Goal: Transaction & Acquisition: Purchase product/service

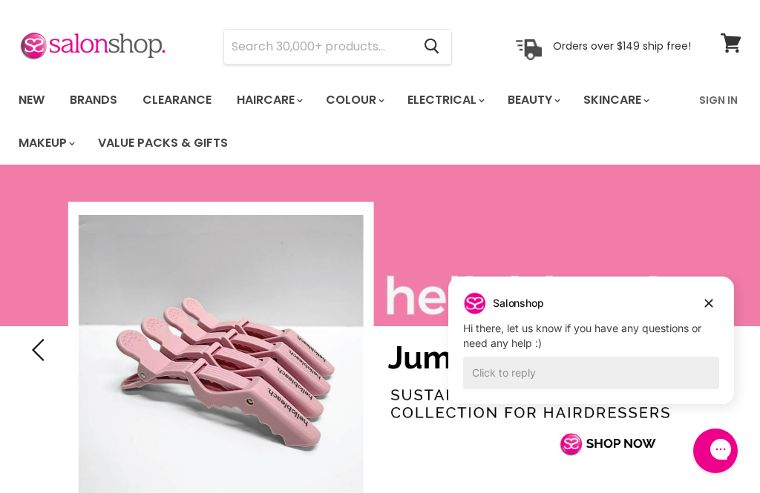
click at [714, 81] on nav "New Brands Clearance Haircare" at bounding box center [380, 122] width 760 height 86
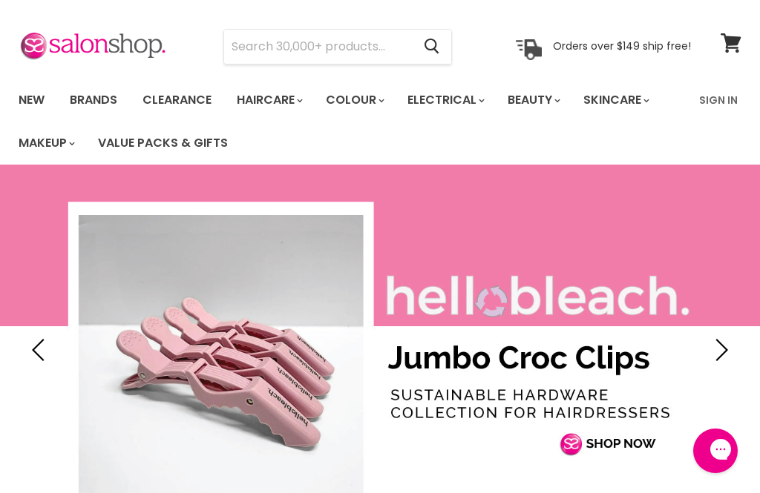
click at [706, 300] on link "Slide 1 of 3" at bounding box center [380, 350] width 760 height 371
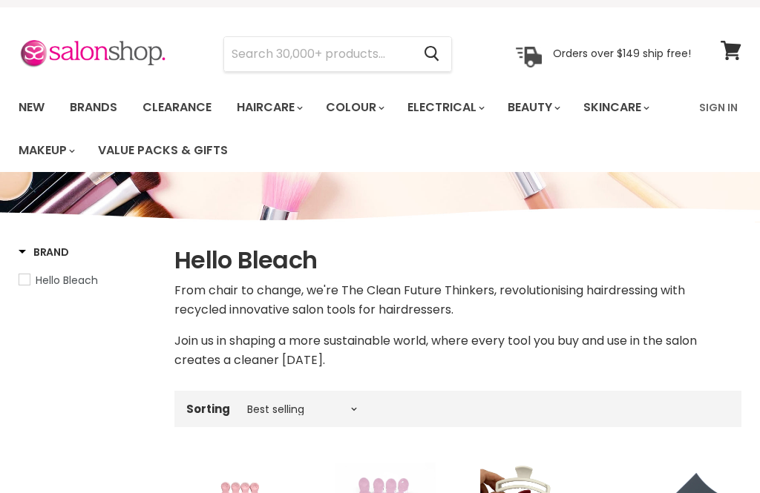
scroll to position [30, 0]
click at [717, 104] on link "Sign In" at bounding box center [718, 107] width 56 height 31
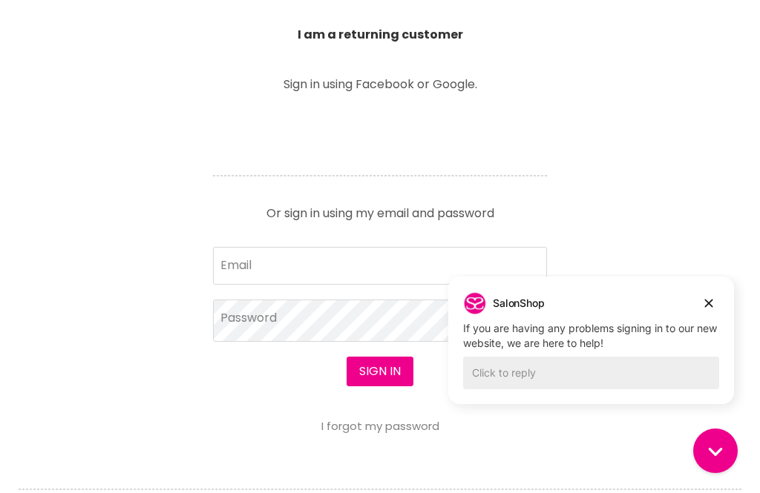
scroll to position [554, 0]
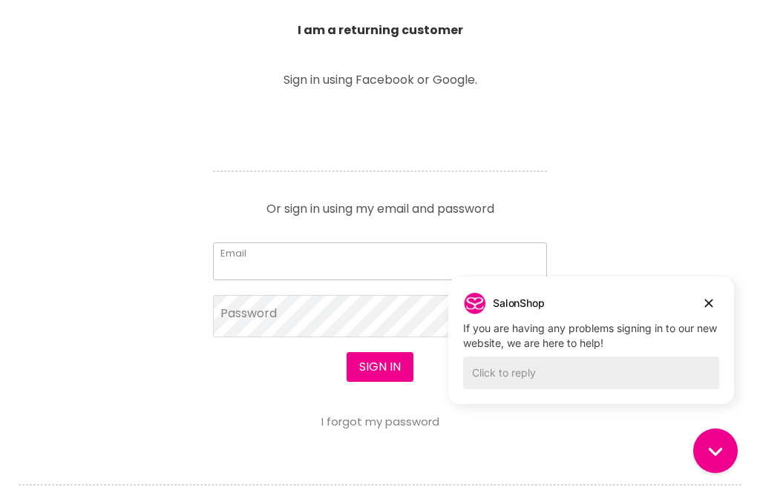
click at [408, 255] on input "Email" at bounding box center [380, 261] width 334 height 37
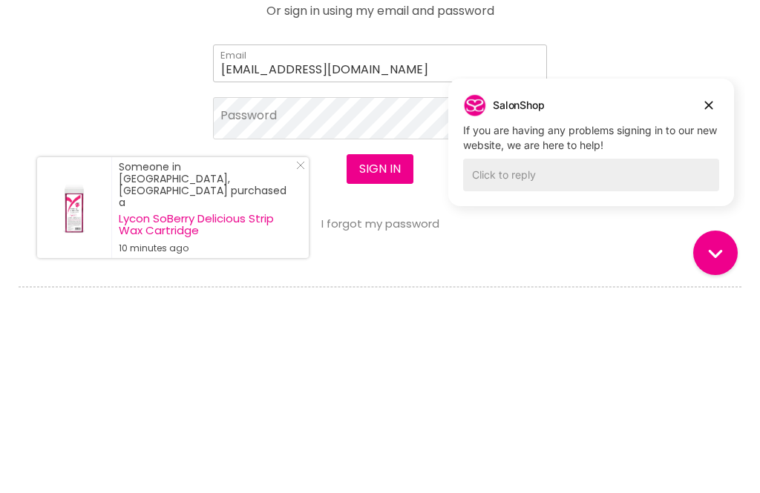
click at [356, 243] on input "pattih4@msn.com" at bounding box center [380, 261] width 334 height 37
click at [363, 243] on input "pattih4@msn.com" at bounding box center [380, 261] width 334 height 37
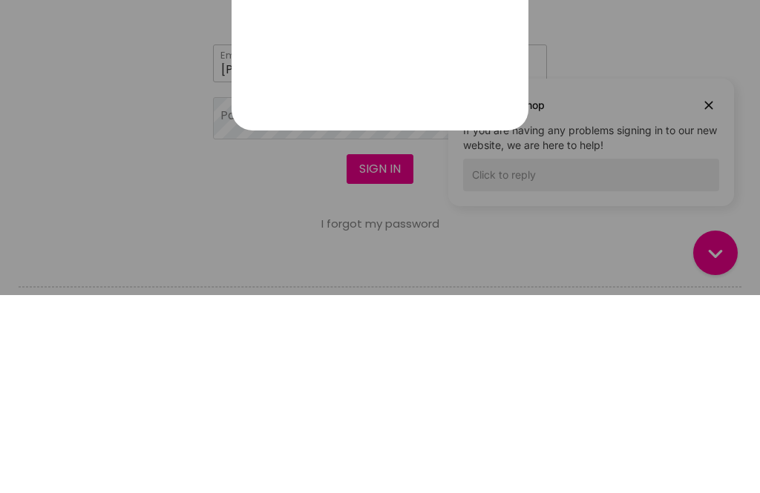
type input "patti@trueessenceliving.com"
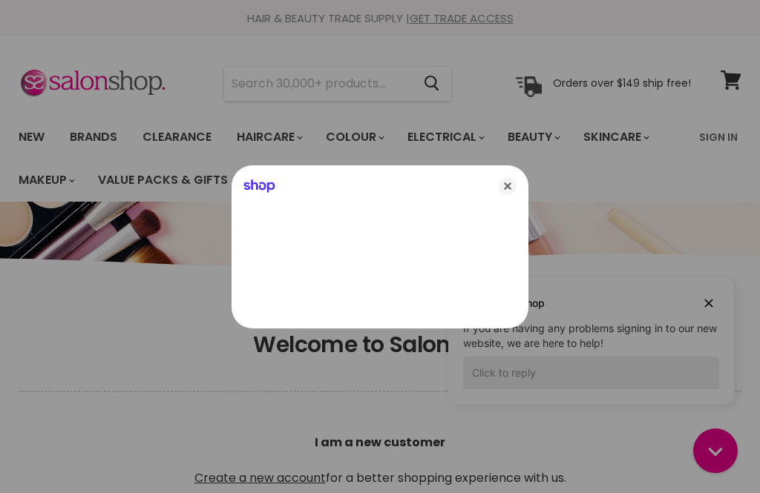
click at [505, 195] on icon "Close" at bounding box center [507, 186] width 18 height 18
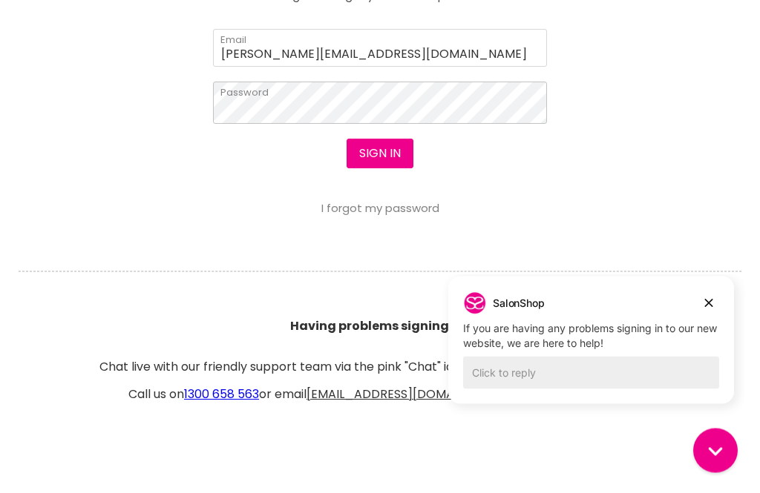
scroll to position [767, 0]
click at [375, 145] on button "Sign in" at bounding box center [379, 154] width 67 height 30
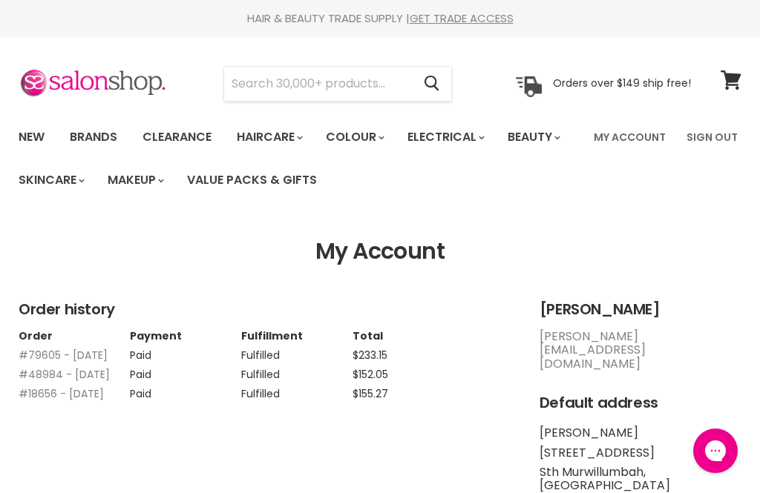
click at [124, 79] on img at bounding box center [93, 83] width 148 height 31
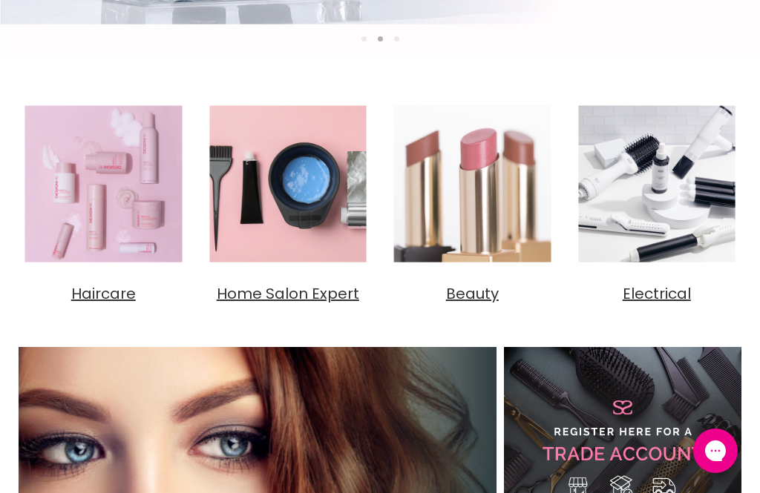
scroll to position [507, 0]
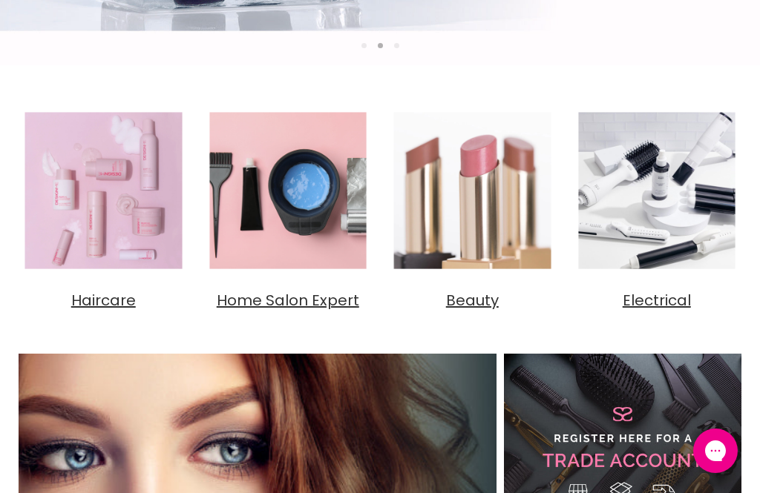
click at [297, 303] on span "Home Salon Expert" at bounding box center [288, 300] width 142 height 21
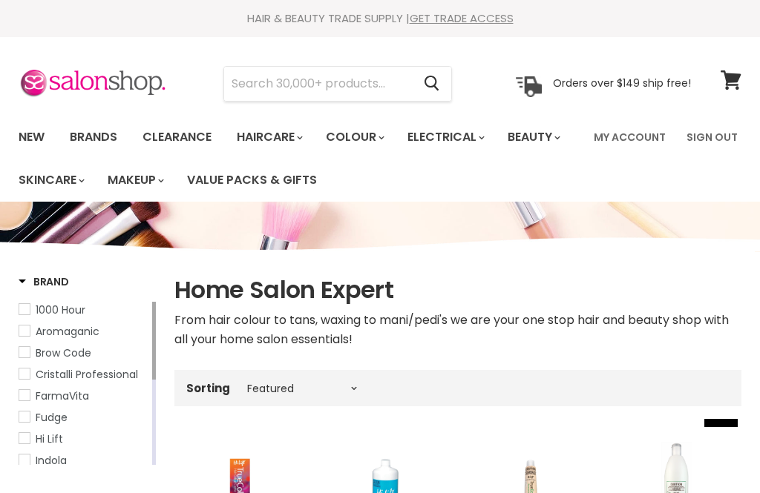
select select "manual"
click at [356, 79] on input "Search" at bounding box center [318, 84] width 188 height 34
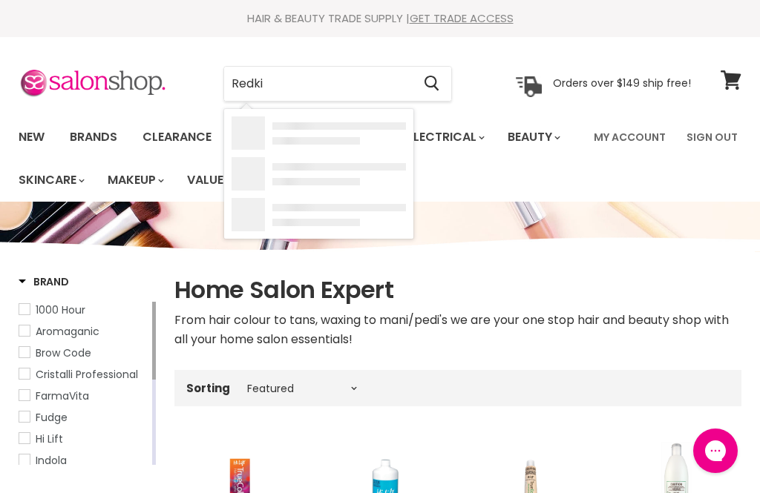
type input "Redkin"
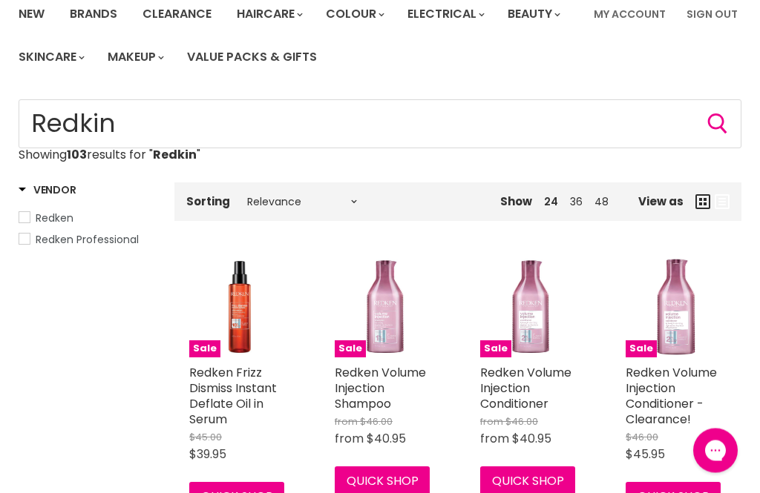
scroll to position [123, 0]
click at [333, 118] on input "Redkin" at bounding box center [380, 123] width 722 height 49
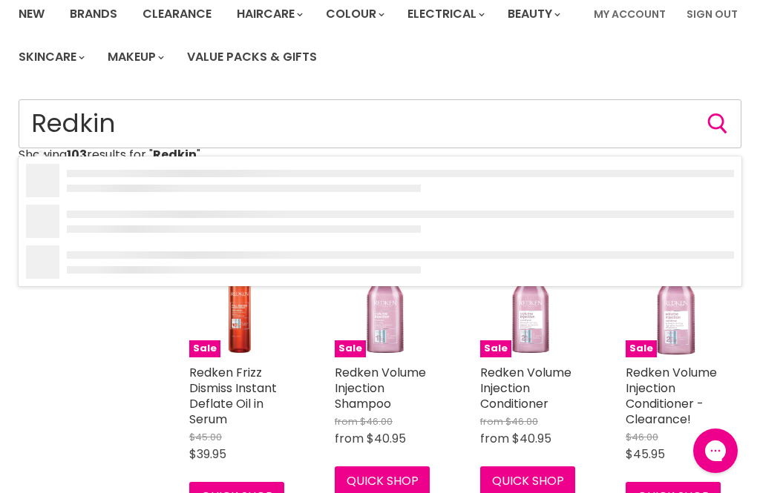
scroll to position [122, 0]
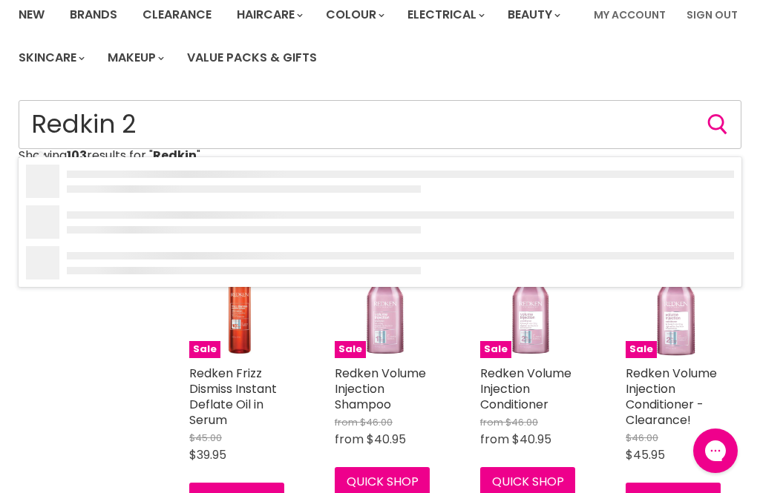
type input "Redkin 20"
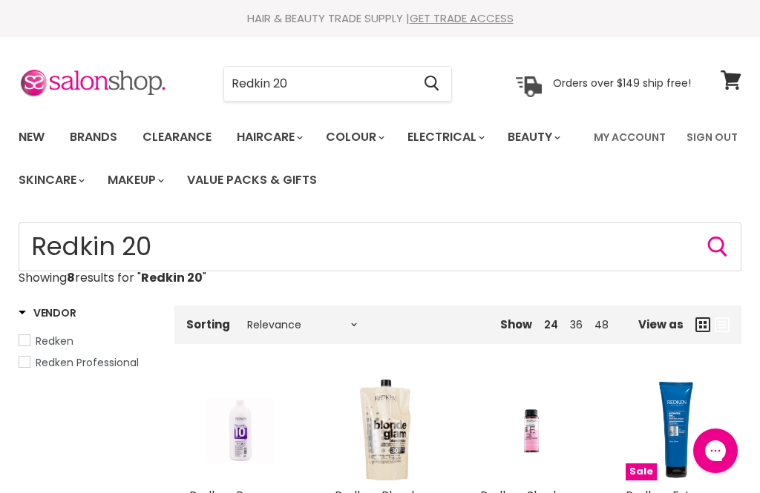
click at [314, 79] on input "Redkin 20" at bounding box center [318, 84] width 188 height 34
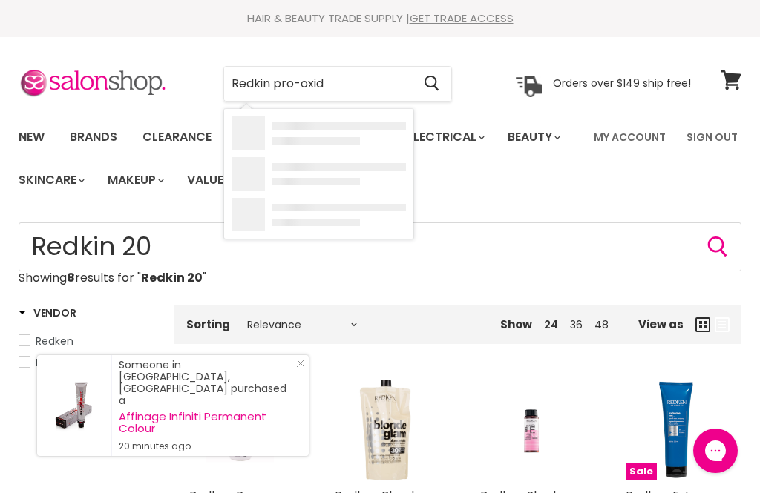
type input "Redkin pro-oxide"
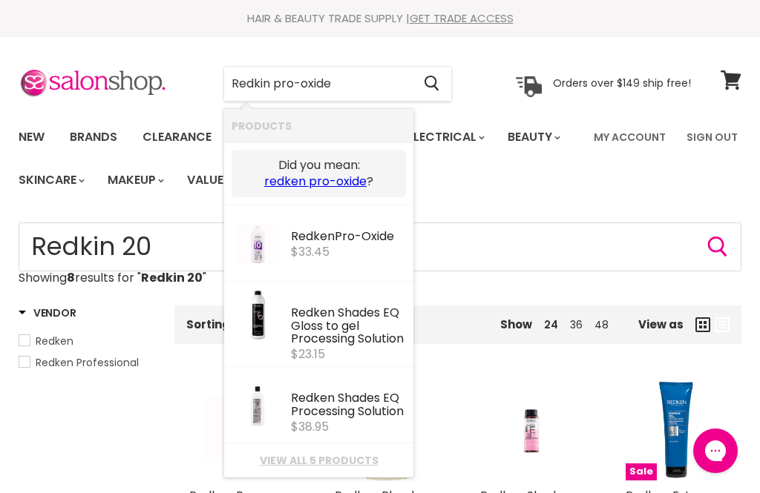
click at [330, 181] on link "redken pro-oxide" at bounding box center [315, 182] width 102 height 16
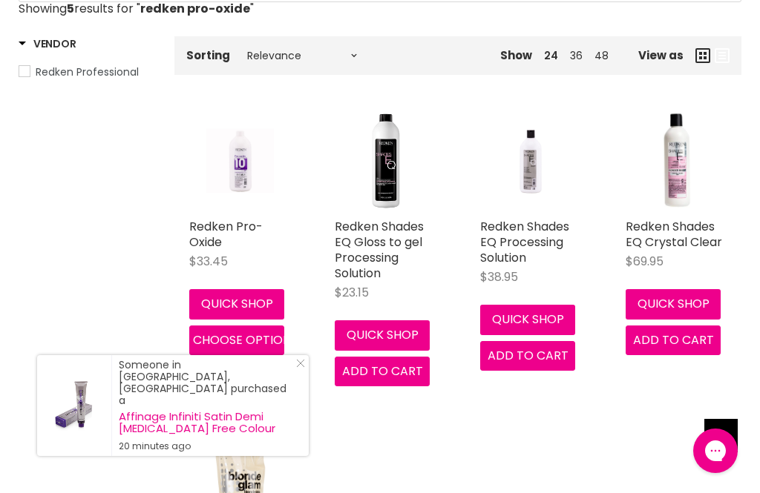
scroll to position [268, 0]
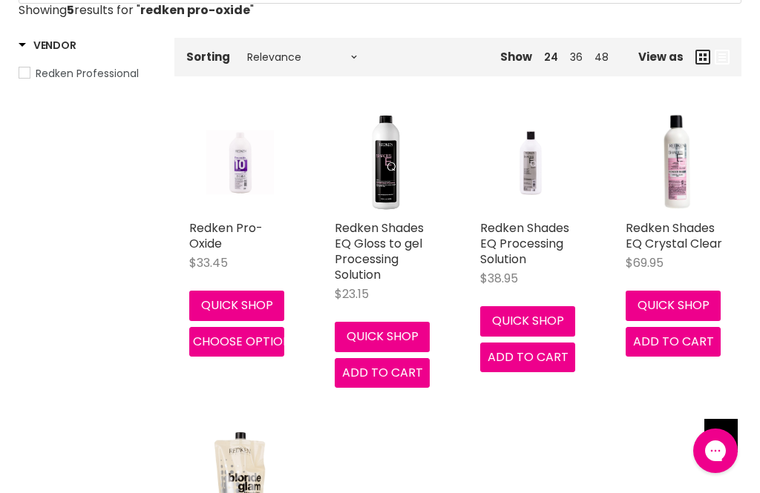
click at [216, 229] on link "Redken Pro-Oxide" at bounding box center [225, 236] width 73 height 33
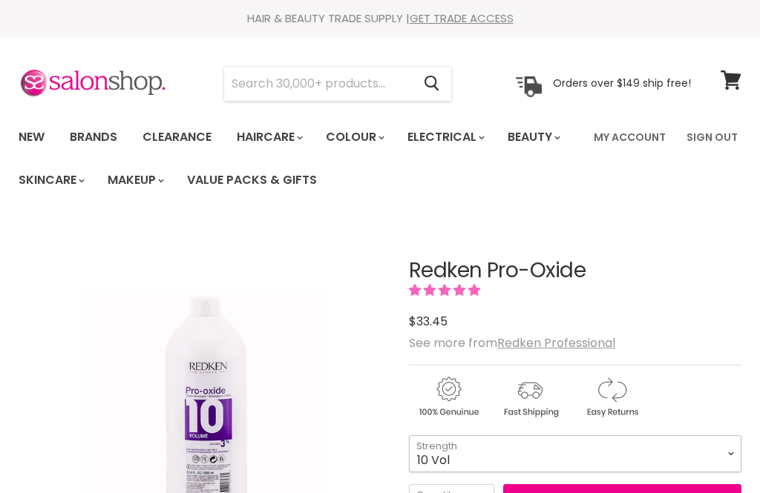
click at [725, 435] on select "10 Vol 20 Vol 30 Vol 40 Vol" at bounding box center [575, 453] width 332 height 37
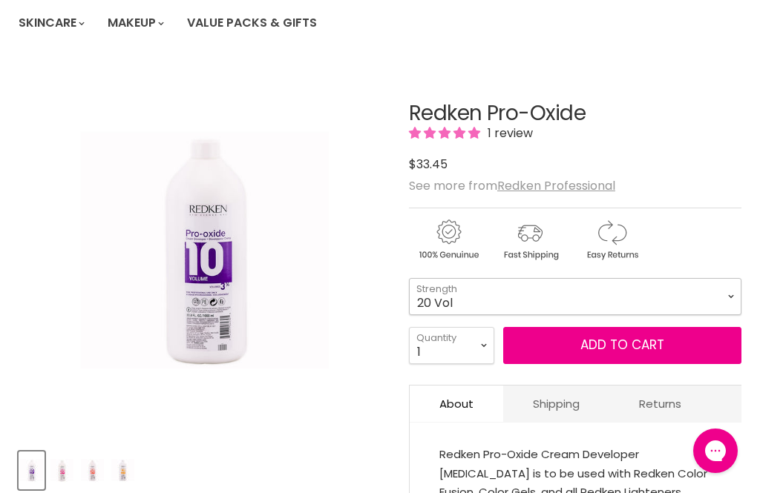
select select "20 Vol"
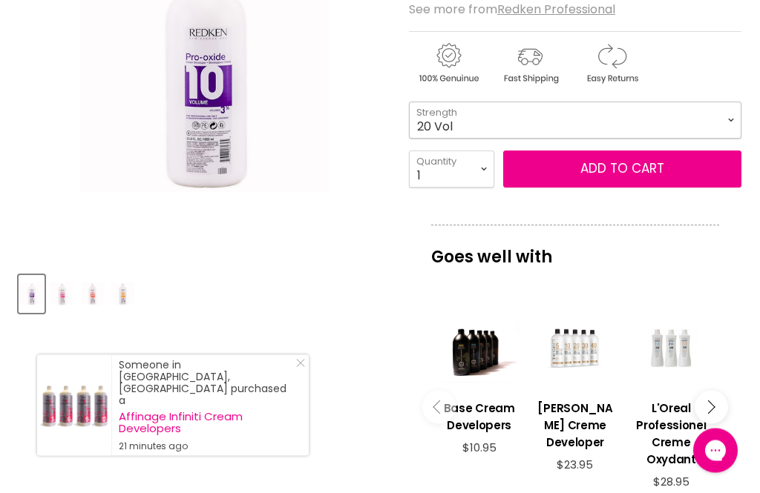
scroll to position [334, 0]
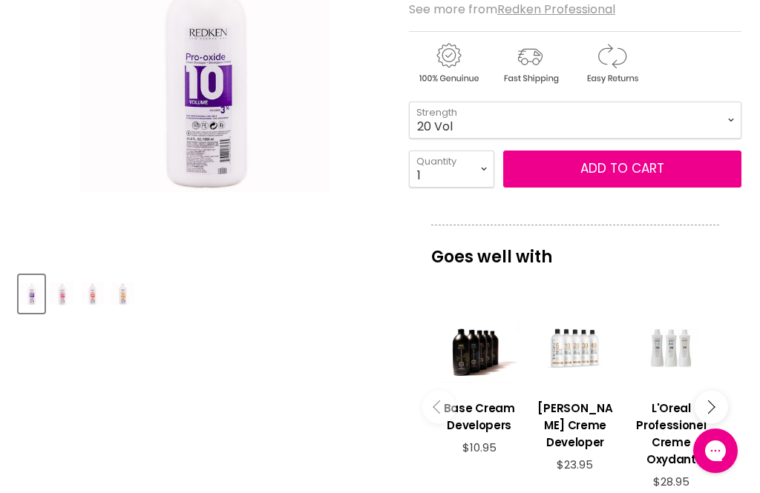
click at [657, 166] on button "Add to cart" at bounding box center [622, 169] width 238 height 37
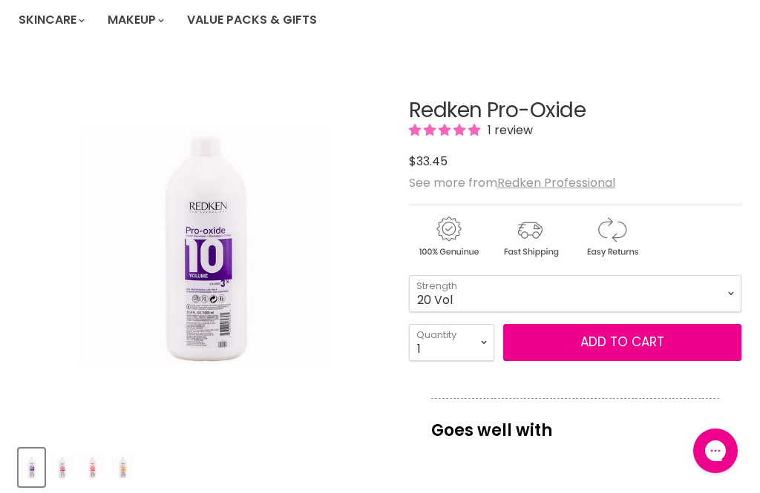
scroll to position [155, 0]
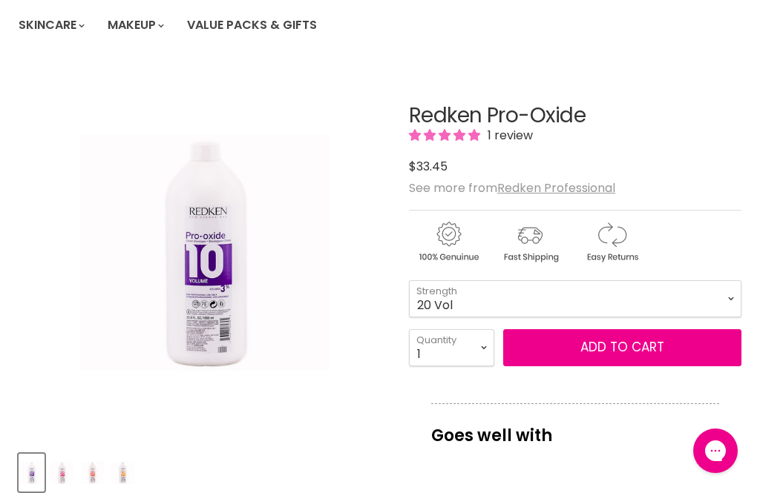
click at [628, 355] on button "Add to cart" at bounding box center [622, 347] width 238 height 37
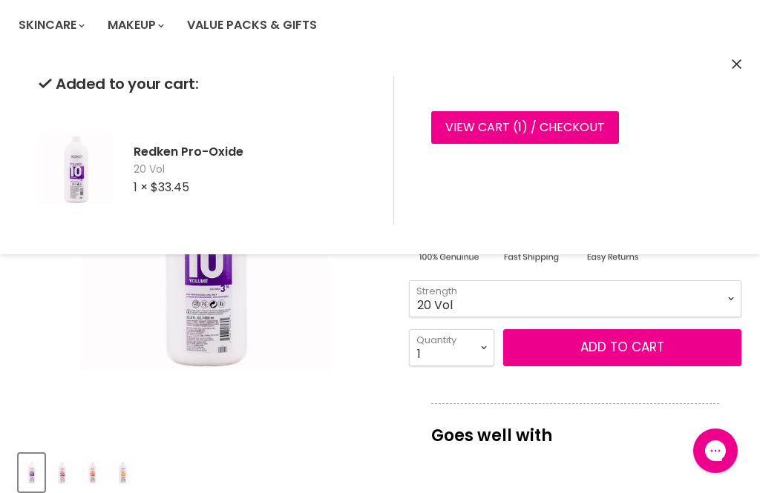
click at [736, 68] on icon "Close" at bounding box center [736, 64] width 10 height 10
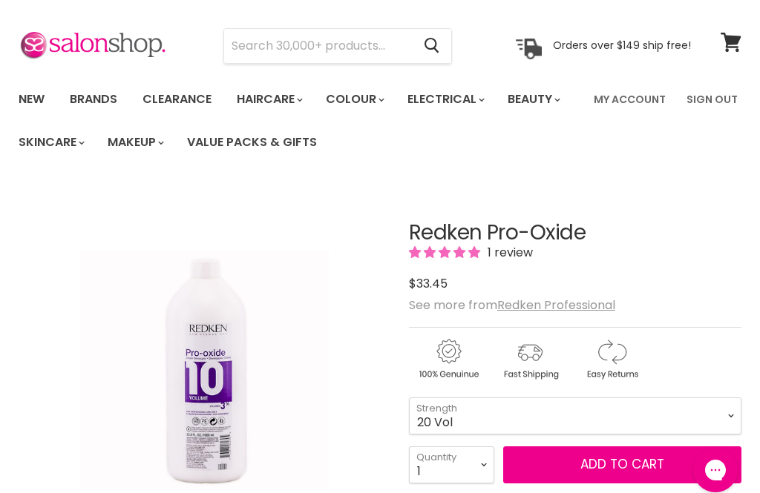
scroll to position [0, 0]
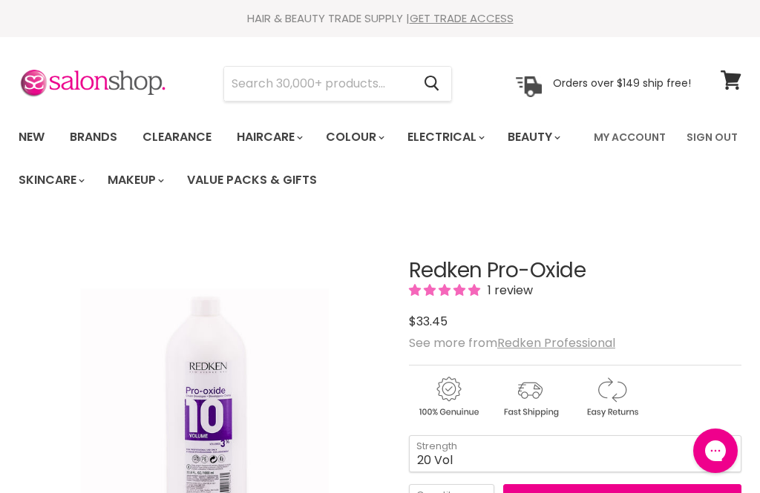
click at [333, 84] on input "Search" at bounding box center [318, 84] width 188 height 34
type input "Redkin eq"
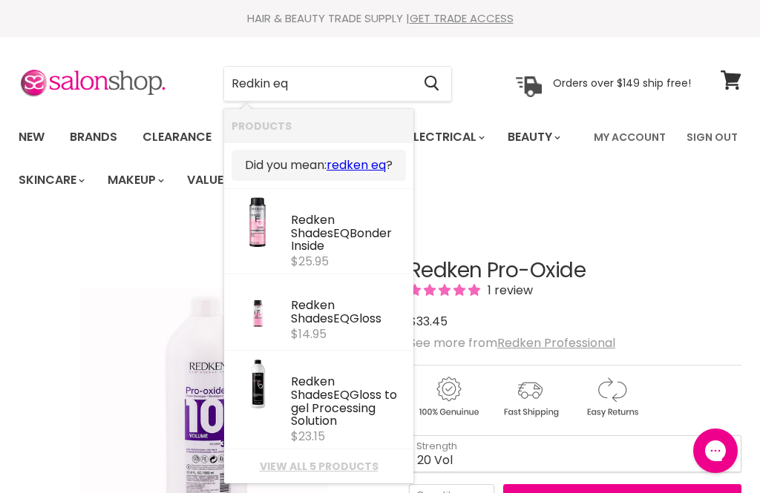
click at [353, 165] on link "redken eq" at bounding box center [355, 165] width 59 height 16
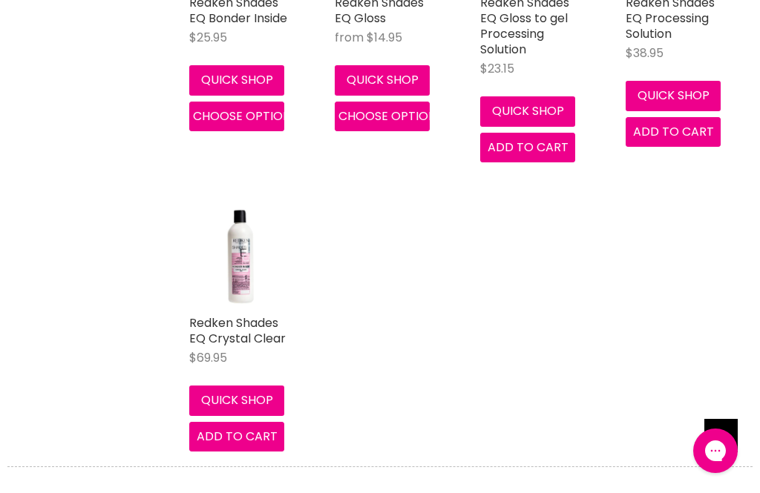
scroll to position [502, 0]
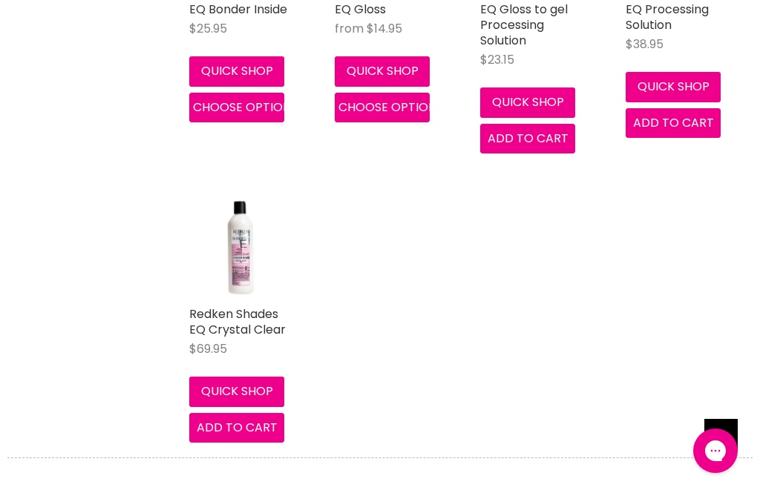
click at [246, 317] on link "Redken Shades EQ Crystal Clear" at bounding box center [237, 322] width 96 height 33
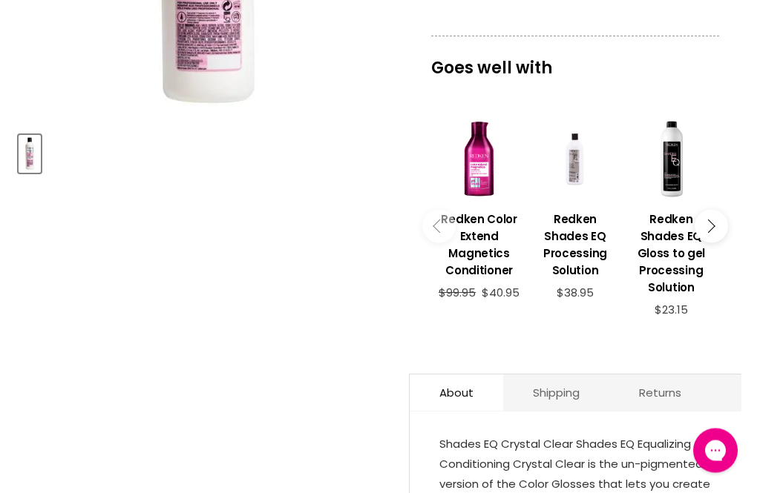
scroll to position [474, 0]
click at [672, 254] on h3 "Redken Shades EQ Gloss to gel Processing Solution" at bounding box center [670, 253] width 81 height 85
click at [706, 225] on button "Main content" at bounding box center [710, 226] width 33 height 33
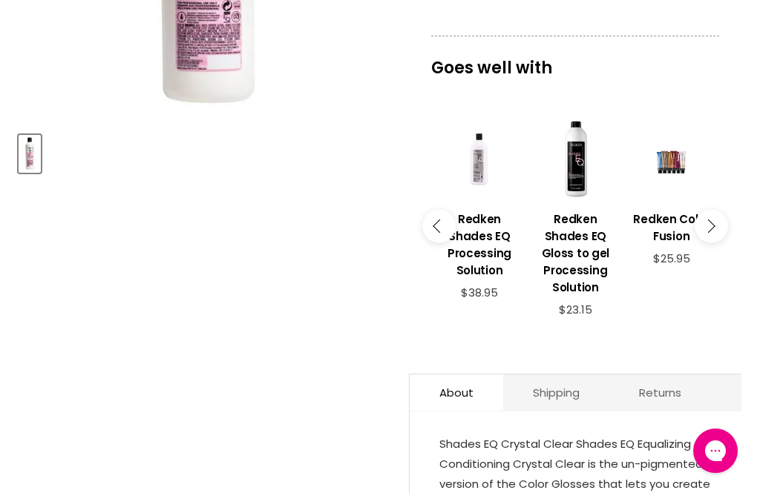
click at [494, 243] on h3 "Redken Shades EQ Processing Solution" at bounding box center [478, 245] width 81 height 68
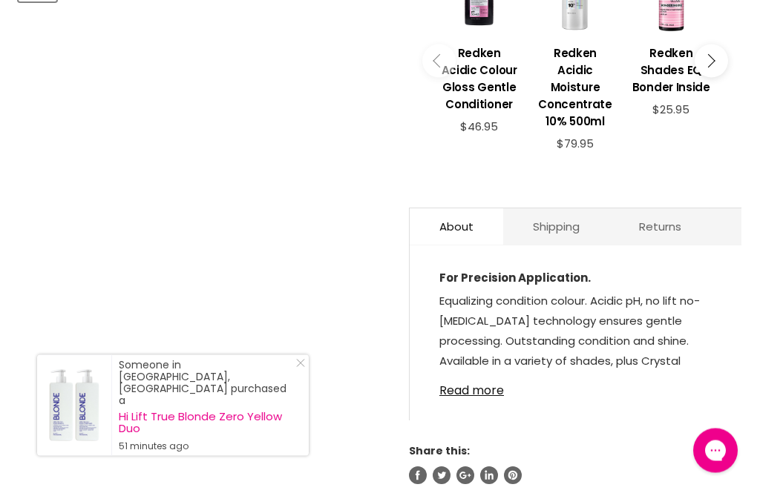
scroll to position [646, 0]
click at [481, 377] on link "Read more" at bounding box center [575, 386] width 272 height 22
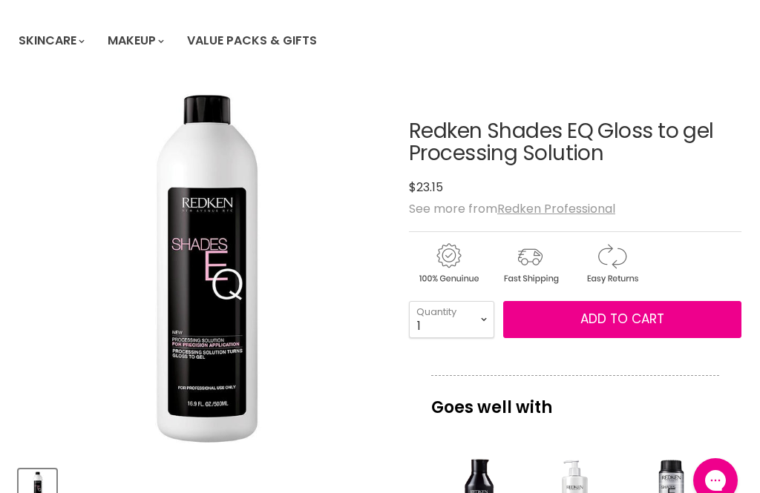
scroll to position [137, 0]
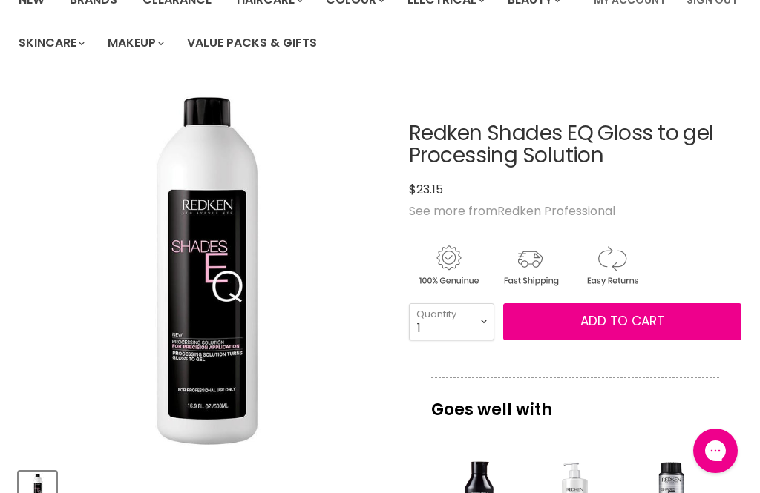
click at [640, 324] on span "Add to cart" at bounding box center [622, 321] width 84 height 18
click at [634, 333] on button "Add to cart" at bounding box center [622, 321] width 238 height 37
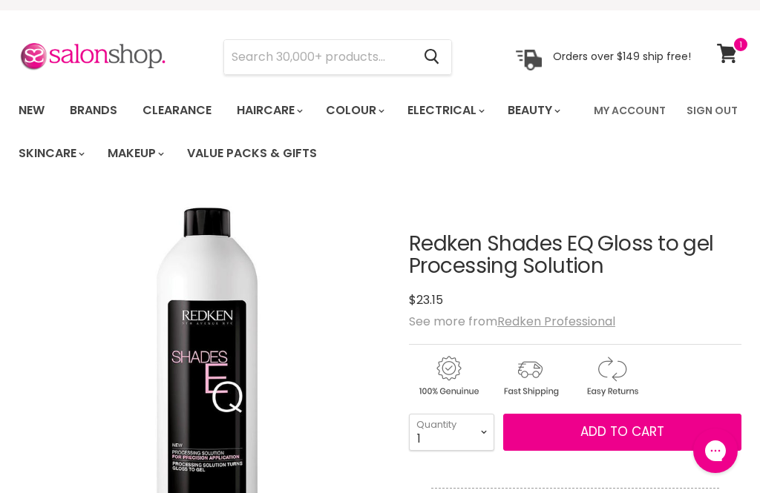
scroll to position [0, 0]
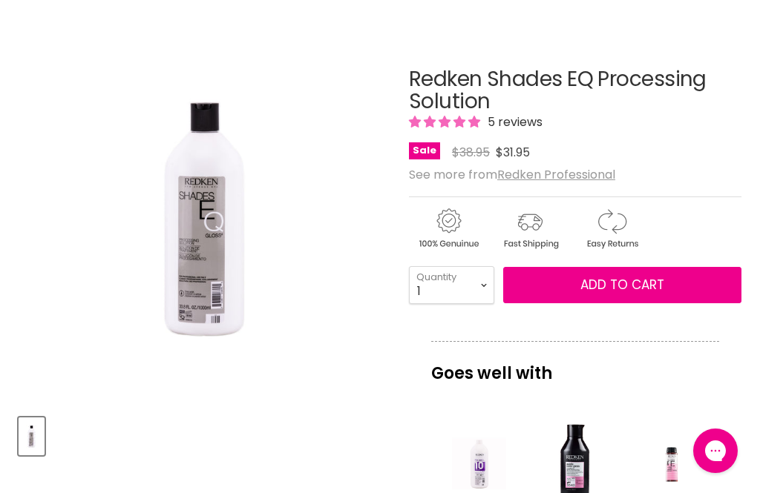
click at [638, 281] on span "Add to cart" at bounding box center [622, 285] width 84 height 18
click at [655, 289] on span "Add to cart" at bounding box center [622, 285] width 84 height 18
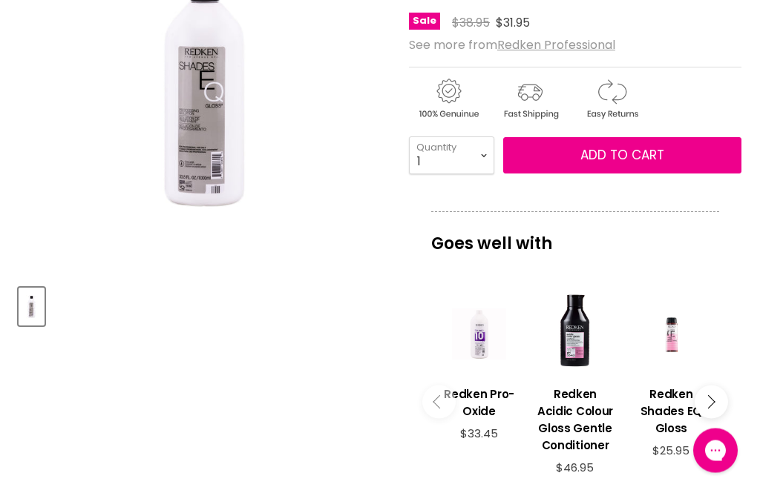
scroll to position [299, 0]
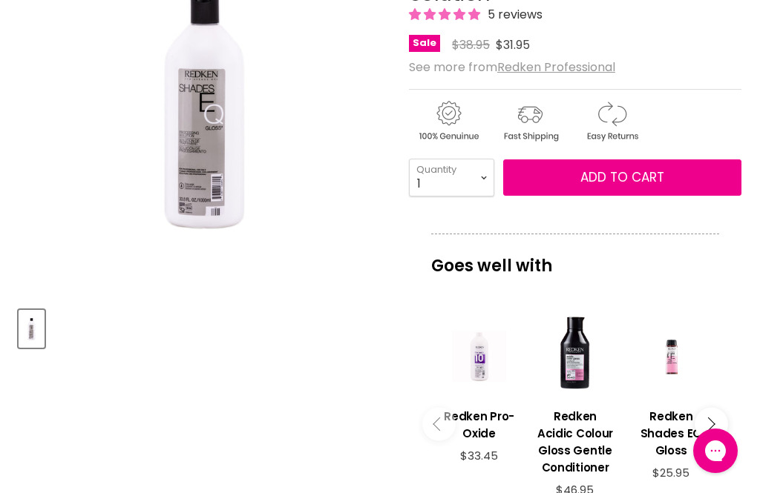
click at [635, 162] on button "Add to cart" at bounding box center [622, 177] width 238 height 37
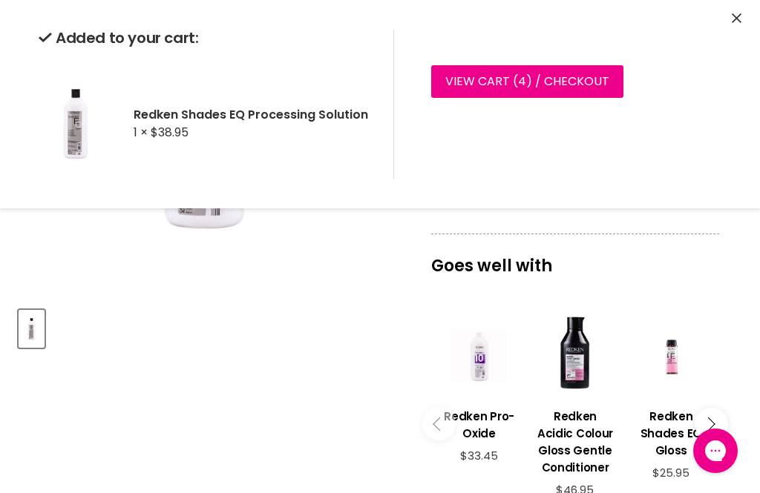
click at [739, 7] on div "Added to your cart: Redken Shades EQ Processing Solution 1 × $38.95 View cart (…" at bounding box center [380, 104] width 760 height 208
click at [733, 17] on icon "Close" at bounding box center [736, 18] width 10 height 10
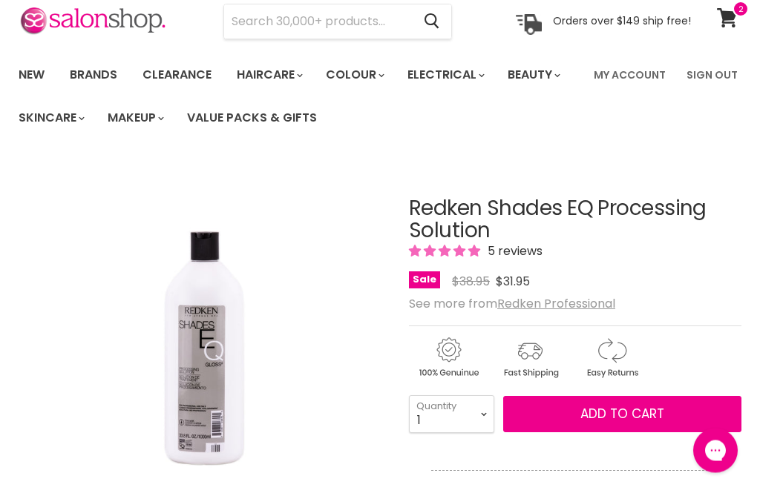
scroll to position [0, 0]
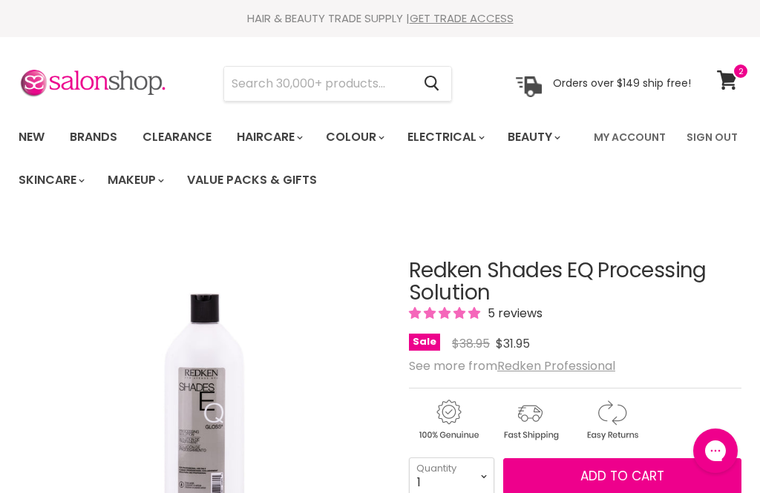
click at [731, 68] on link "View cart" at bounding box center [728, 80] width 39 height 34
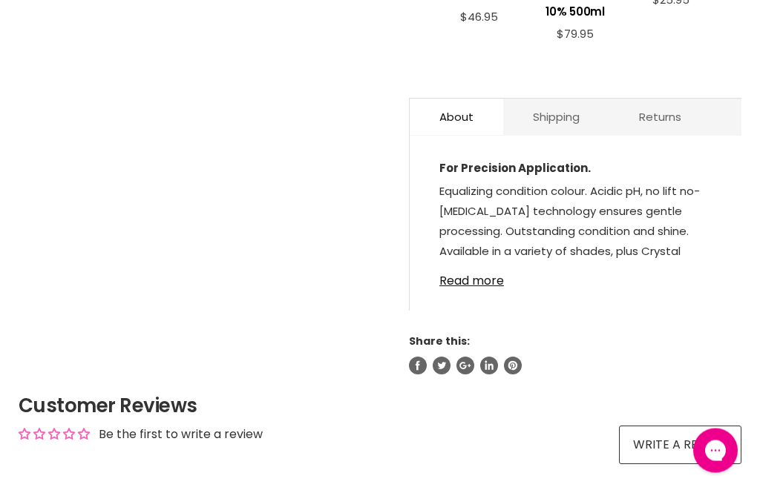
scroll to position [755, 0]
click at [453, 266] on link "Read more" at bounding box center [575, 277] width 272 height 22
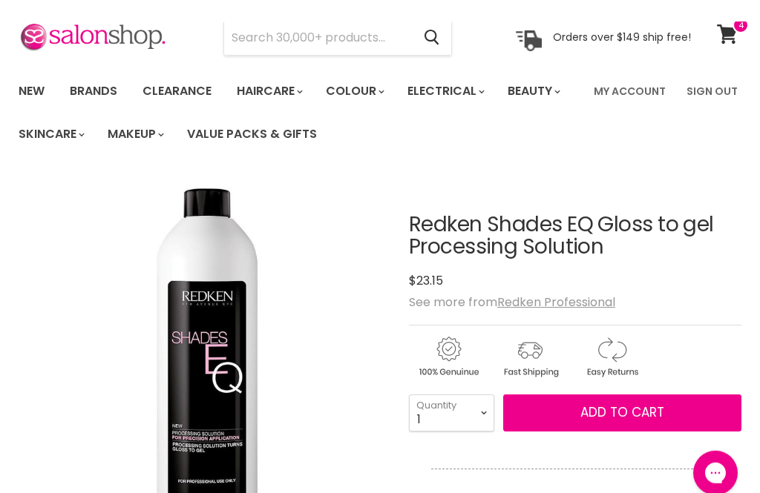
scroll to position [0, 0]
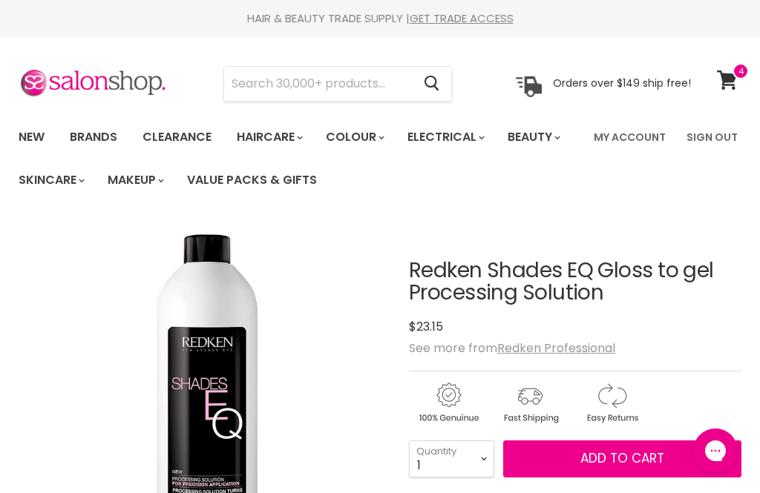
click at [331, 79] on input "Search" at bounding box center [318, 84] width 188 height 34
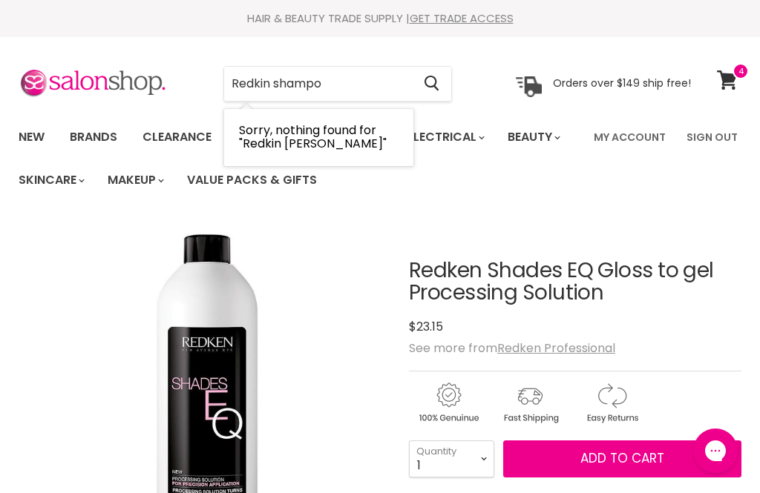
type input "Redkin shampoo"
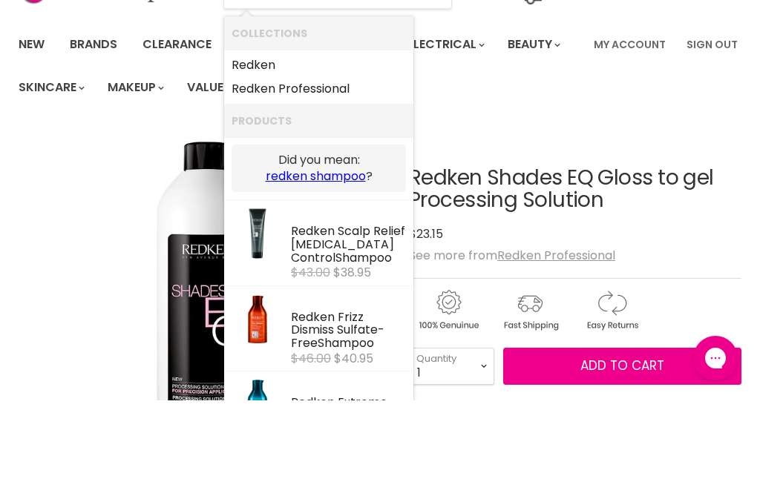
click at [320, 261] on link "redken shampoo" at bounding box center [316, 269] width 100 height 16
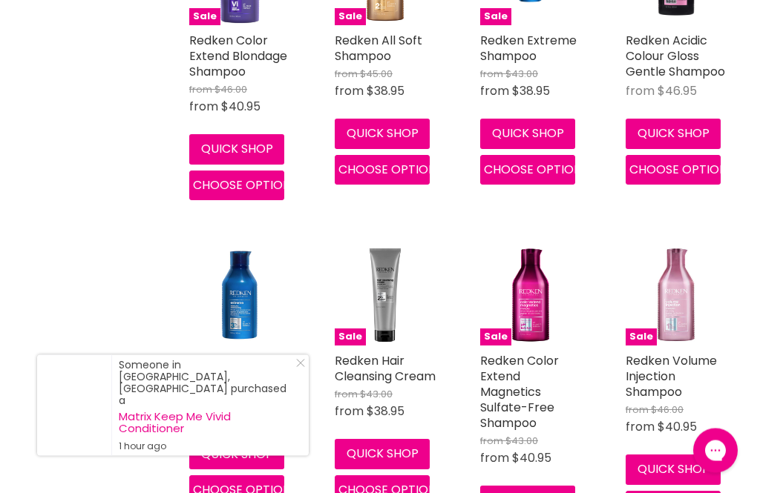
scroll to position [807, 0]
click at [297, 368] on icon "Close Icon" at bounding box center [300, 363] width 9 height 9
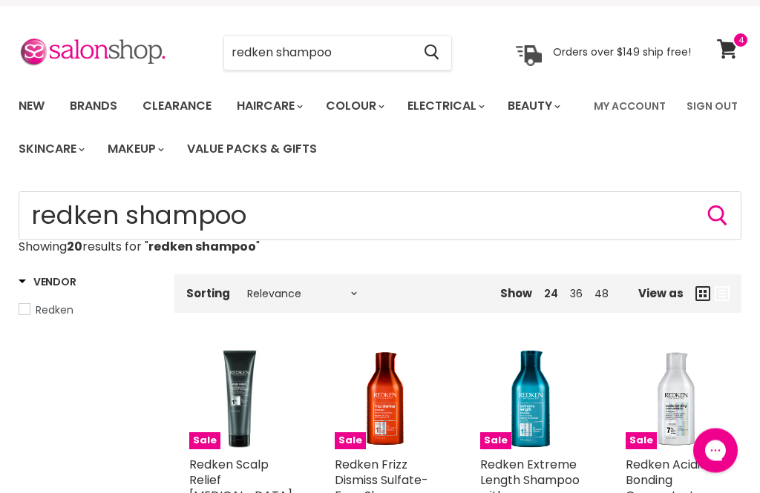
scroll to position [0, 0]
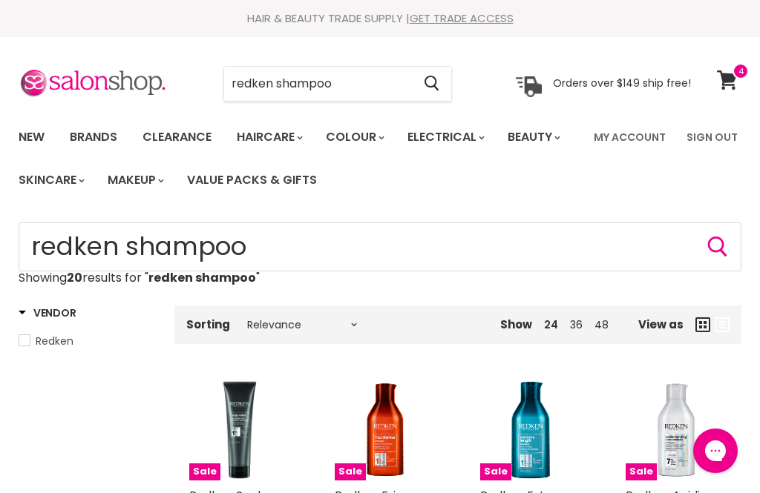
click at [631, 136] on link "My Account" at bounding box center [629, 137] width 90 height 31
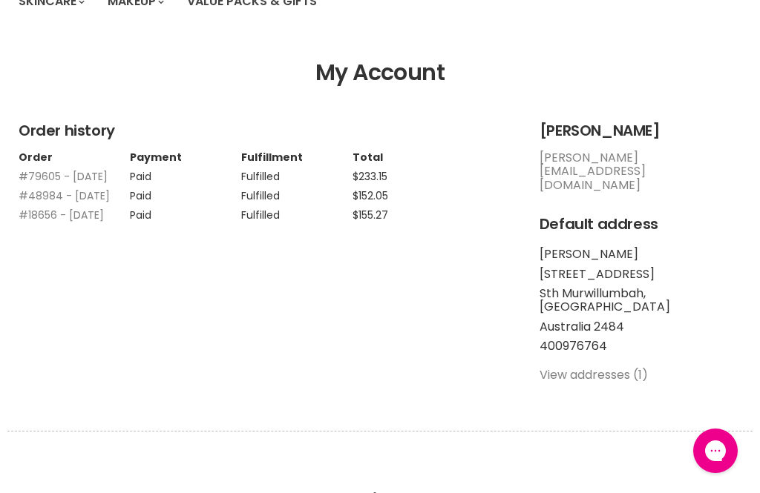
click at [69, 174] on link "#79605 - 11 May, 2025" at bounding box center [63, 176] width 89 height 15
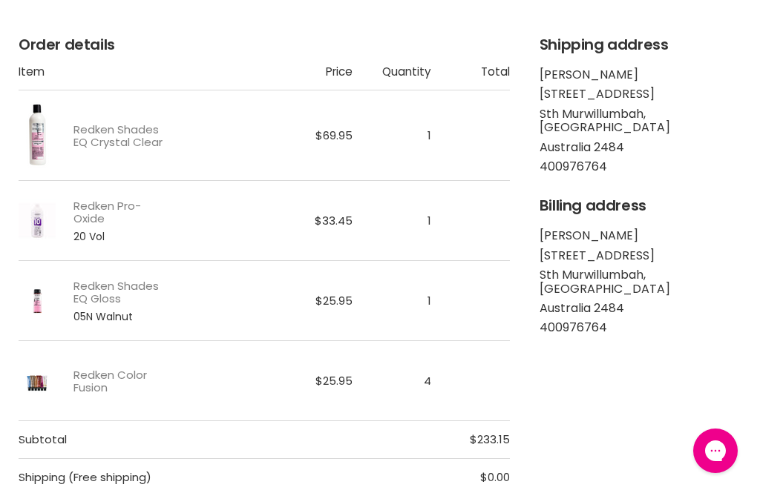
click at [119, 131] on link "Redken Shades EQ Crystal Clear" at bounding box center [118, 136] width 91 height 26
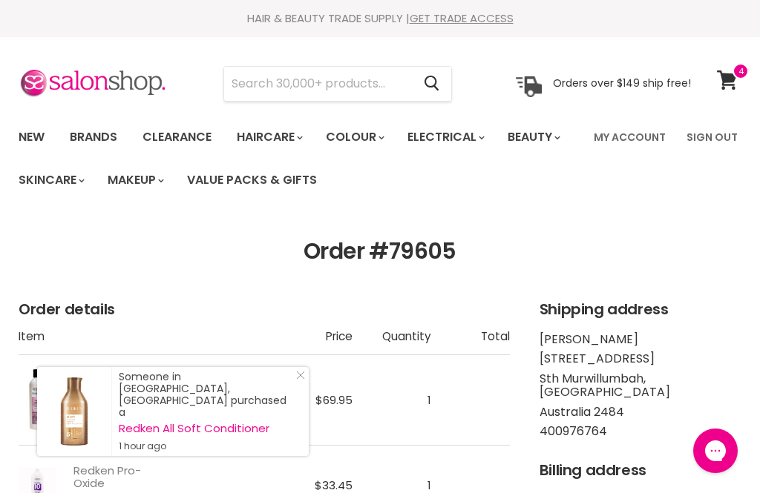
click at [633, 139] on link "My Account" at bounding box center [629, 137] width 90 height 31
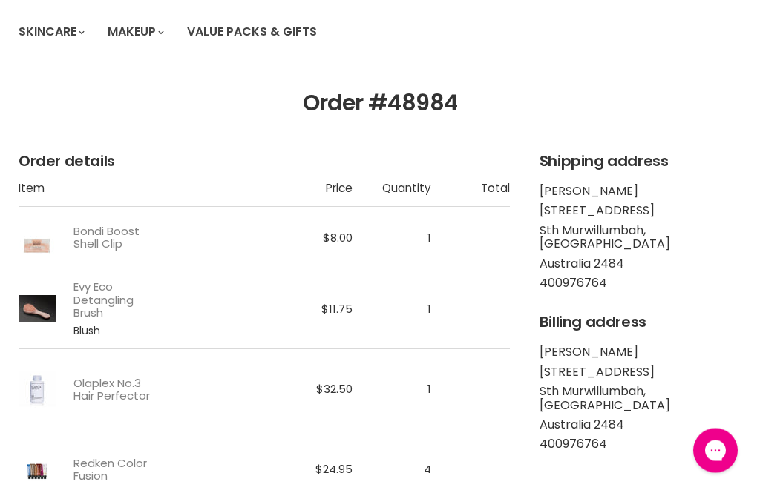
scroll to position [150, 0]
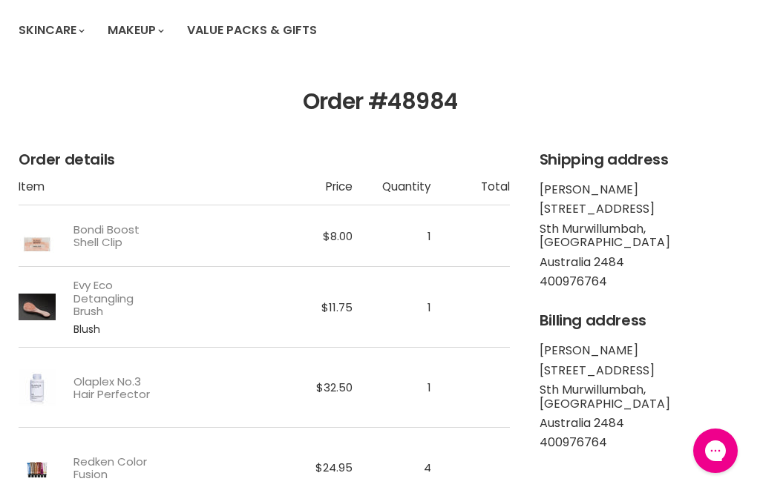
click at [116, 387] on link "Olaplex No.3 Hair Perfector" at bounding box center [118, 388] width 91 height 26
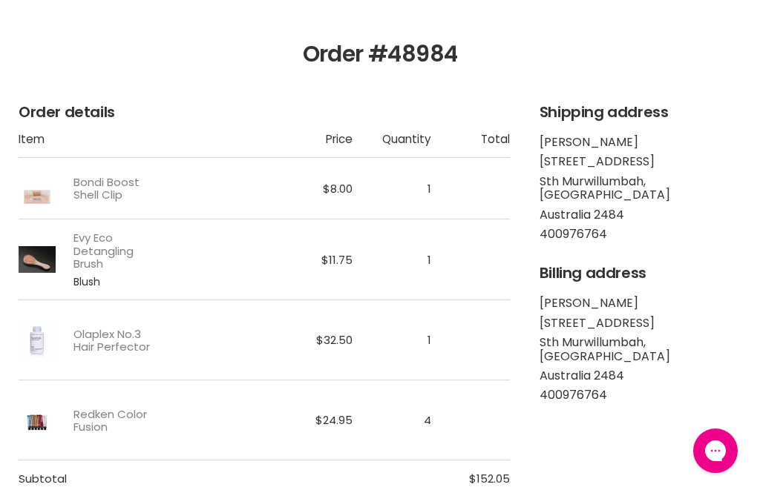
click at [97, 182] on link "Bondi Boost Shell Clip" at bounding box center [118, 189] width 91 height 26
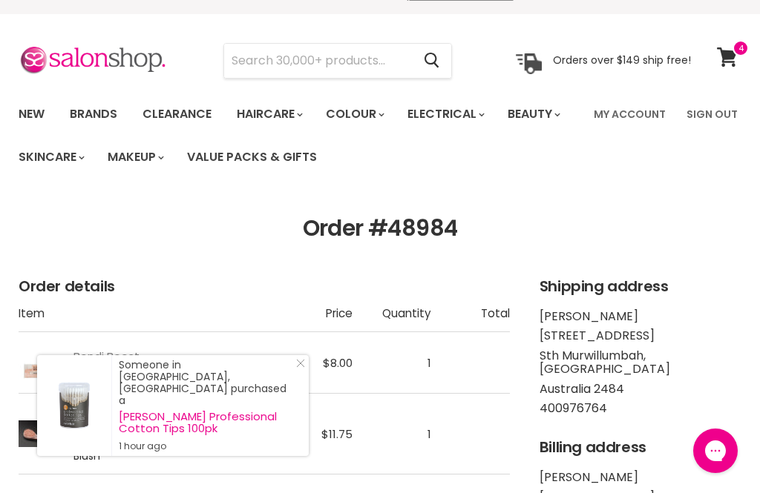
scroll to position [23, 0]
click at [634, 107] on link "My Account" at bounding box center [629, 114] width 90 height 31
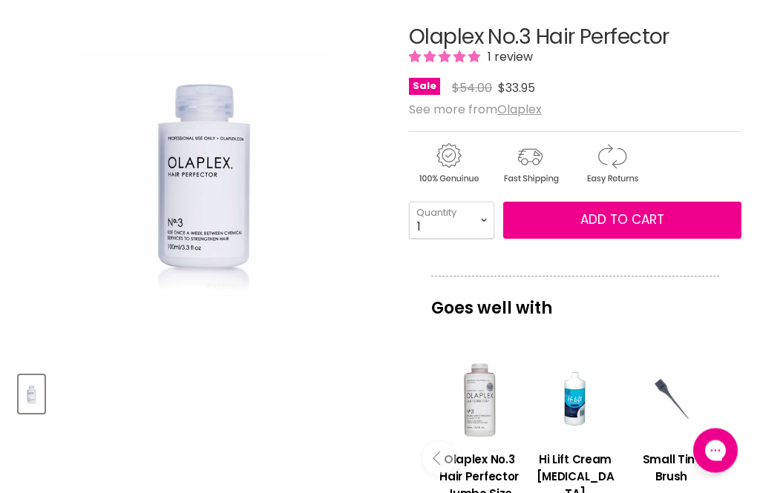
scroll to position [236, 0]
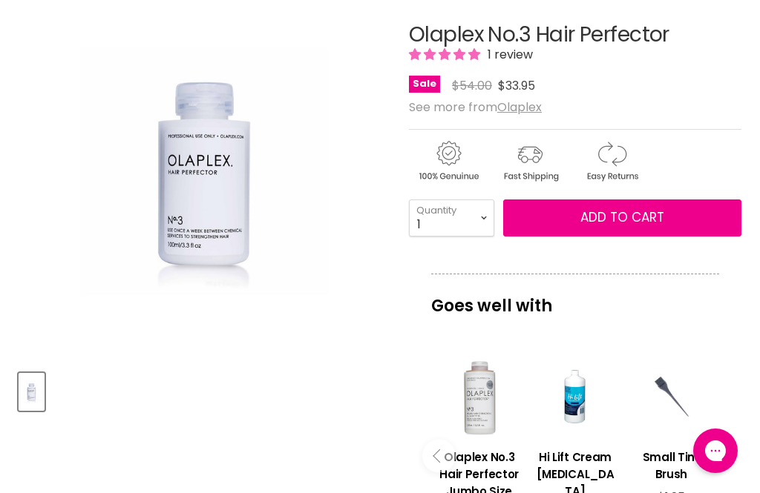
click at [648, 214] on span "Add to cart" at bounding box center [622, 217] width 84 height 18
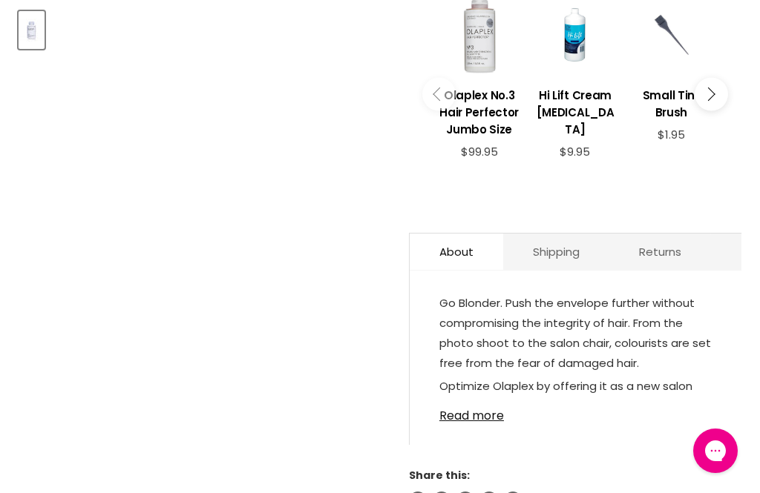
scroll to position [600, 0]
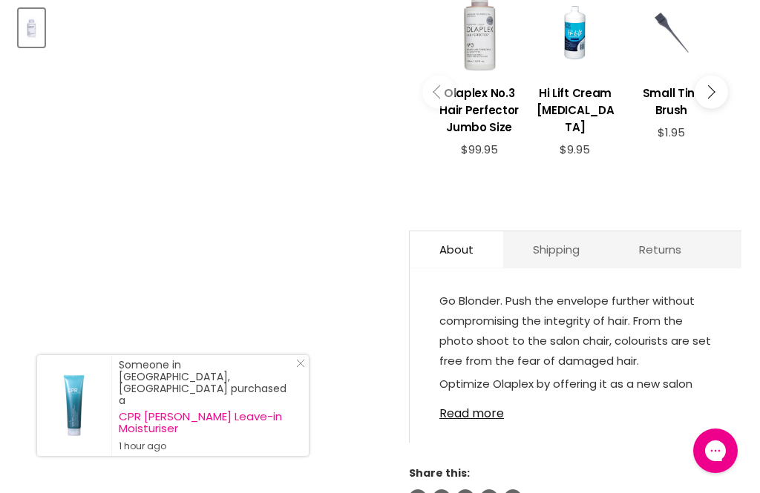
click at [481, 419] on link "Read more" at bounding box center [575, 409] width 272 height 22
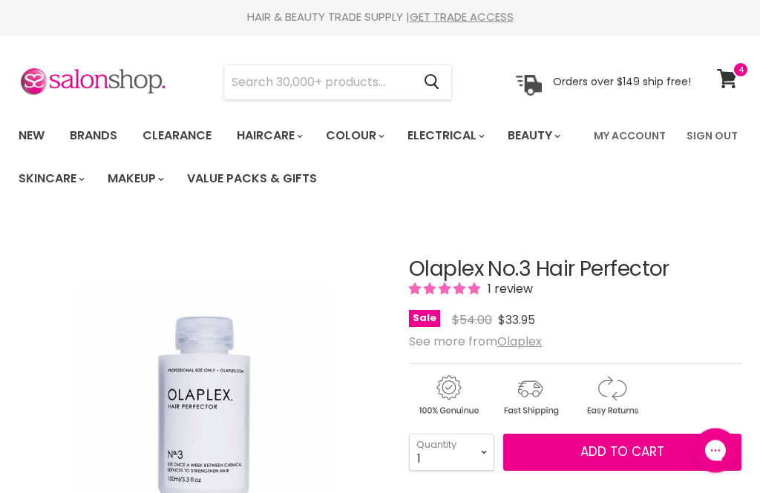
scroll to position [0, 0]
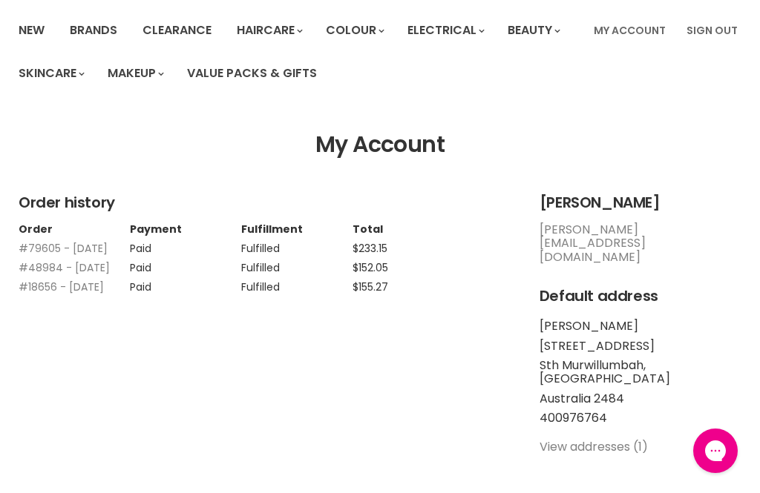
click at [82, 294] on link "#18656 - [DATE]" at bounding box center [61, 287] width 85 height 15
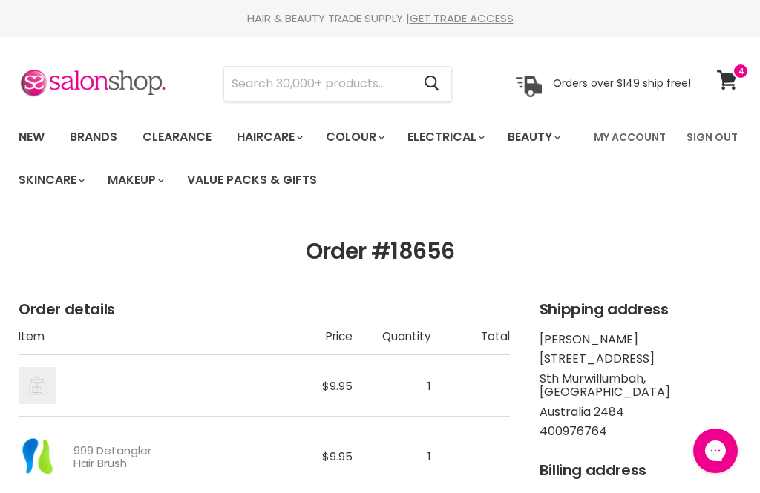
click at [725, 74] on icon at bounding box center [727, 79] width 20 height 19
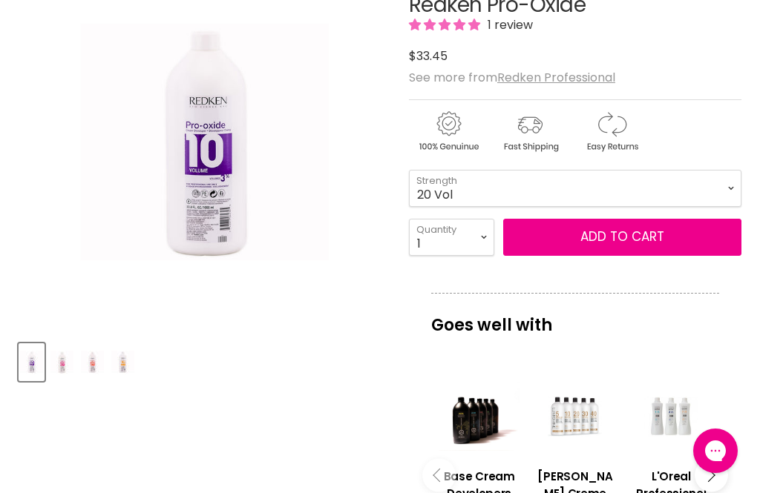
click at [56, 355] on img "Product thumbnails" at bounding box center [61, 362] width 23 height 35
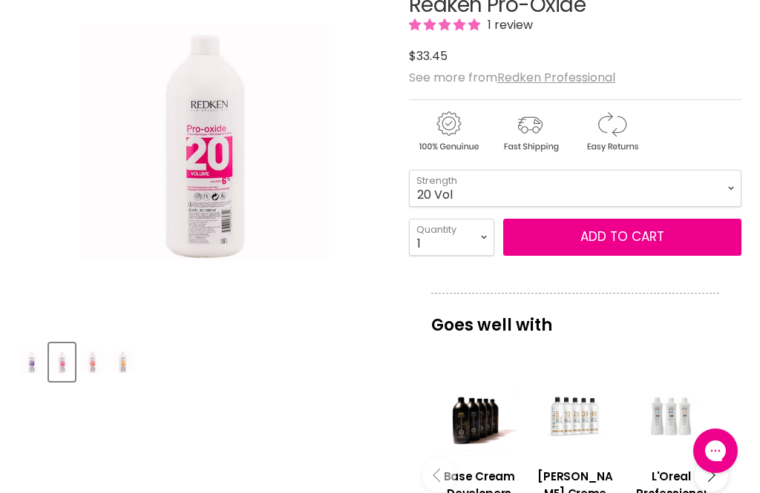
click at [153, 234] on img "Redken Pro-Oxide image. Click or Scroll to Zoom." at bounding box center [143, 142] width 248 height 372
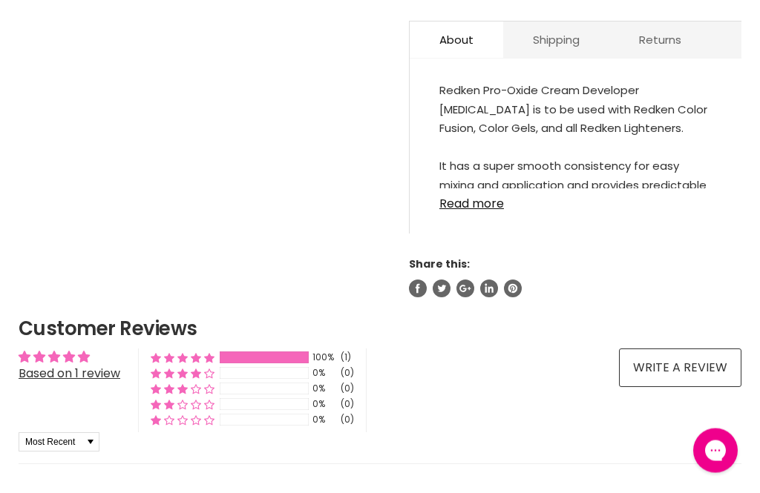
scroll to position [859, 0]
click at [478, 194] on link "Read more" at bounding box center [575, 199] width 272 height 22
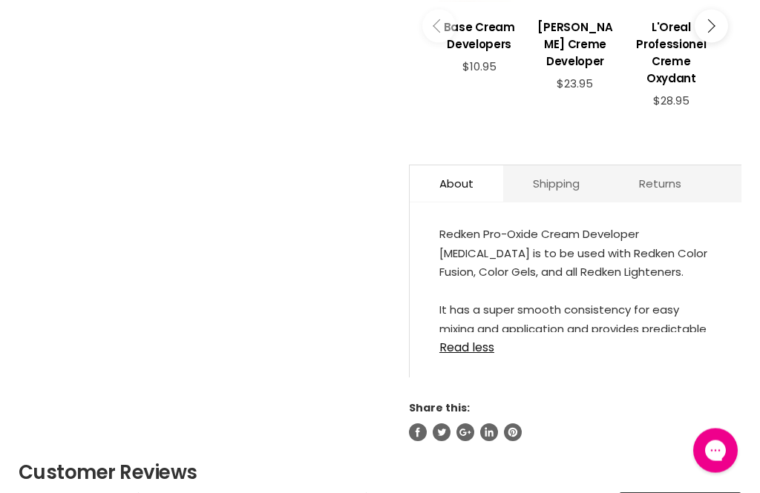
scroll to position [715, 0]
click at [475, 352] on link "Read less" at bounding box center [575, 343] width 272 height 22
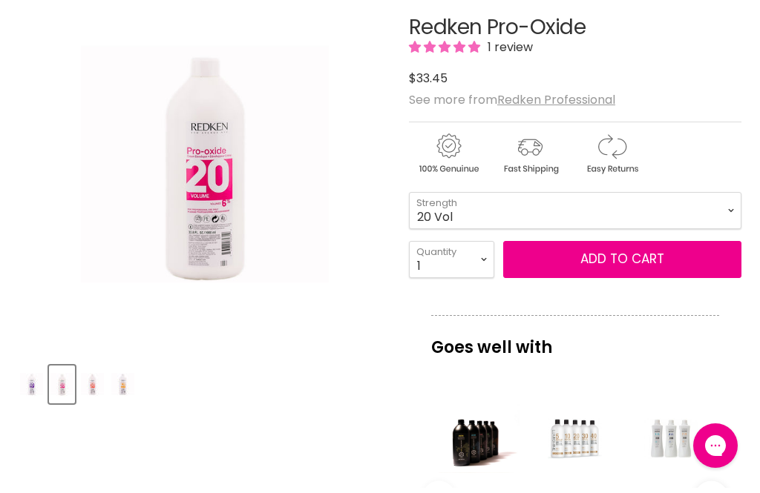
scroll to position [244, 0]
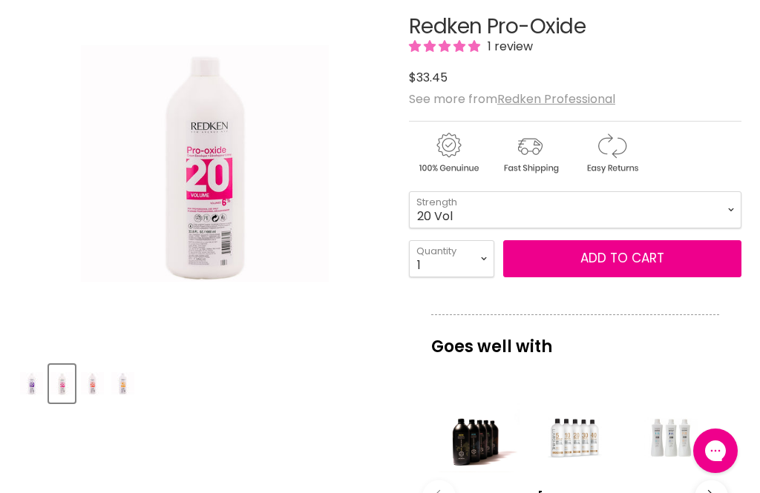
click at [104, 387] on img "Product thumbnails" at bounding box center [92, 383] width 23 height 35
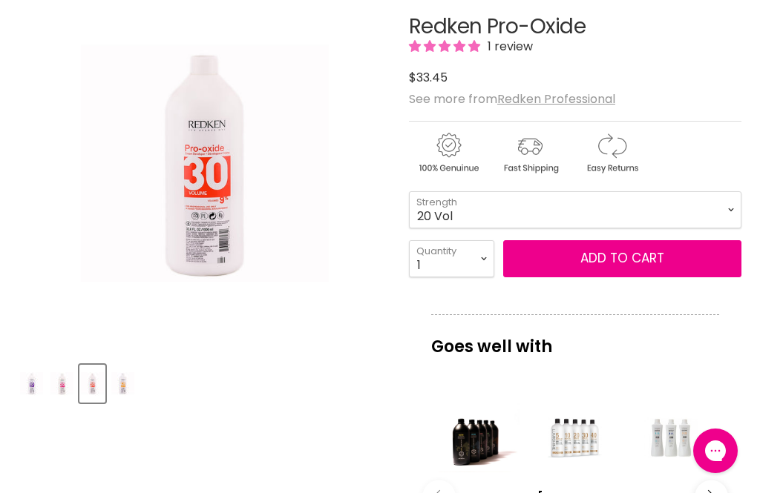
click at [70, 384] on img "Product thumbnails" at bounding box center [61, 383] width 23 height 35
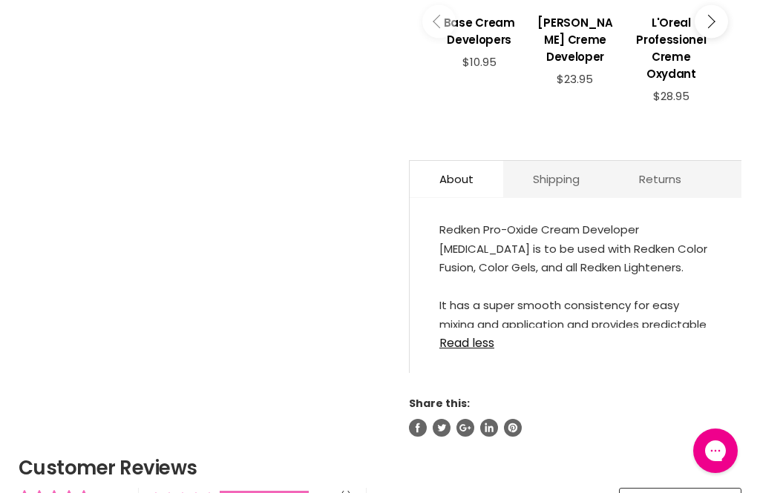
scroll to position [721, 0]
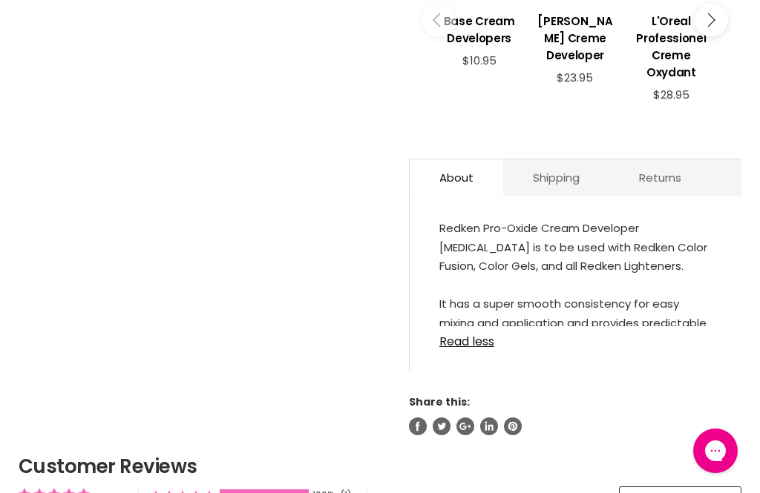
click at [463, 349] on link "Read less" at bounding box center [575, 337] width 272 height 22
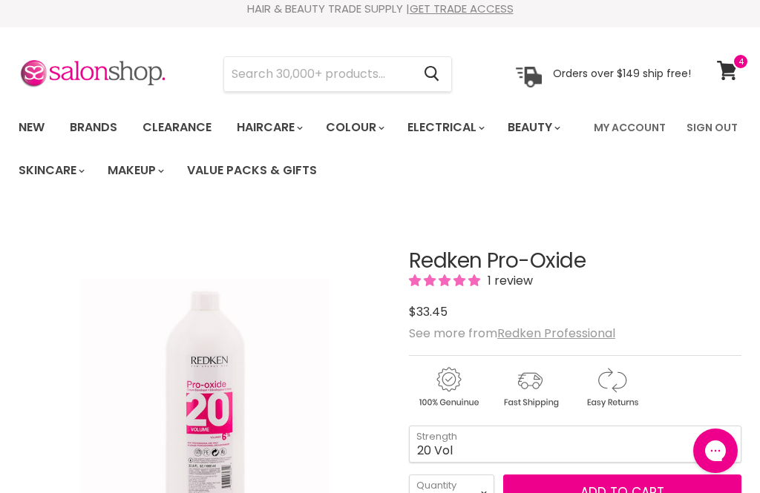
scroll to position [0, 0]
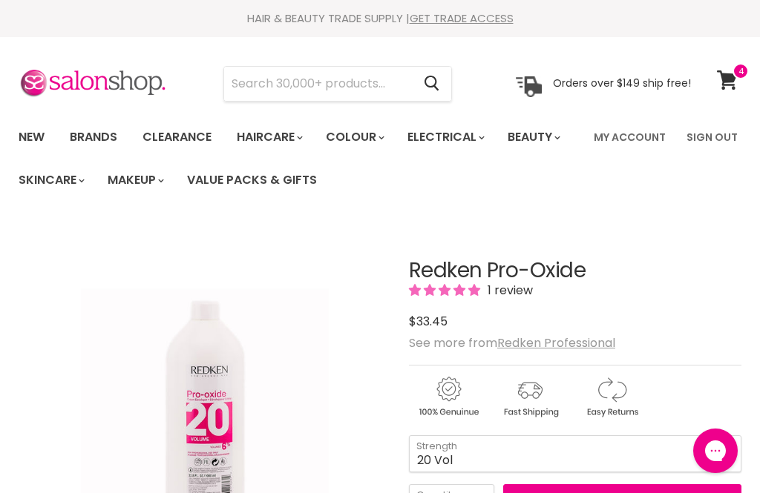
click at [735, 73] on span at bounding box center [740, 71] width 16 height 16
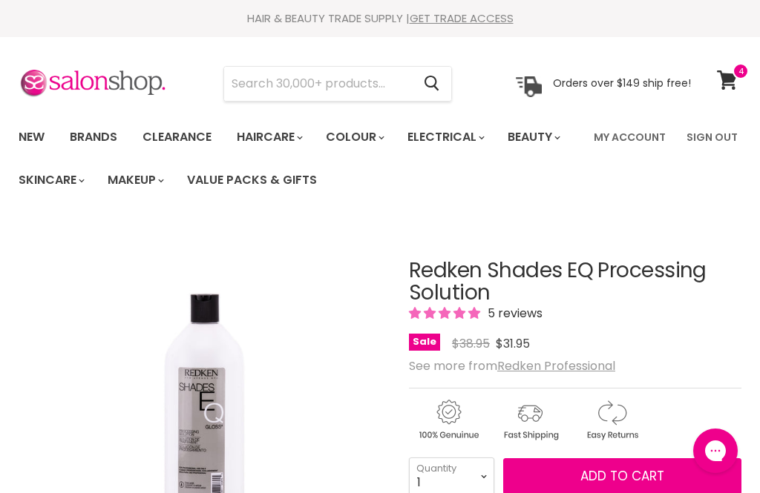
click at [734, 73] on span at bounding box center [740, 71] width 16 height 16
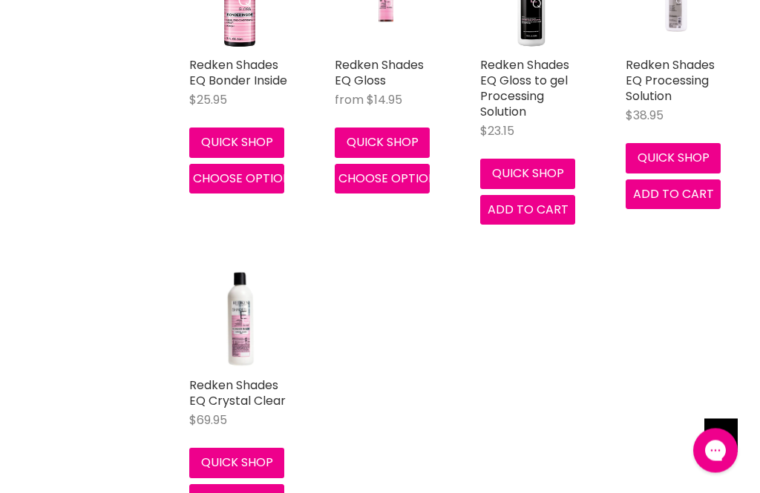
scroll to position [431, 0]
click at [252, 399] on link "Redken Shades EQ Crystal Clear" at bounding box center [237, 393] width 96 height 33
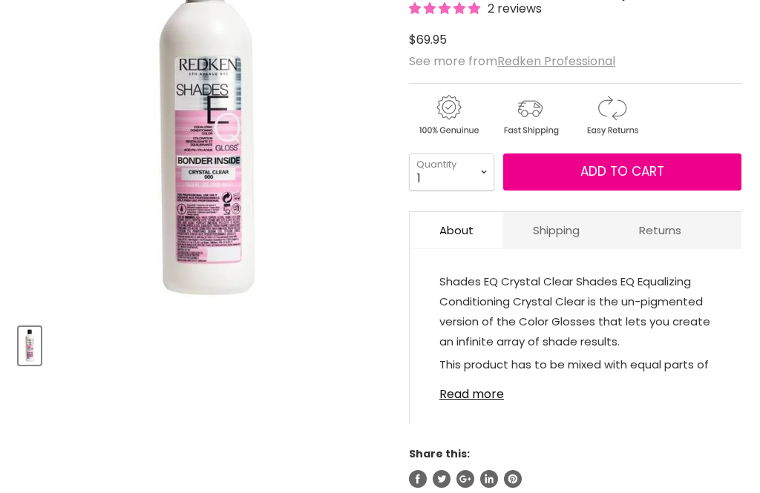
scroll to position [413, 0]
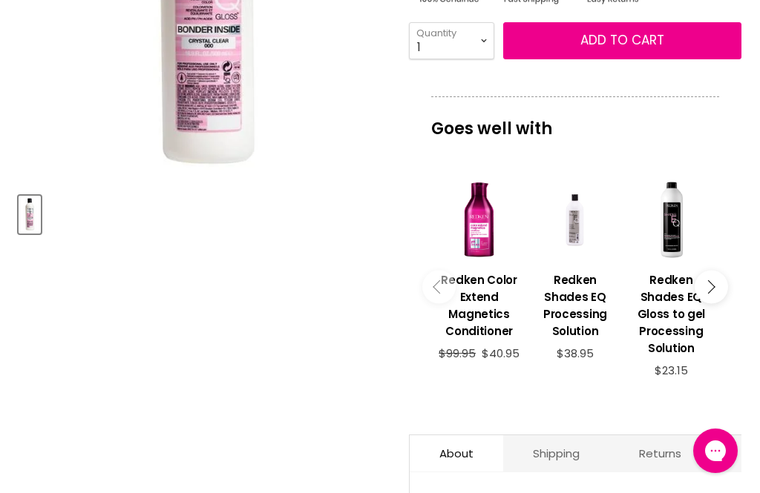
click at [481, 265] on link "Redken Color Extend Magnetics Conditioner" at bounding box center [478, 303] width 81 height 87
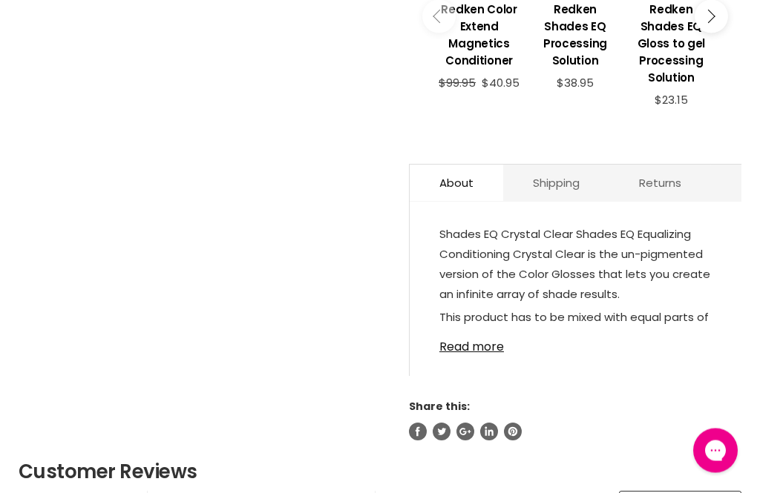
scroll to position [684, 0]
click at [488, 354] on link "Read more" at bounding box center [575, 343] width 272 height 22
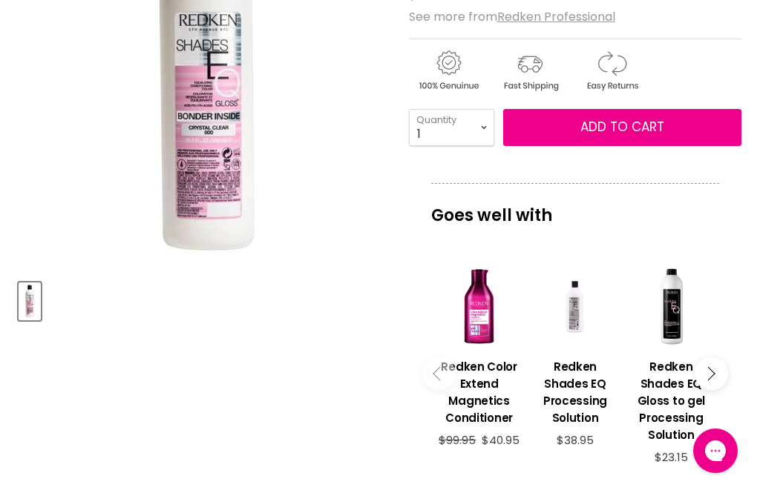
scroll to position [323, 0]
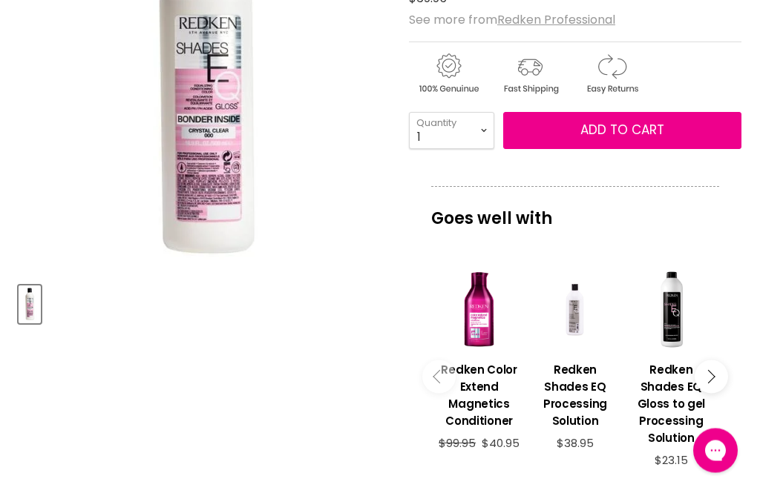
click at [642, 131] on span "Add to cart" at bounding box center [622, 131] width 84 height 18
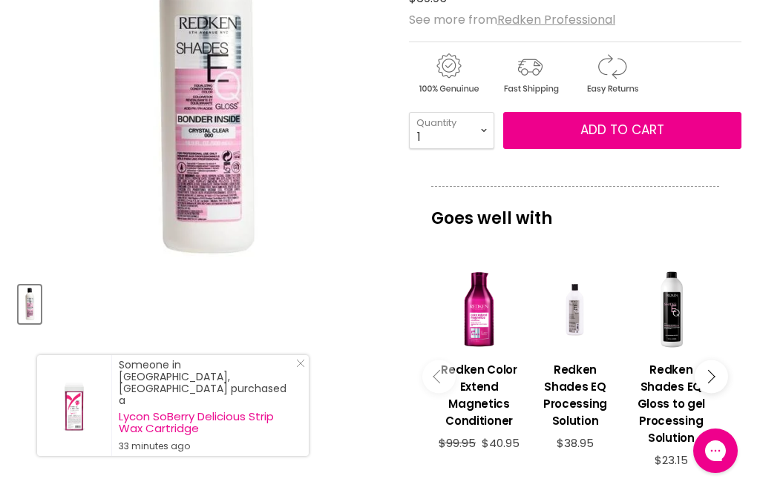
click at [615, 131] on span "Add to cart" at bounding box center [622, 130] width 84 height 18
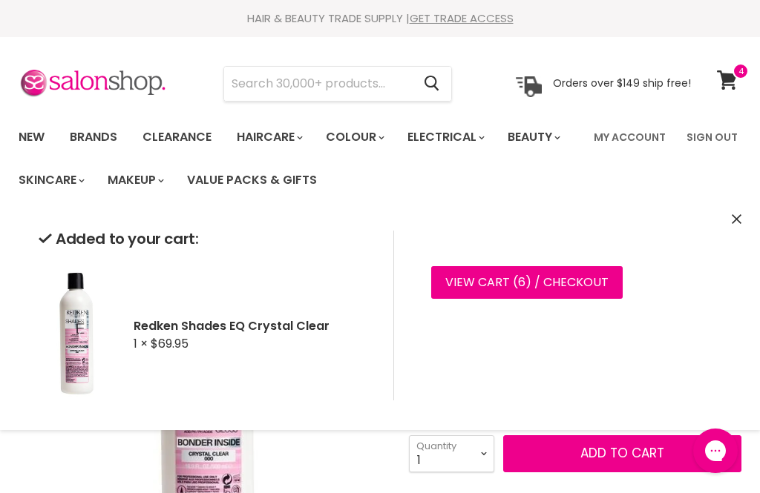
scroll to position [1, 0]
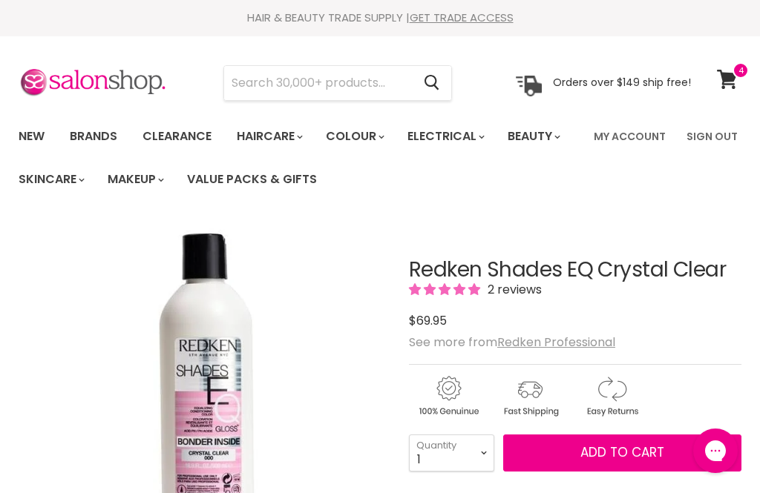
click at [726, 83] on icon at bounding box center [727, 79] width 20 height 19
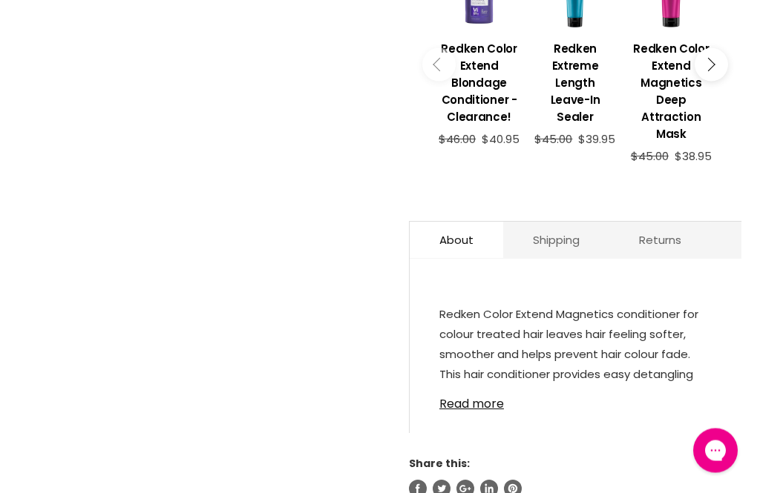
scroll to position [699, 0]
click at [489, 404] on link "Read more" at bounding box center [575, 400] width 272 height 22
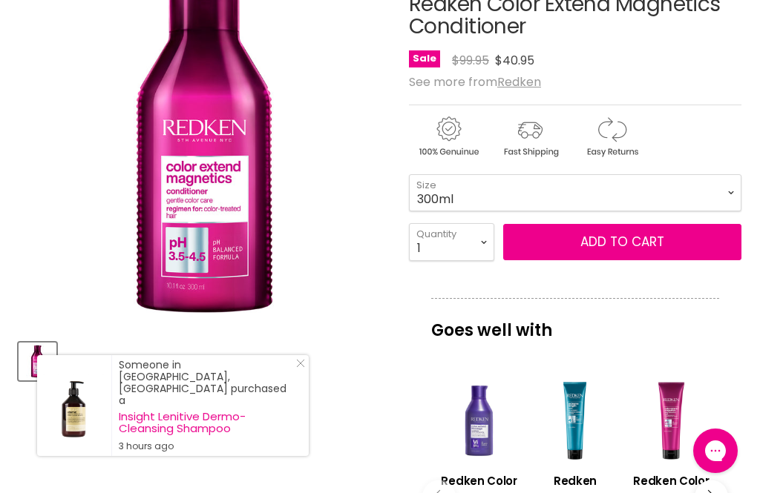
scroll to position [259, 0]
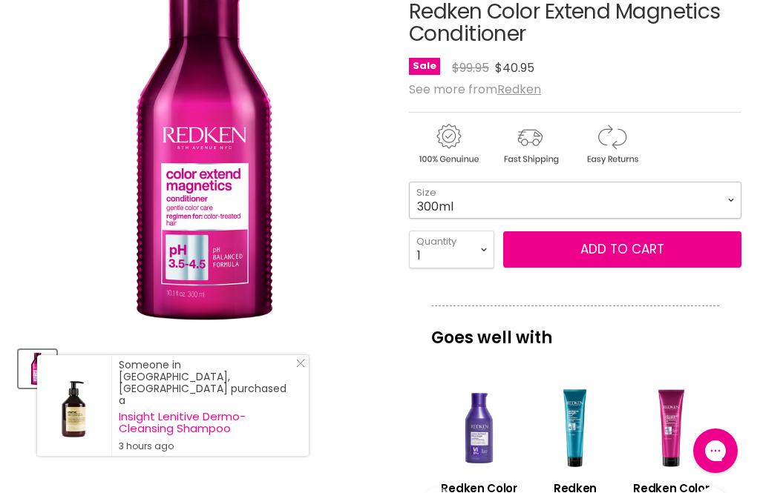
click at [731, 197] on select "300ml 1 Litre" at bounding box center [575, 200] width 332 height 37
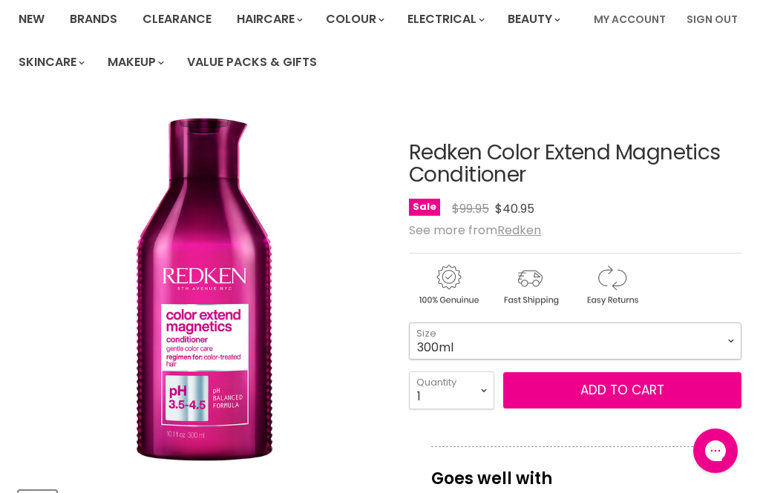
scroll to position [122, 0]
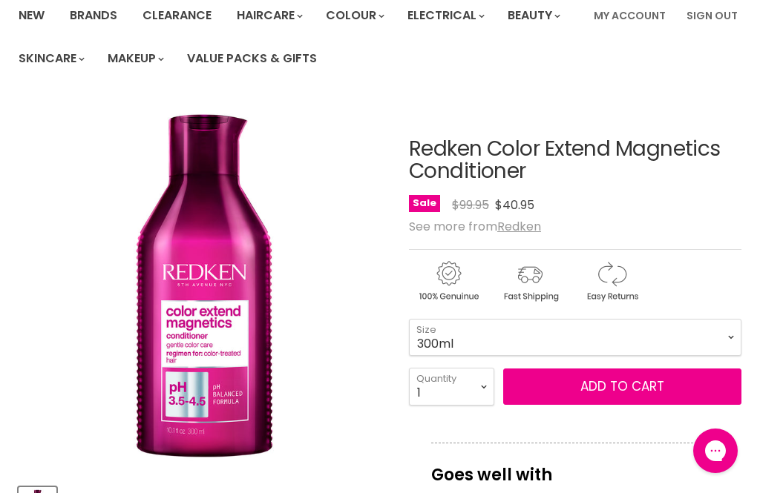
click at [659, 395] on span "Add to cart" at bounding box center [622, 387] width 84 height 18
click at [617, 391] on span "Add to cart" at bounding box center [622, 387] width 84 height 18
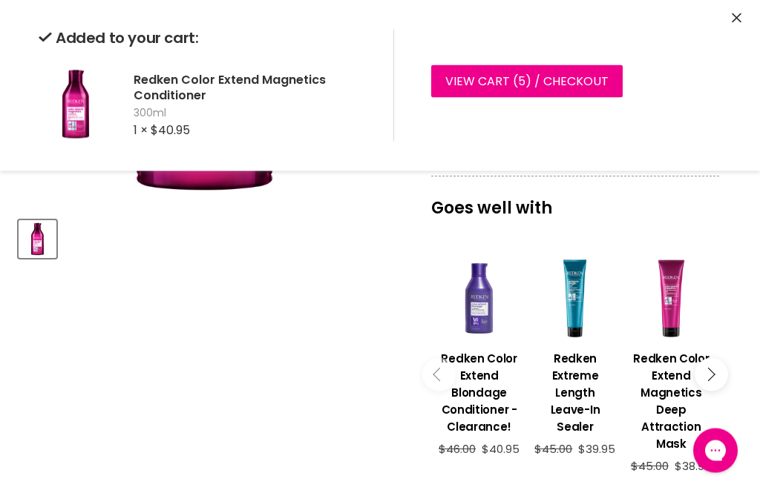
scroll to position [389, 0]
click at [739, 16] on icon "Close" at bounding box center [736, 18] width 10 height 10
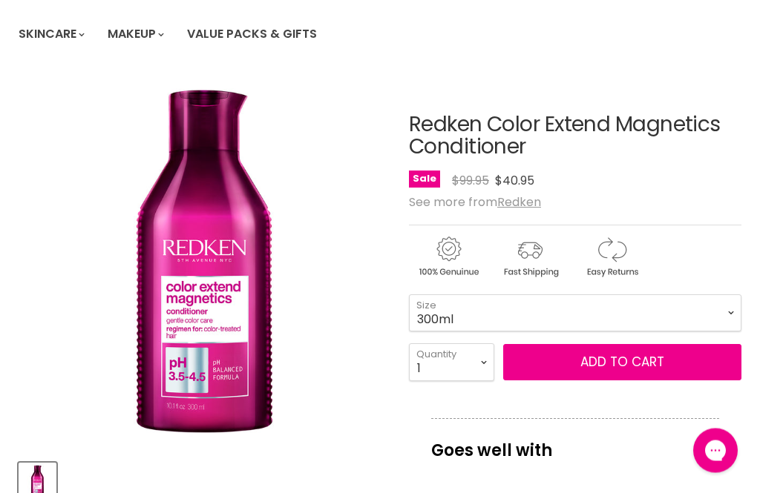
scroll to position [146, 0]
click at [732, 315] on select "300ml 1 Litre" at bounding box center [575, 312] width 332 height 37
click at [728, 312] on select "300ml 1 Litre" at bounding box center [575, 312] width 332 height 37
select select "300ml"
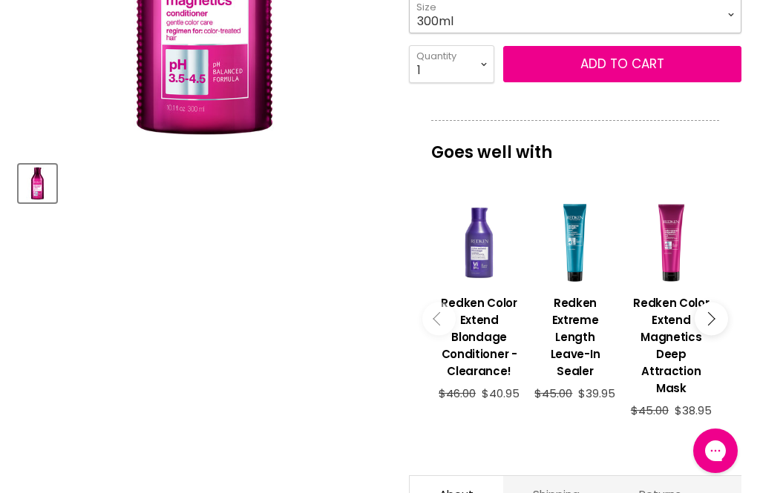
scroll to position [448, 0]
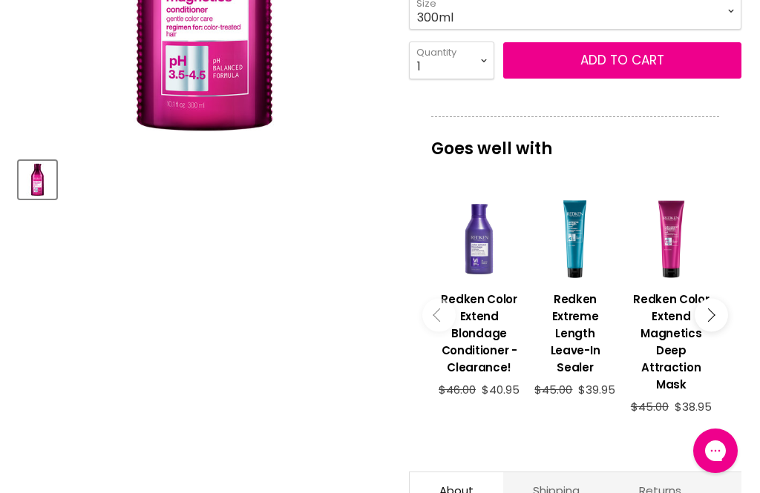
click at [714, 327] on button "Main content" at bounding box center [710, 315] width 33 height 33
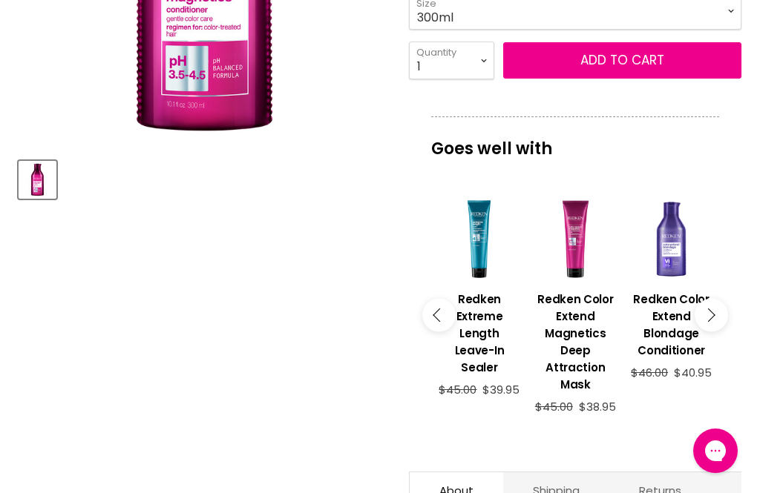
click at [714, 329] on button "Main content" at bounding box center [710, 315] width 33 height 33
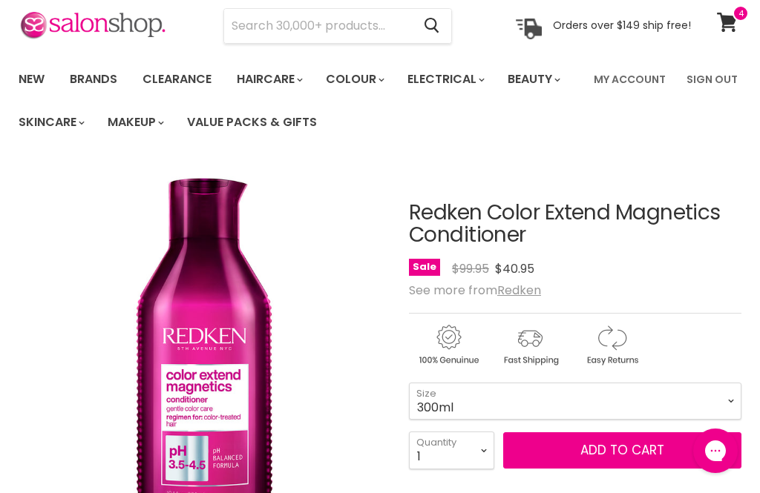
scroll to position [0, 0]
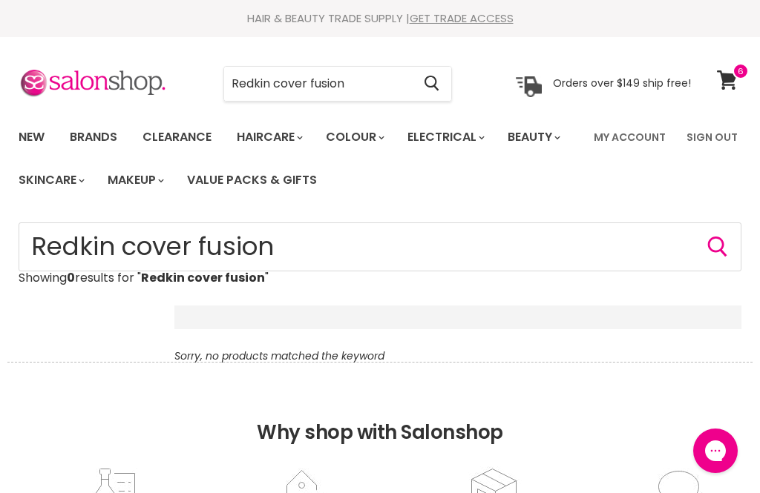
click at [347, 79] on input "Redkin cover fusion" at bounding box center [318, 84] width 188 height 34
type input "Redkin cover"
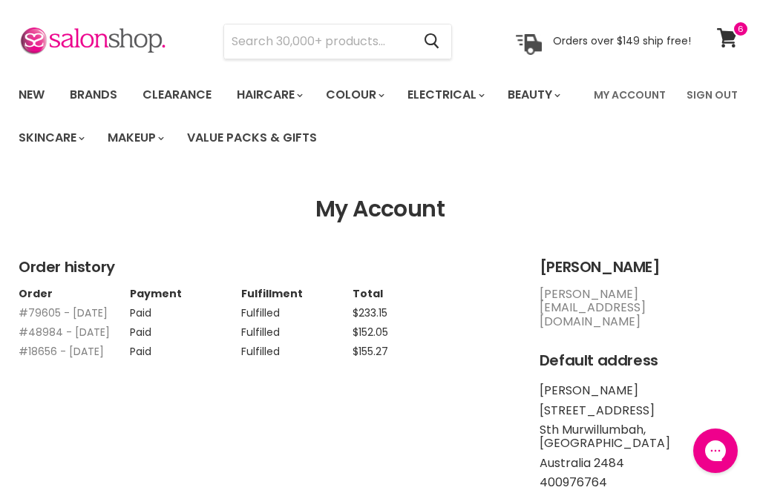
click at [56, 307] on link "#79605 - 11 May, 2025" at bounding box center [63, 313] width 89 height 15
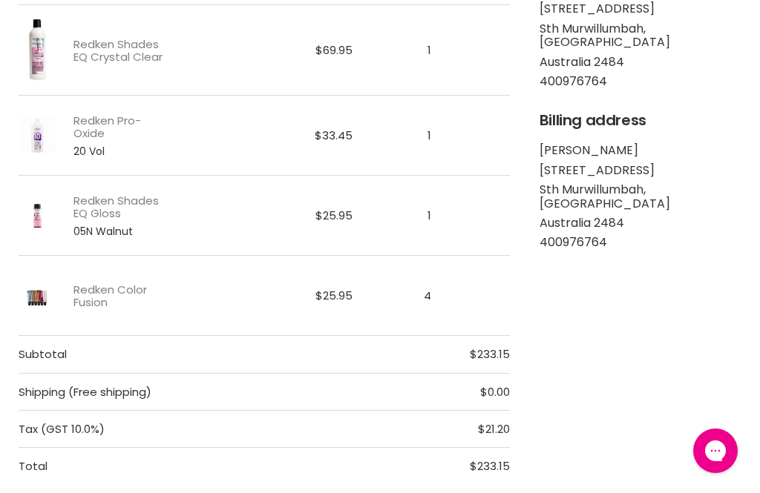
click at [97, 294] on link "Redken Color Fusion" at bounding box center [118, 296] width 91 height 26
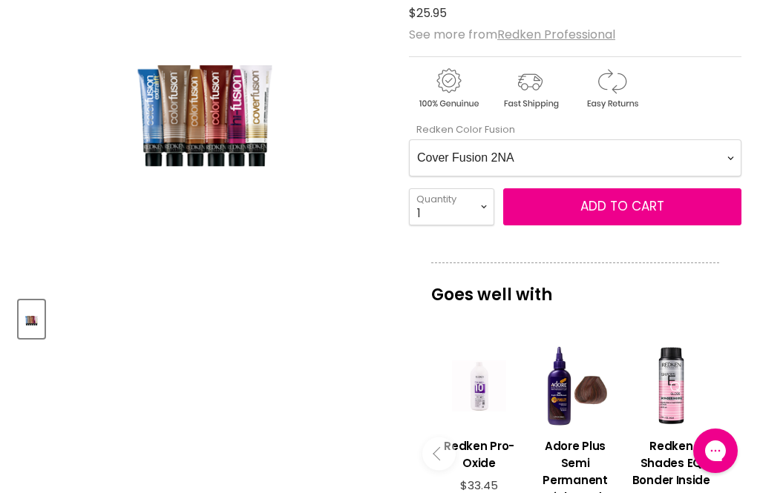
click at [722, 157] on Fusion-0-0 "Cover Fusion 2NA Cover Fusion 4NA Cover Fusion 6NA Cover Fusion 6NA Cover Fusio…" at bounding box center [575, 157] width 332 height 37
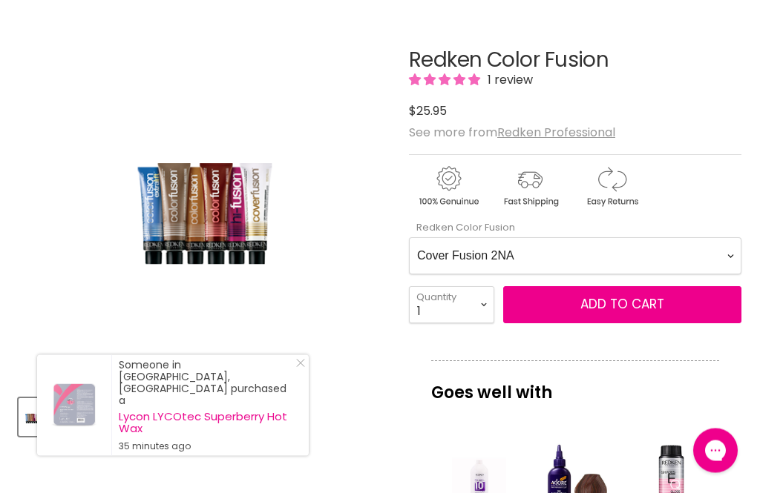
scroll to position [212, 0]
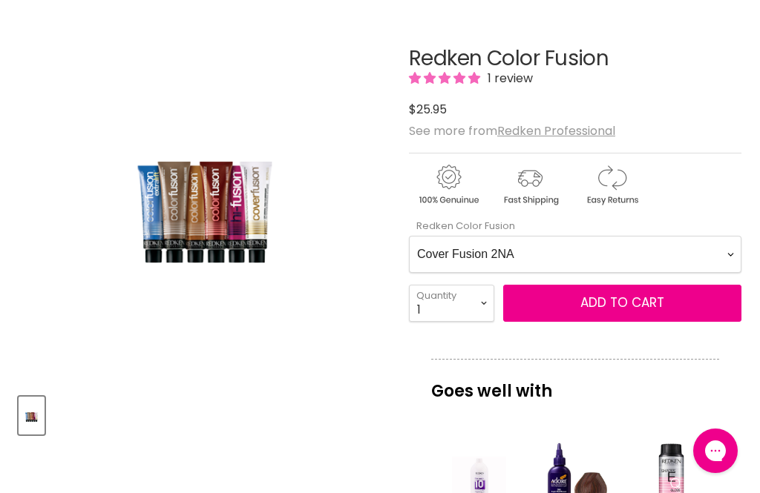
click at [720, 250] on Fusion-0-0 "Cover Fusion 2NA Cover Fusion 4NA Cover Fusion 6NA Cover Fusion 6NA Cover Fusio…" at bounding box center [575, 254] width 332 height 37
select Fusion-0-0 "Cover Fusion 5NN"
click at [671, 312] on button "Add to cart" at bounding box center [622, 303] width 238 height 37
click at [625, 304] on span "Add to cart" at bounding box center [622, 303] width 84 height 18
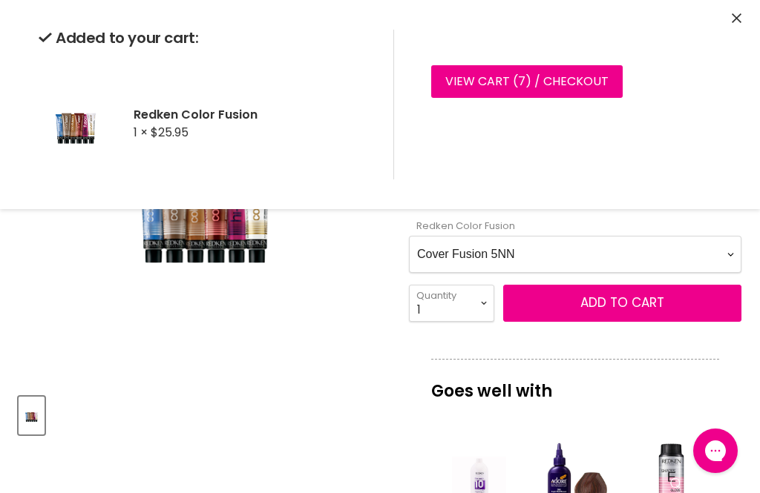
click at [747, 13] on div "Added to your cart: Redken Color Fusion 1 × $25.95 View cart ( 7 ) / Checkout C…" at bounding box center [380, 104] width 760 height 209
click at [734, 16] on icon "Close" at bounding box center [736, 18] width 10 height 10
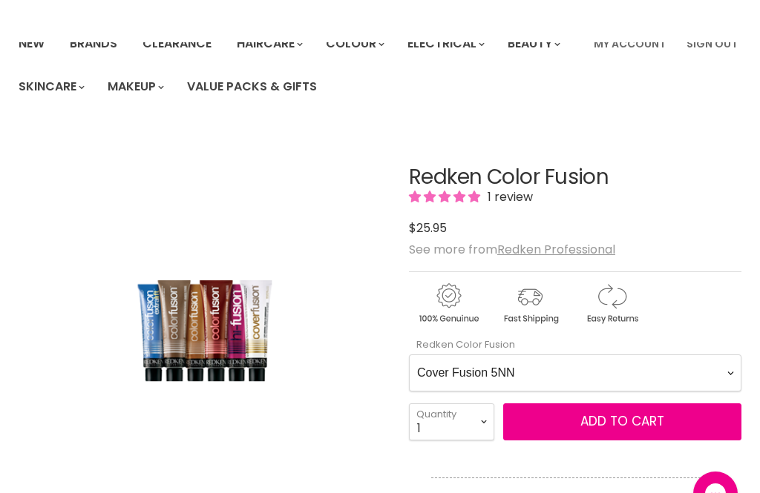
scroll to position [0, 0]
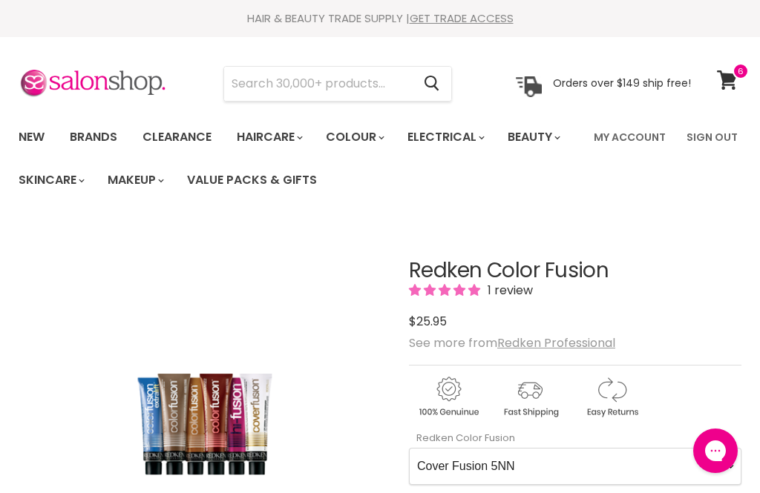
click at [337, 88] on input "Search" at bounding box center [318, 84] width 188 height 34
type input "Redkin eq"
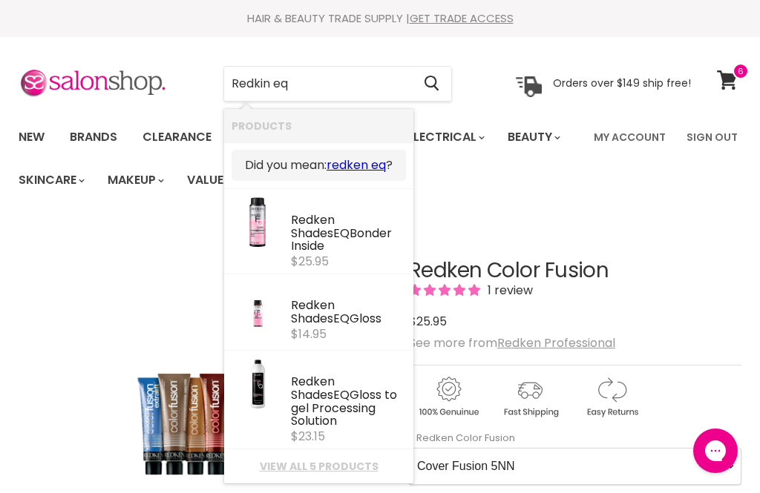
click at [372, 165] on link "redken eq" at bounding box center [355, 165] width 59 height 16
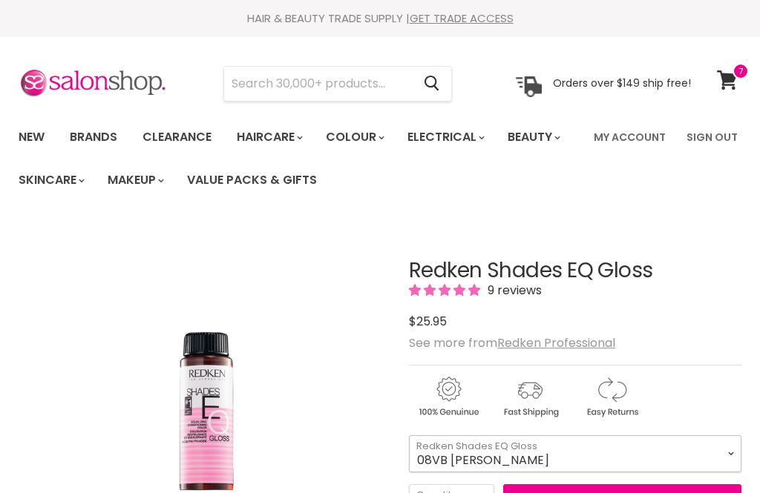
click at [734, 435] on select "08VB [PERSON_NAME] 05V Cosmic Violet 06VB [GEOGRAPHIC_DATA] 04NA Storm Cloud 06…" at bounding box center [575, 453] width 332 height 37
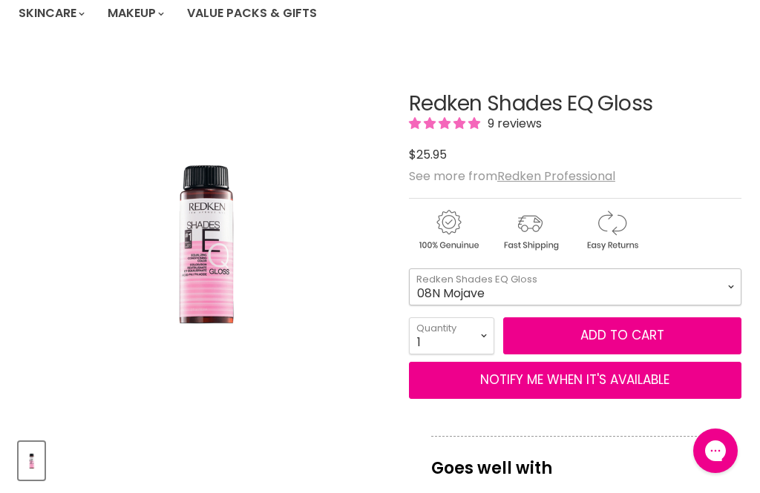
click at [625, 285] on select "08VB Violet Frost 05V Cosmic Violet 06VB Violet Lagoon 04NA Storm Cloud 06NA Gr…" at bounding box center [575, 287] width 332 height 37
select select "05N Walnut"
click at [667, 330] on button "Add to cart" at bounding box center [622, 335] width 238 height 37
click at [618, 339] on button "Add to cart" at bounding box center [622, 335] width 238 height 37
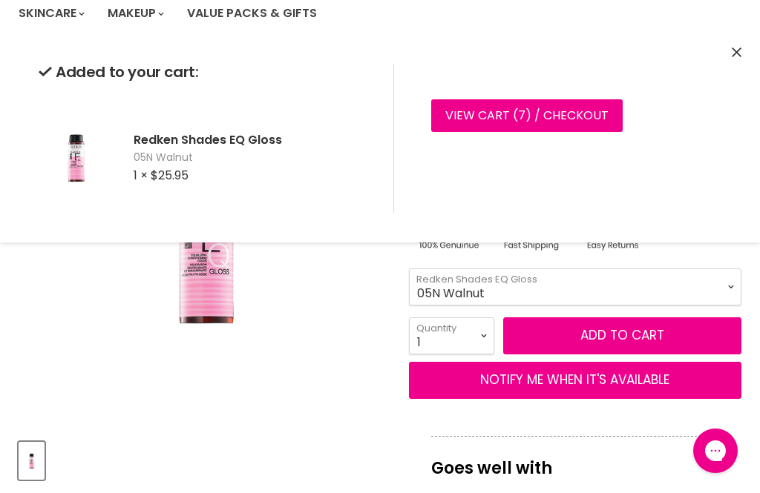
click at [734, 46] on button "Close" at bounding box center [736, 53] width 10 height 16
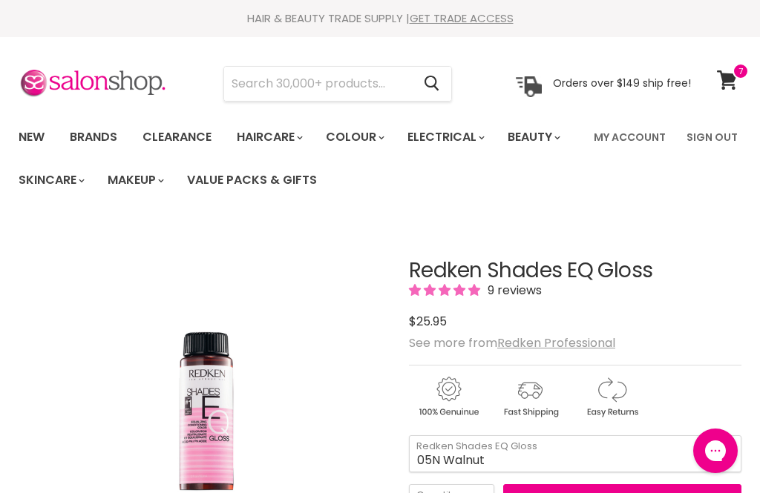
click at [738, 77] on span at bounding box center [740, 71] width 16 height 16
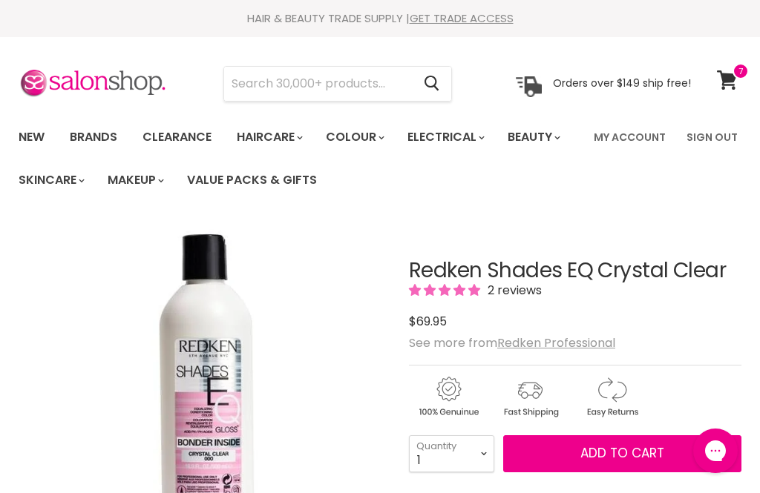
click at [303, 85] on input "Search" at bounding box center [318, 84] width 188 height 34
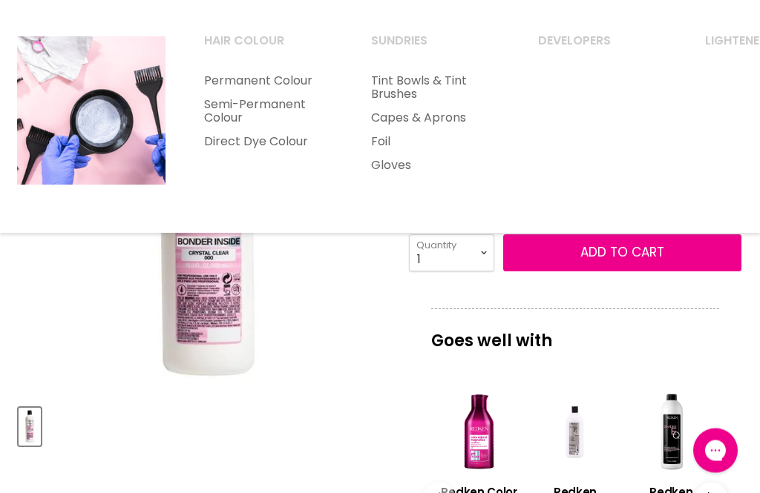
scroll to position [201, 0]
click at [409, 79] on link "Tint Bowls & Tint Brushes" at bounding box center [434, 87] width 164 height 37
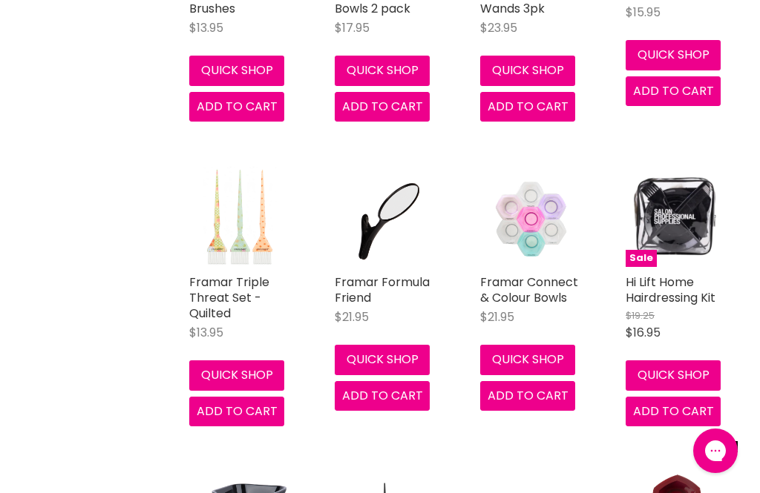
scroll to position [1210, 0]
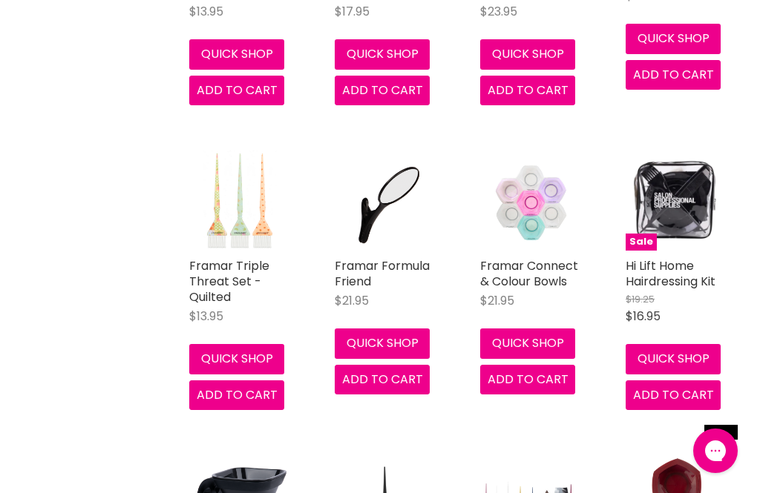
click at [673, 269] on link "Hi Lift Home Hairdressing Kit" at bounding box center [670, 273] width 90 height 33
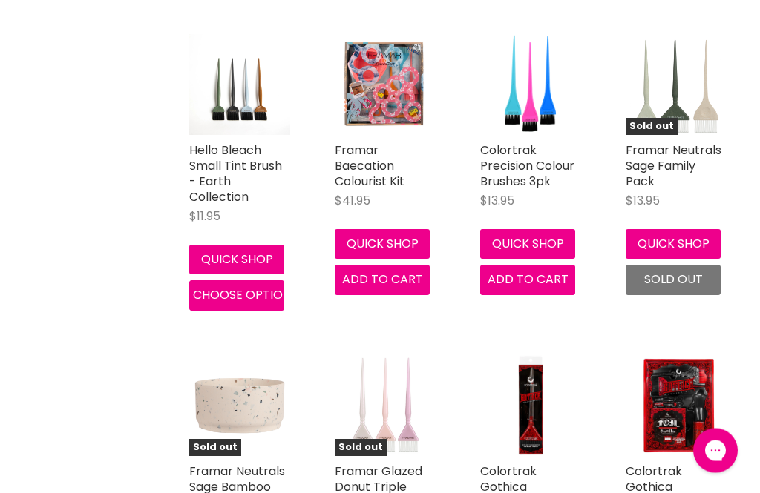
scroll to position [2271, 0]
click at [366, 151] on link "Framar Baecation Colourist Kit" at bounding box center [370, 166] width 70 height 48
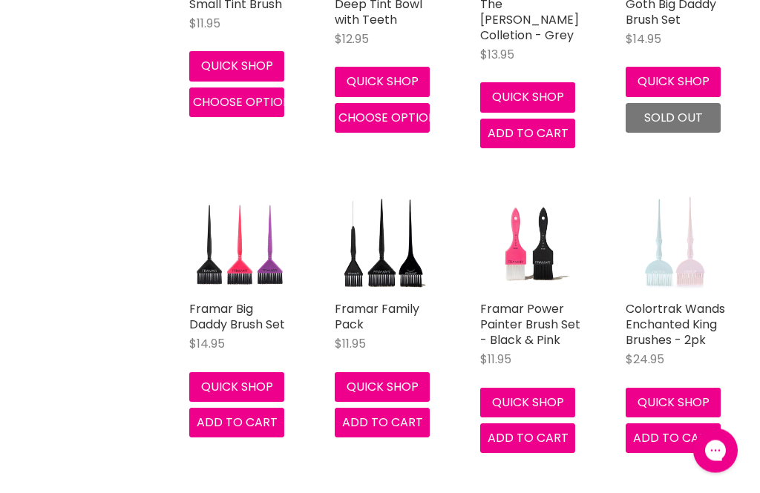
scroll to position [3396, 0]
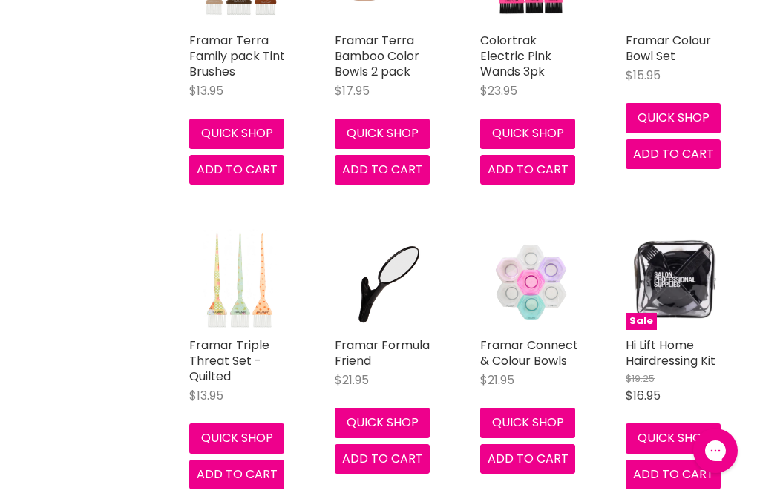
scroll to position [1132, 0]
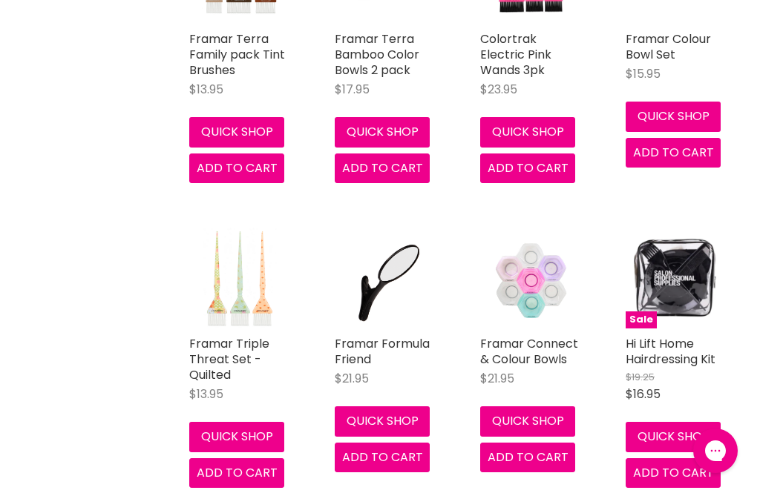
click at [363, 345] on link "Framar Formula Friend" at bounding box center [382, 351] width 95 height 33
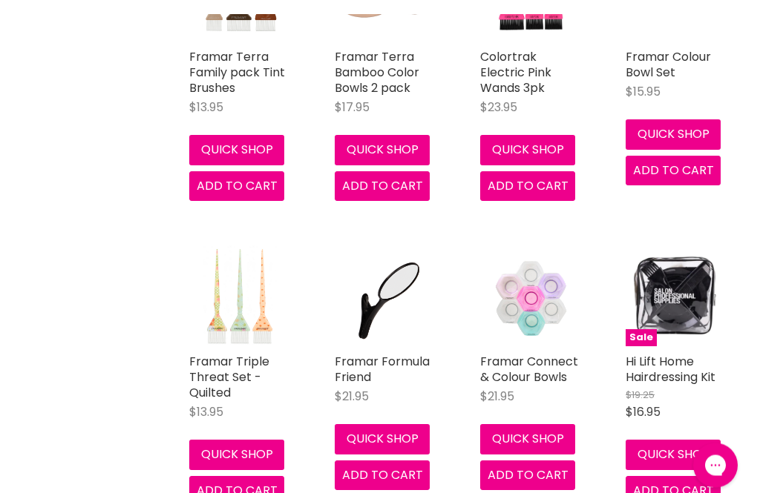
scroll to position [1114, 0]
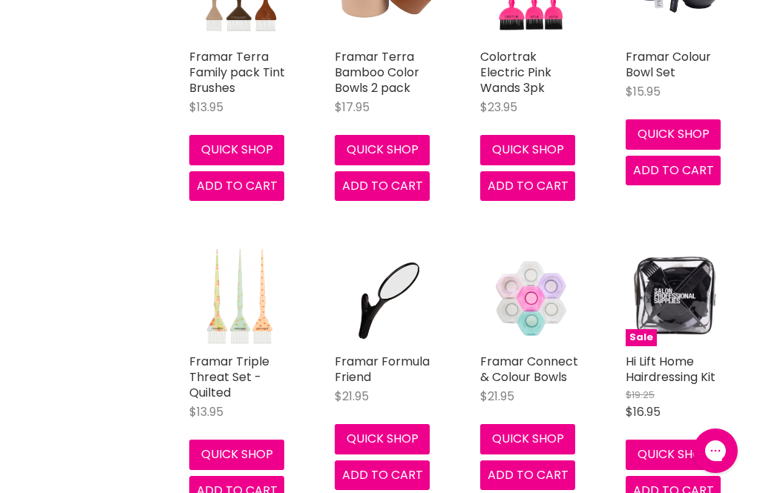
click at [685, 369] on link "Hi Lift Home Hairdressing Kit" at bounding box center [670, 369] width 90 height 33
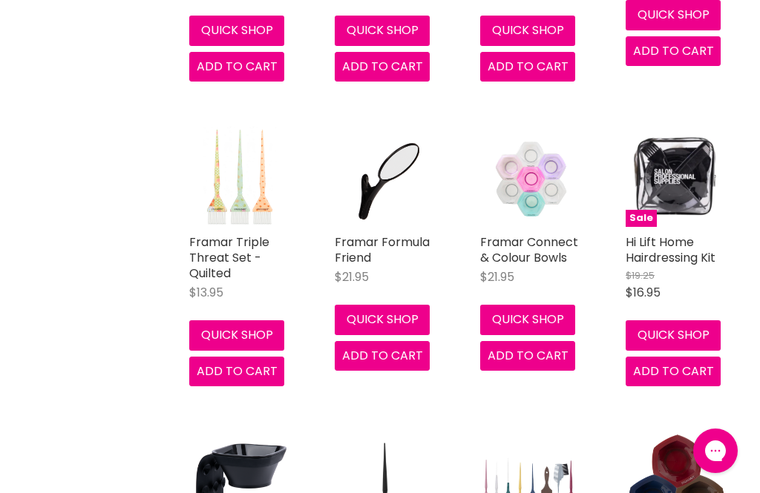
scroll to position [1359, 0]
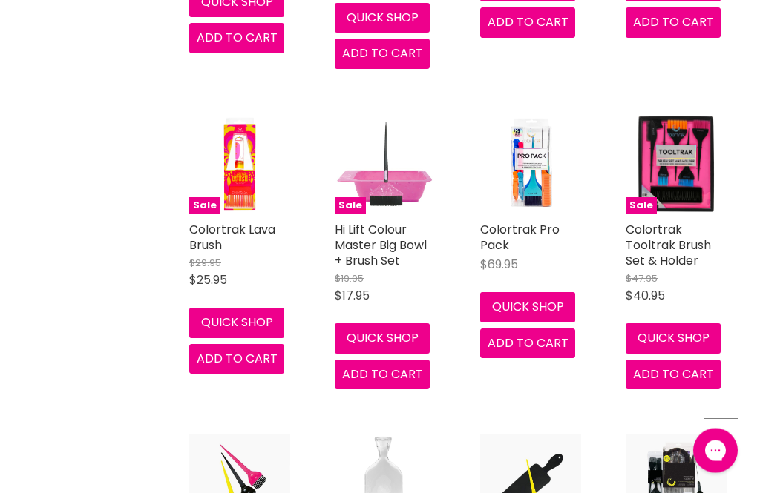
scroll to position [5096, 0]
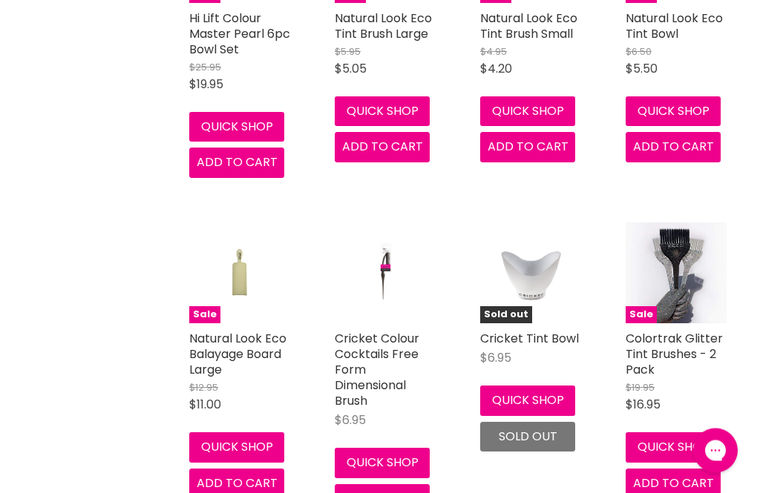
scroll to position [7448, 0]
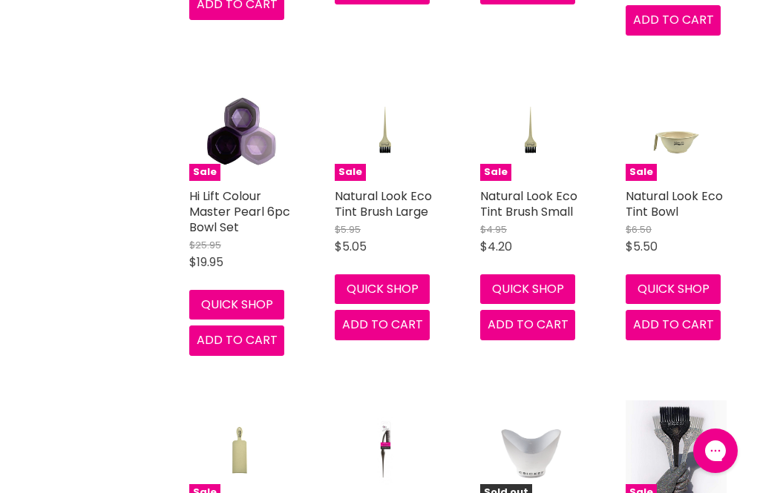
click at [683, 188] on link "Natural Look Eco Tint Bowl" at bounding box center [673, 204] width 97 height 33
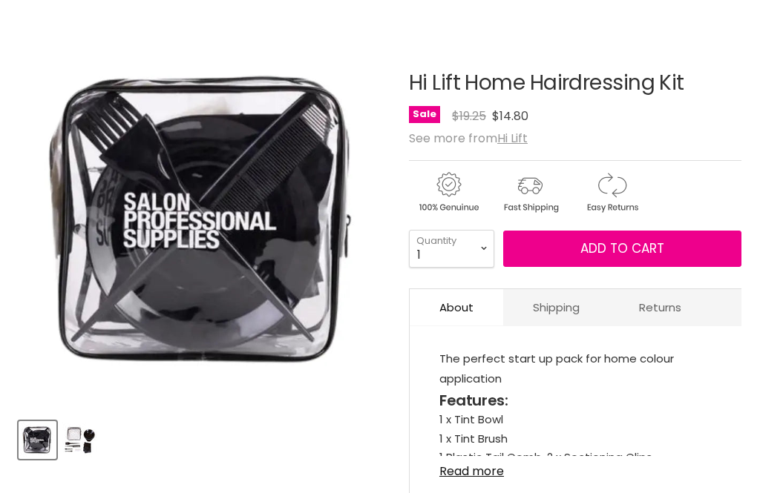
scroll to position [188, 0]
click at [77, 438] on img "Product thumbnails" at bounding box center [79, 440] width 35 height 35
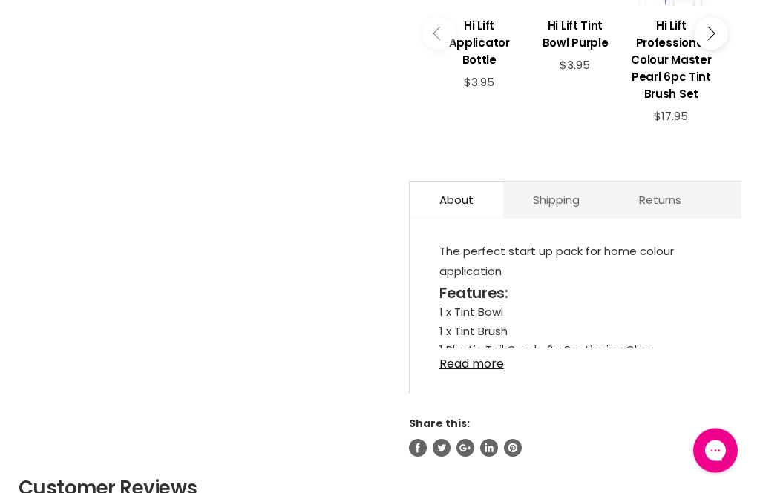
scroll to position [671, 0]
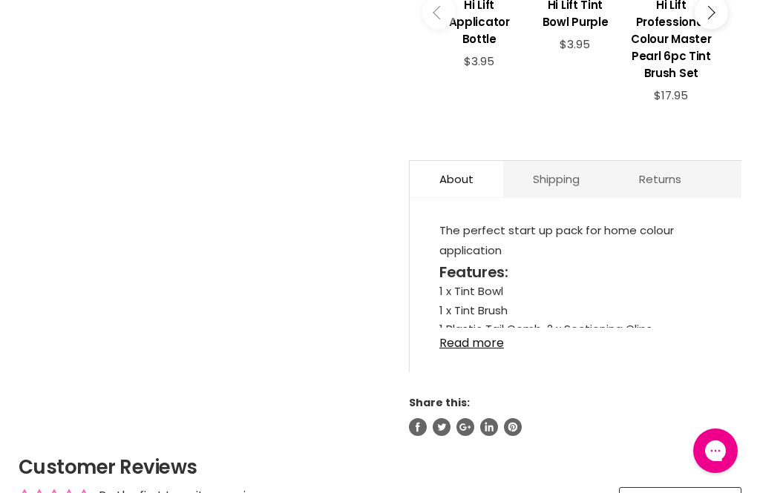
click at [481, 348] on link "Read more" at bounding box center [575, 339] width 272 height 22
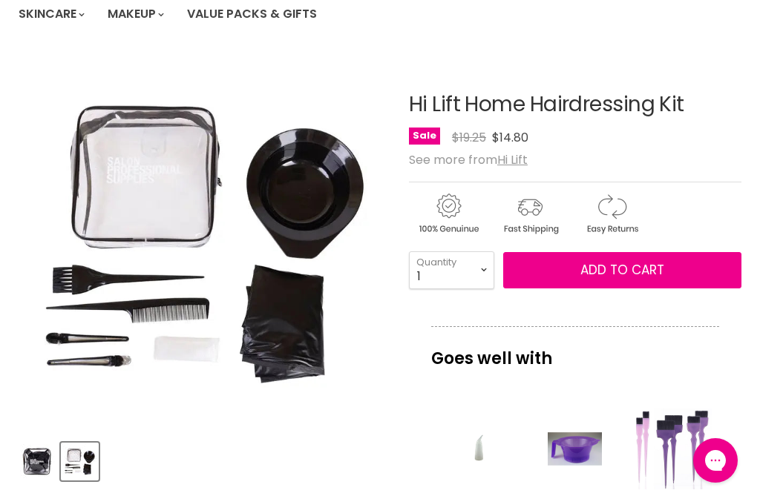
scroll to position [165, 0]
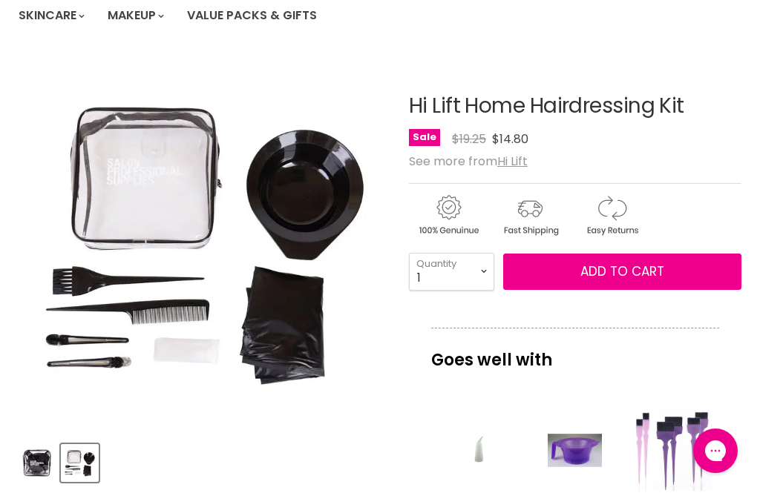
click at [650, 271] on span "Add to cart" at bounding box center [622, 272] width 84 height 18
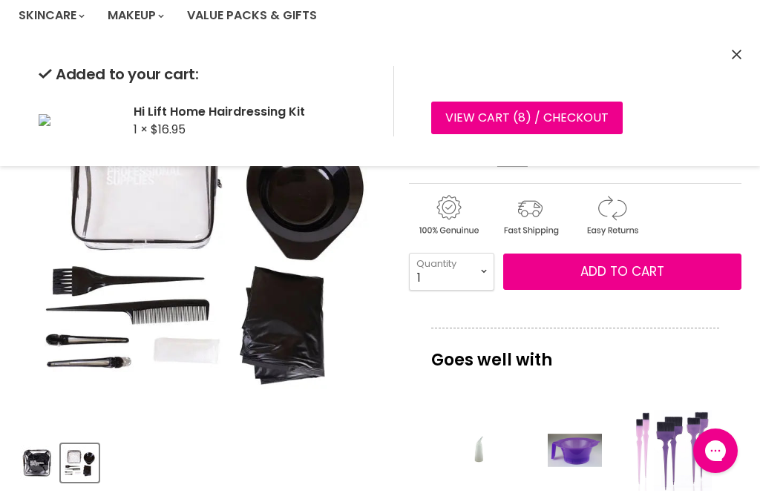
click at [735, 51] on icon "Close" at bounding box center [736, 55] width 10 height 10
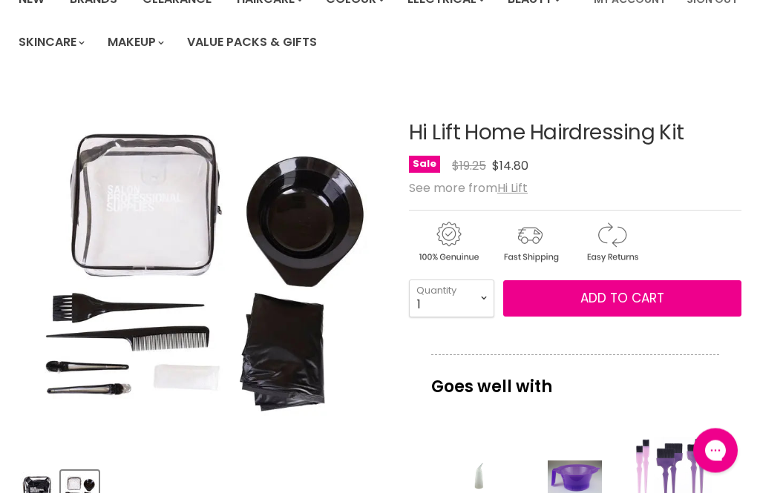
scroll to position [0, 0]
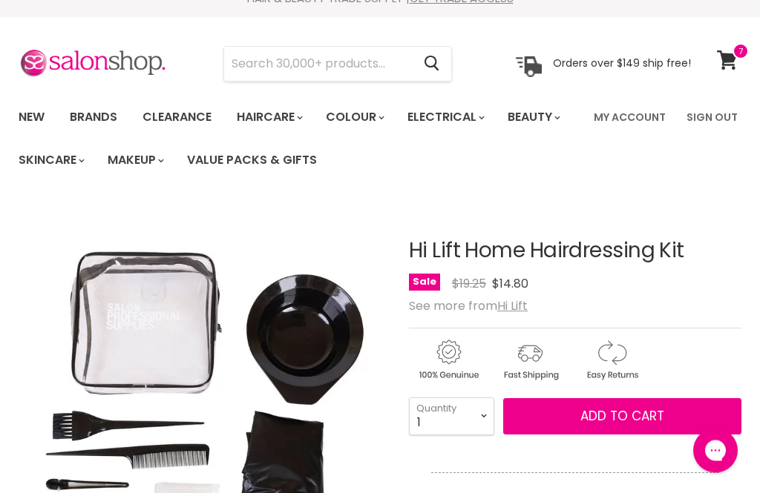
click at [642, 415] on span "Add to cart" at bounding box center [622, 417] width 84 height 18
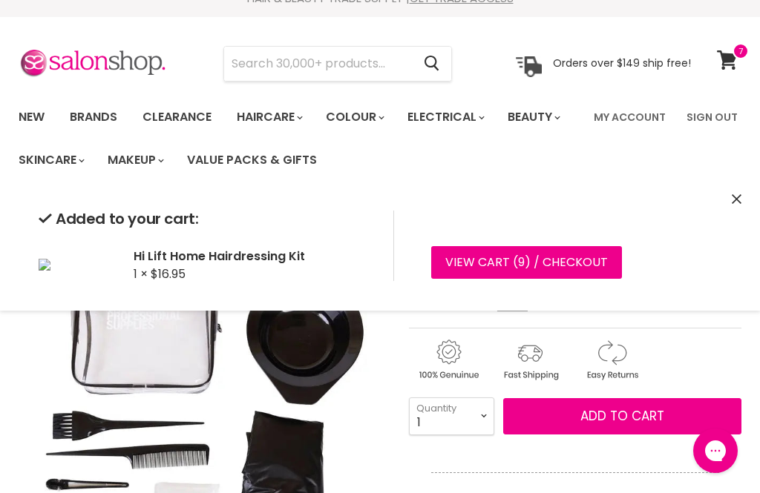
click at [733, 202] on icon "Close" at bounding box center [736, 199] width 10 height 10
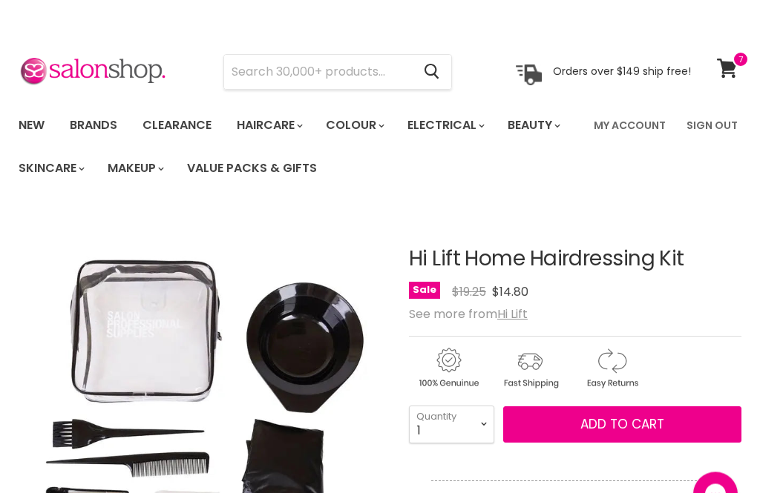
scroll to position [0, 0]
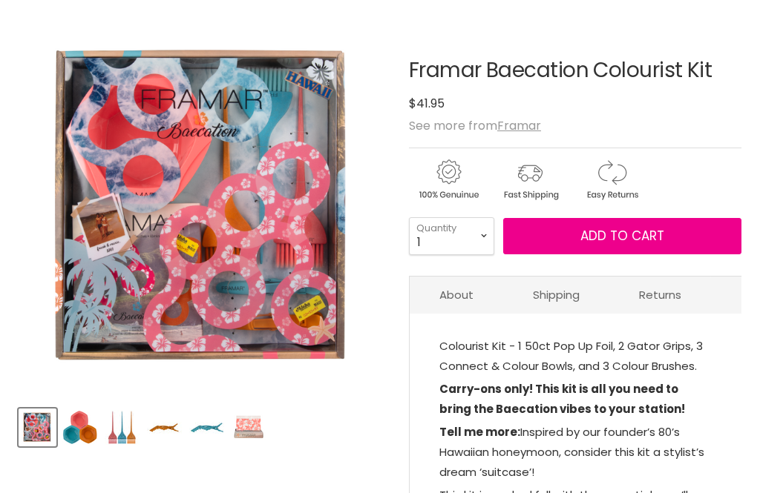
scroll to position [200, 0]
click at [83, 425] on img "Product thumbnails" at bounding box center [79, 427] width 35 height 35
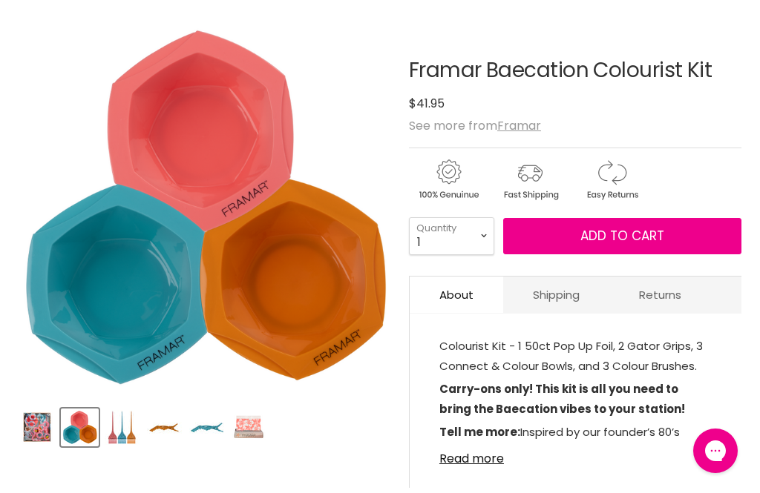
scroll to position [0, 0]
click at [164, 438] on img "Product thumbnails" at bounding box center [164, 427] width 35 height 35
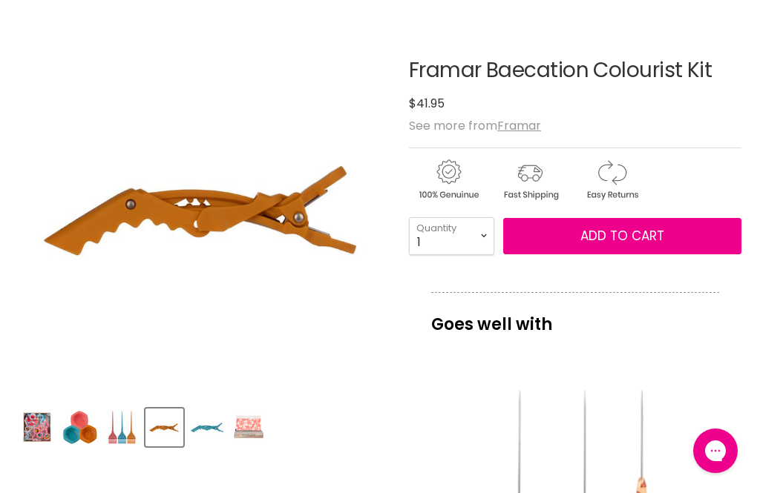
click at [214, 435] on img "Product thumbnails" at bounding box center [206, 427] width 35 height 35
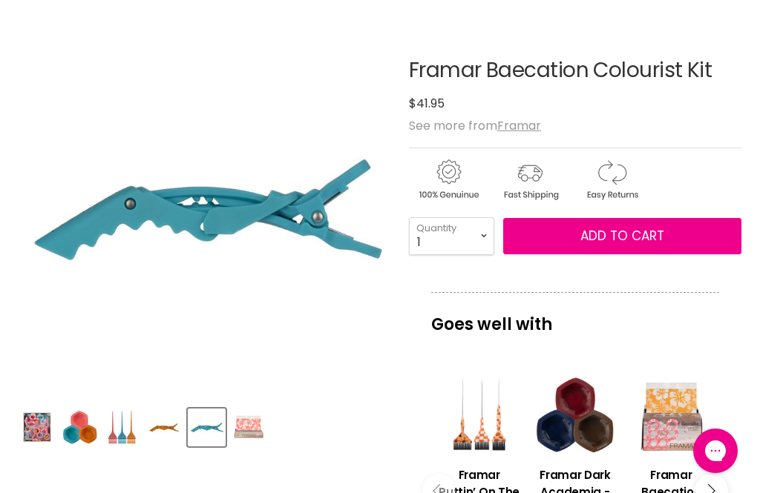
click at [254, 431] on img "Product thumbnails" at bounding box center [248, 427] width 35 height 35
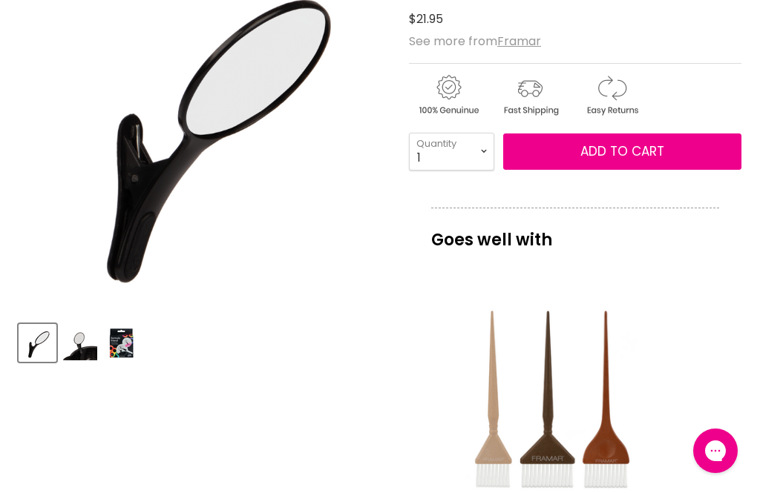
click at [73, 353] on img "Product thumbnails" at bounding box center [79, 343] width 35 height 35
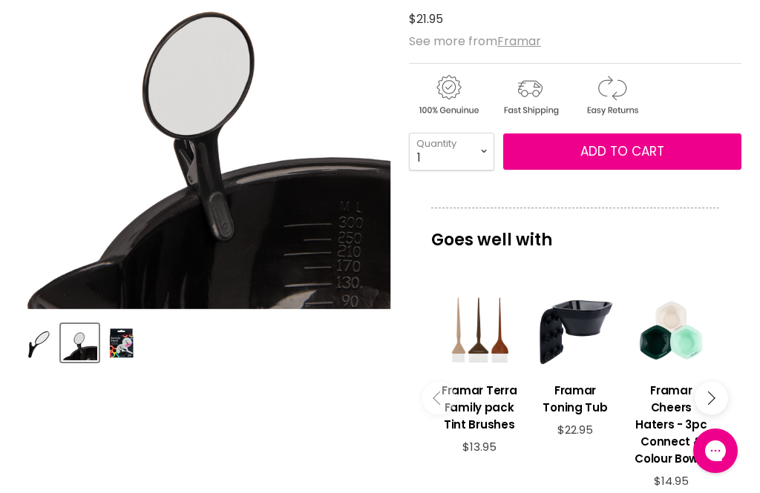
click at [124, 352] on img "Product thumbnails" at bounding box center [122, 343] width 35 height 35
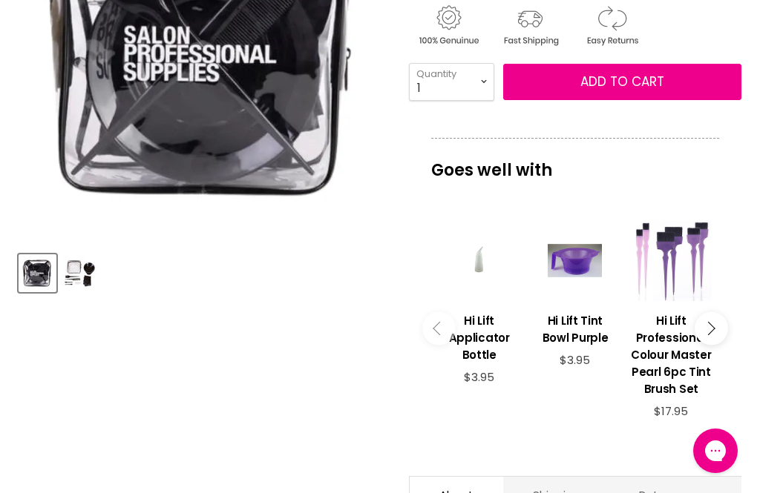
click at [76, 269] on img "Product thumbnails" at bounding box center [79, 273] width 35 height 35
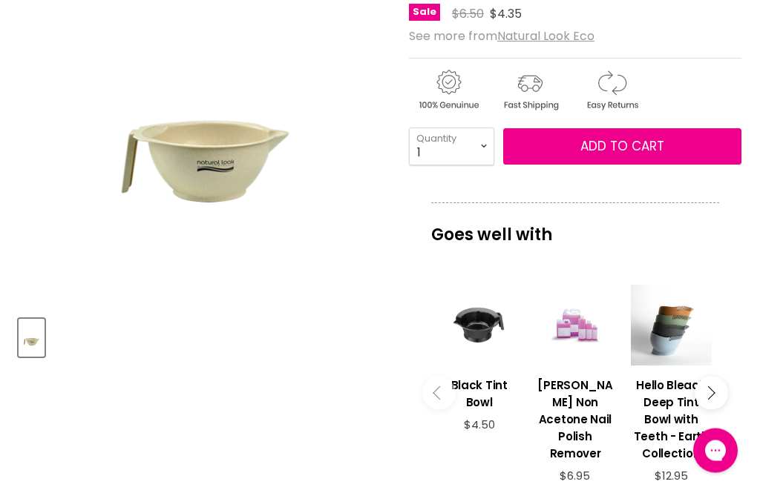
scroll to position [291, 0]
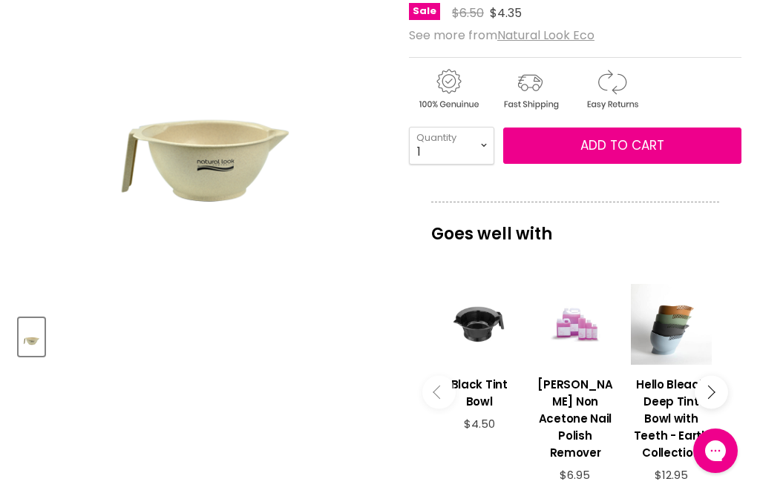
click at [714, 395] on button "Main content" at bounding box center [710, 391] width 33 height 33
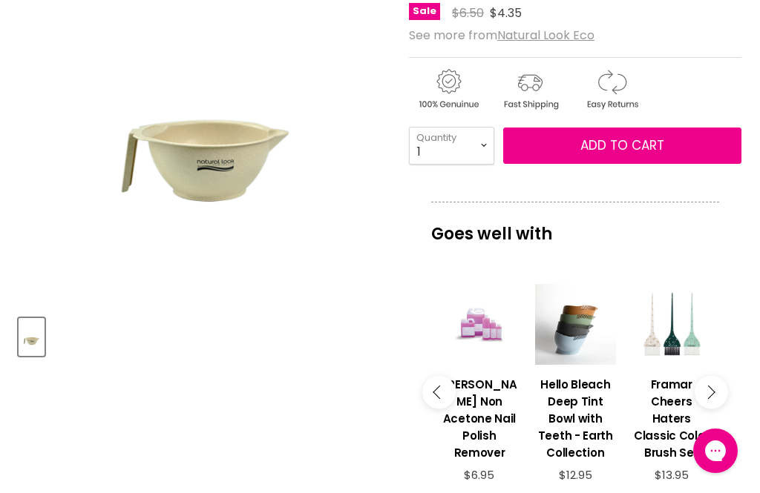
click at [717, 398] on button "Main content" at bounding box center [710, 391] width 33 height 33
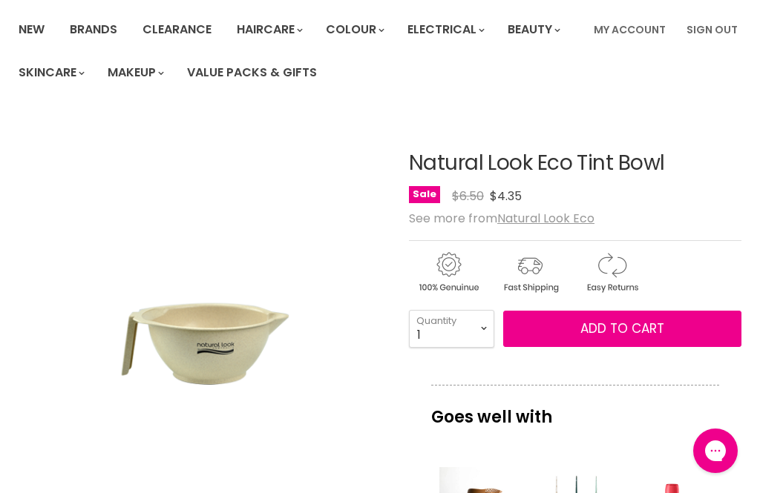
scroll to position [108, 0]
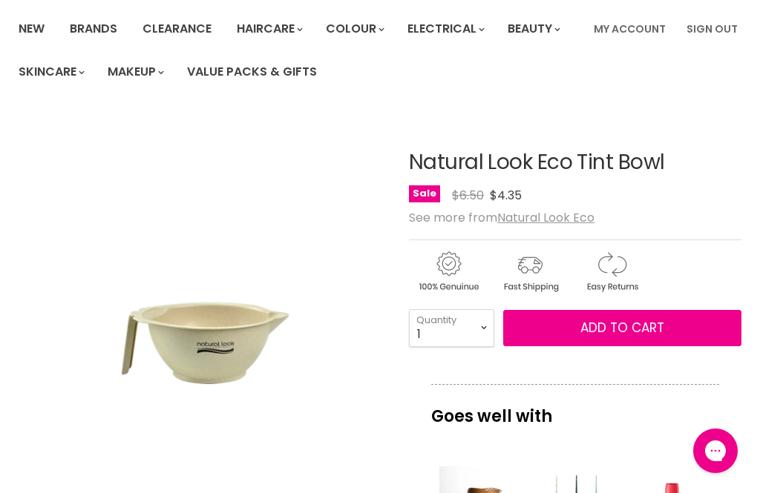
click at [687, 331] on button "Add to cart" at bounding box center [622, 328] width 238 height 37
click at [642, 324] on span "Add to cart" at bounding box center [622, 328] width 84 height 18
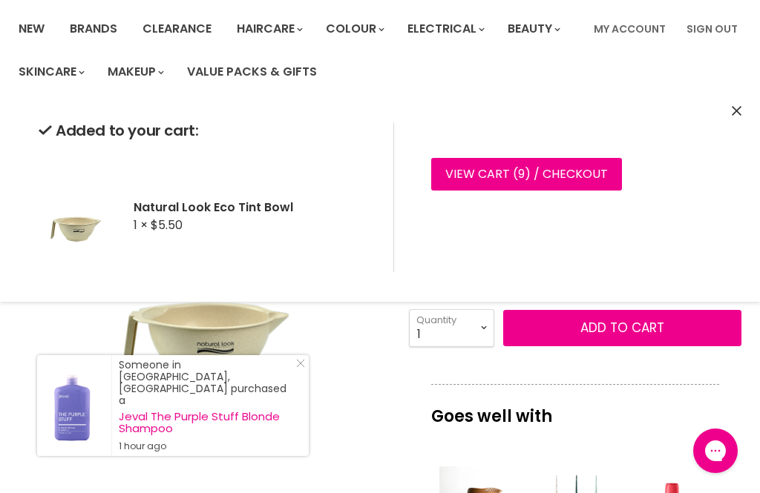
click at [731, 114] on icon "Close" at bounding box center [736, 111] width 10 height 10
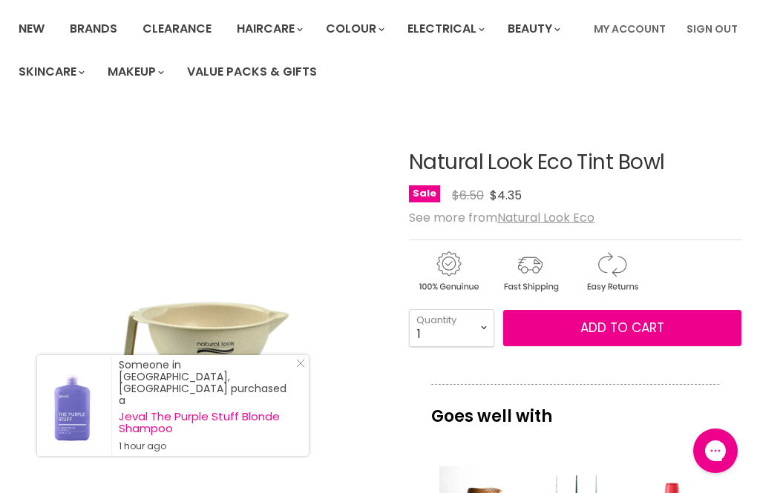
scroll to position [222, 0]
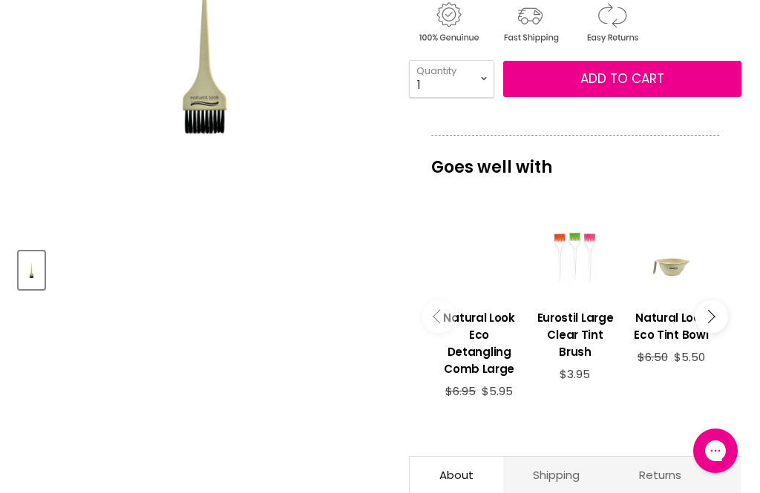
scroll to position [319, 0]
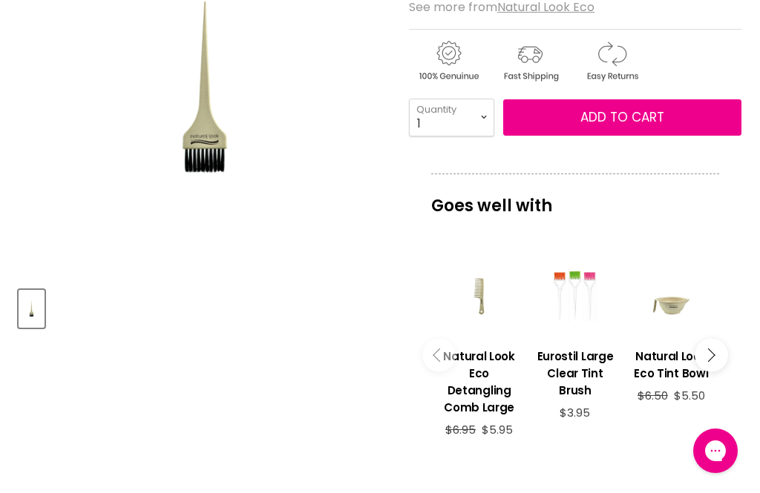
click at [668, 366] on h3 "Natural Look Eco Tint Bowl" at bounding box center [670, 365] width 81 height 34
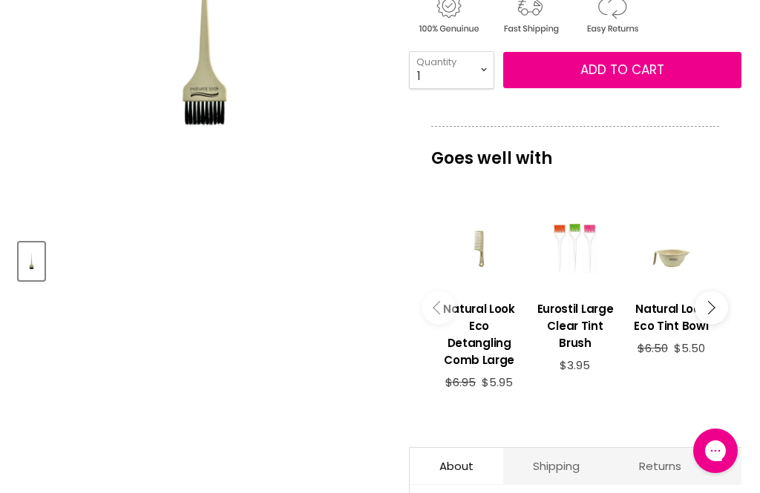
click at [487, 329] on h3 "Natural Look Eco Detangling Comb Large" at bounding box center [478, 334] width 81 height 68
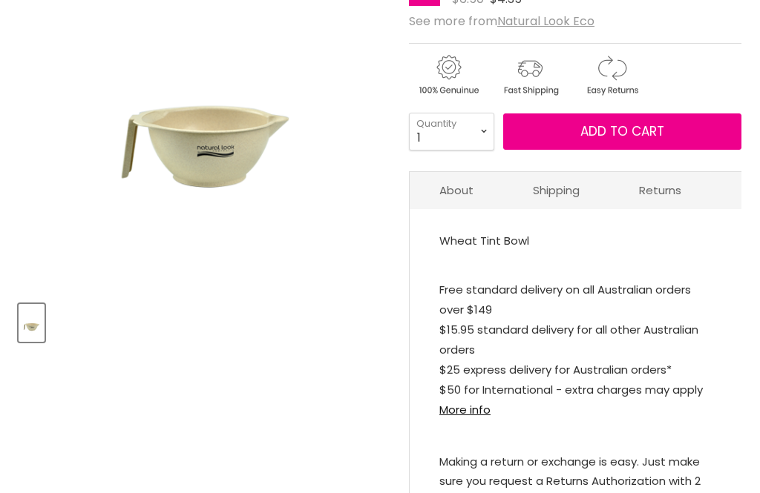
scroll to position [305, 0]
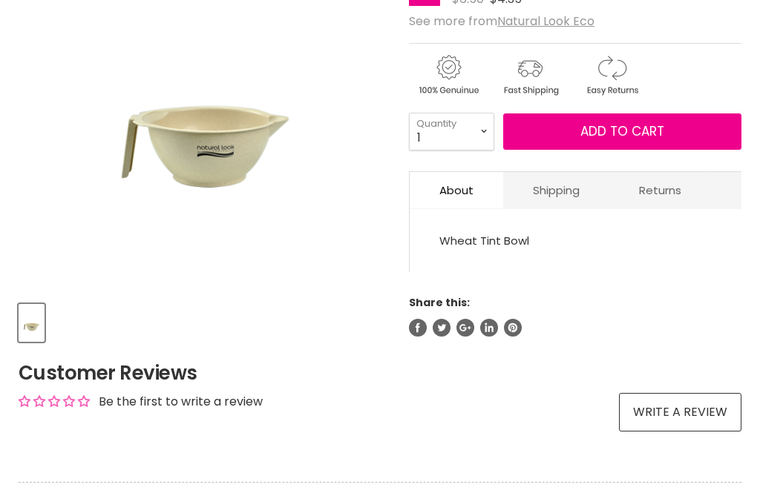
click at [632, 134] on span "Add to cart" at bounding box center [622, 131] width 84 height 18
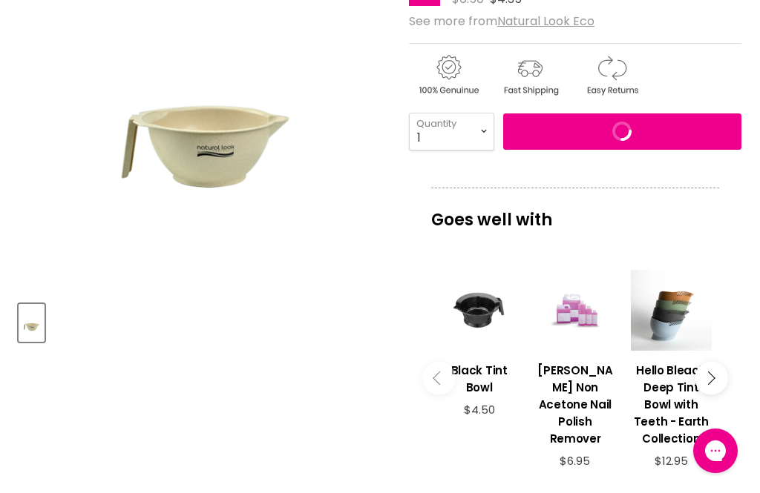
scroll to position [0, 0]
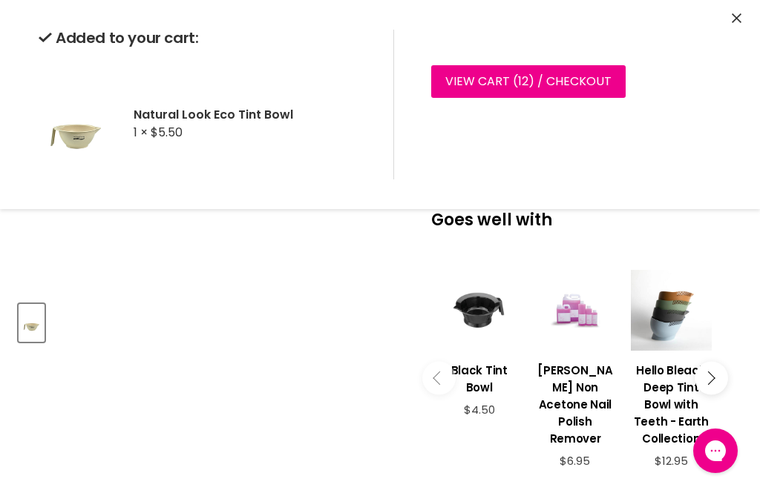
click at [734, 18] on icon "Close" at bounding box center [736, 18] width 10 height 10
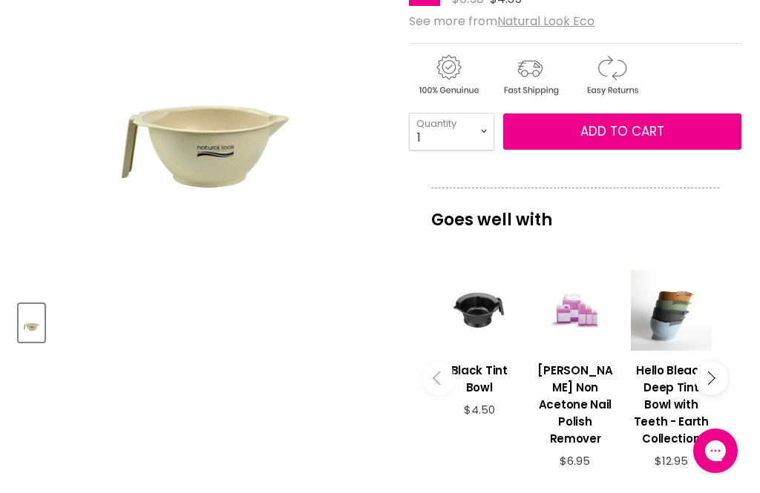
click at [708, 385] on icon "Main content" at bounding box center [707, 378] width 13 height 13
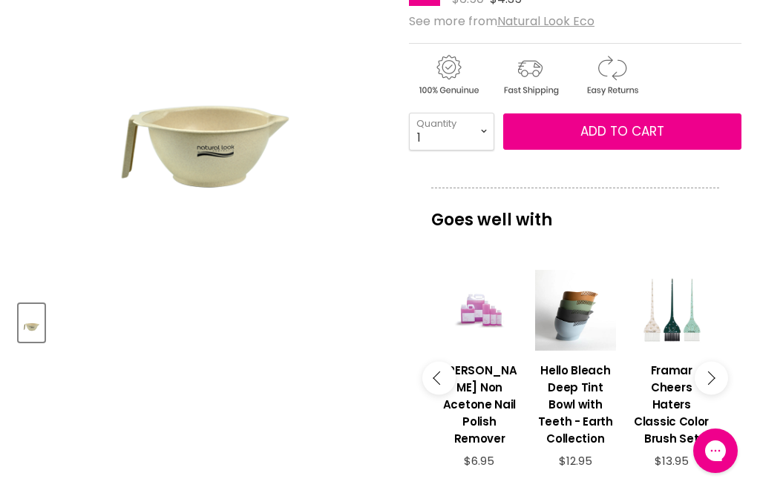
click at [710, 385] on icon "Main content" at bounding box center [707, 378] width 13 height 13
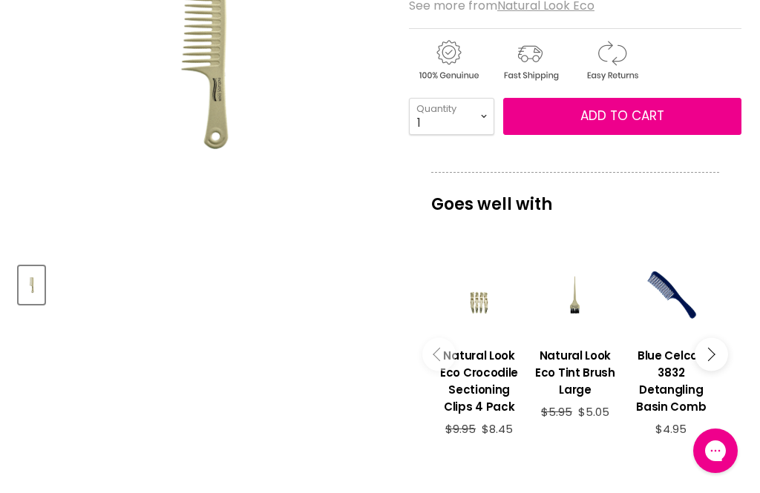
scroll to position [342, 0]
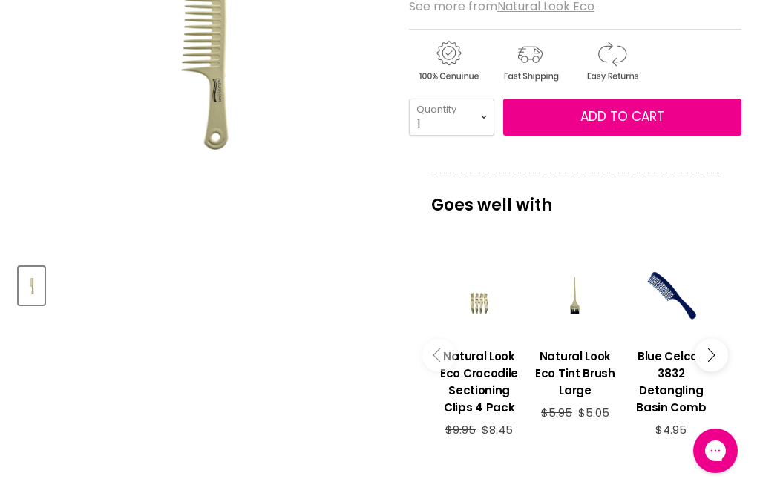
click at [646, 119] on span "Add to cart" at bounding box center [622, 117] width 84 height 18
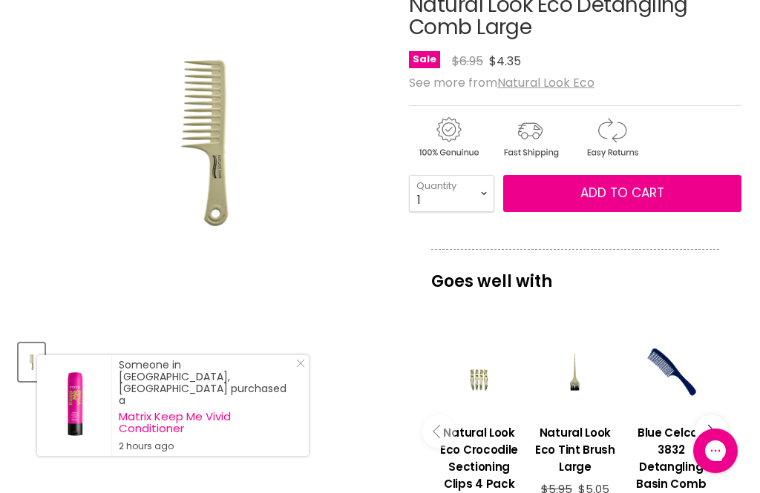
scroll to position [261, 0]
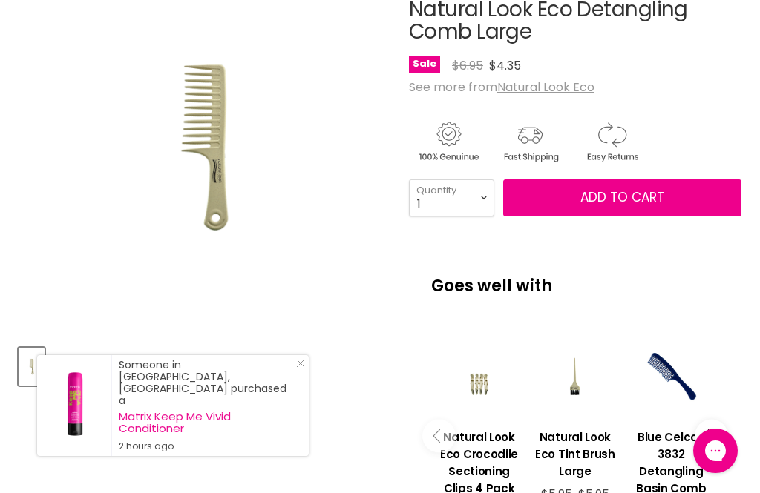
click at [640, 201] on span "Add to cart" at bounding box center [622, 197] width 84 height 18
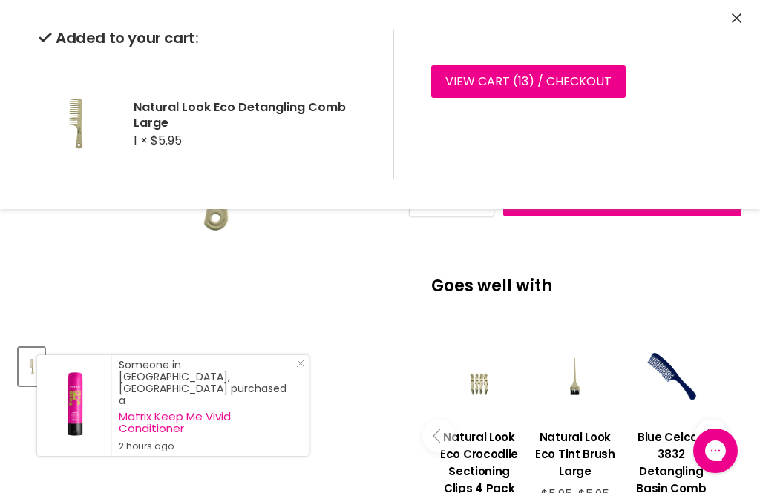
click at [733, 20] on icon "Close" at bounding box center [736, 18] width 10 height 10
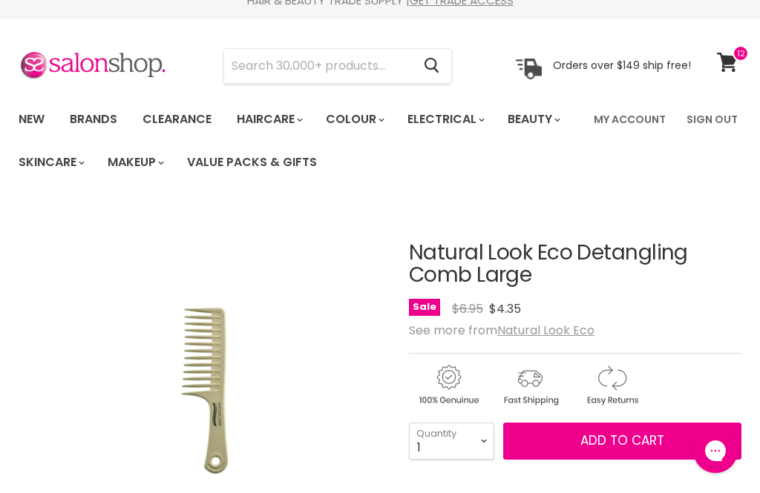
scroll to position [0, 0]
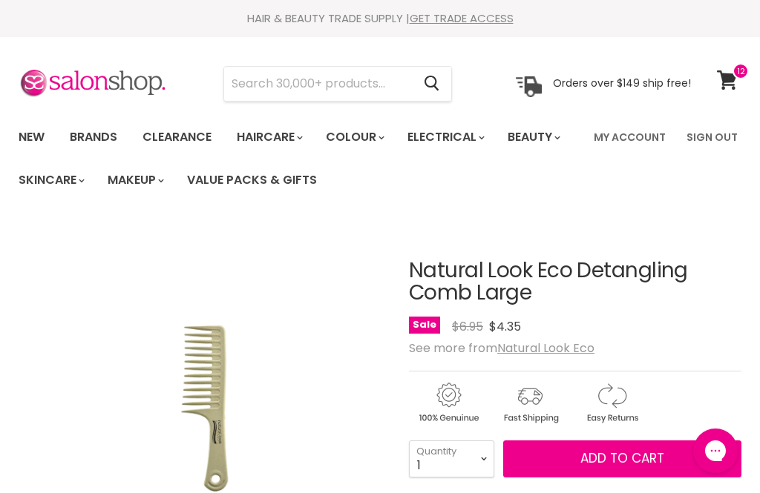
click at [309, 79] on input "Search" at bounding box center [318, 84] width 188 height 34
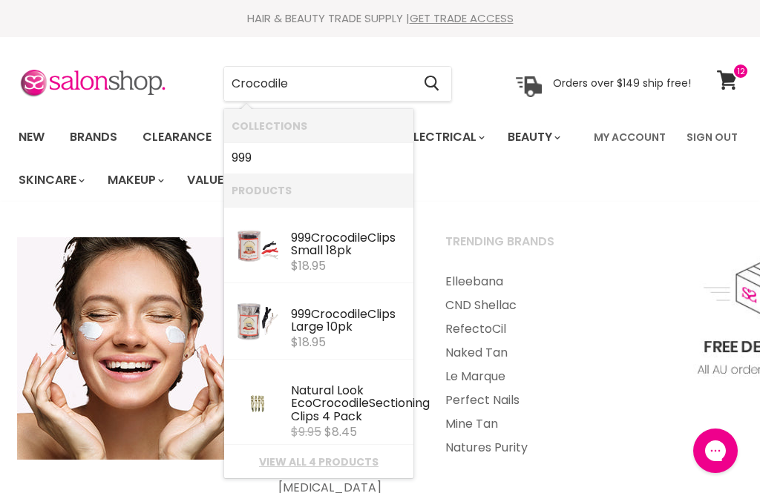
type input "Crocodile"
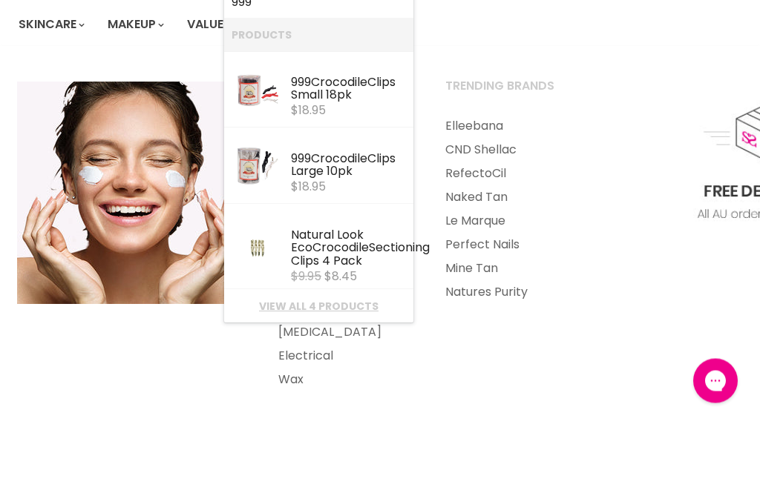
scroll to position [96, 0]
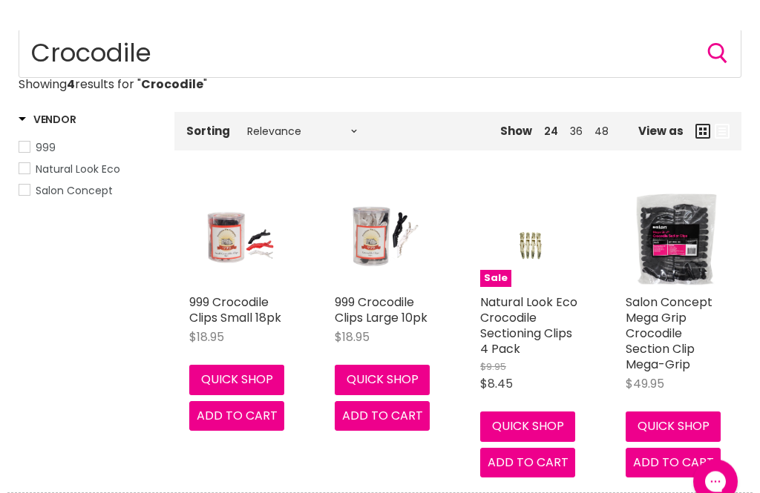
scroll to position [193, 0]
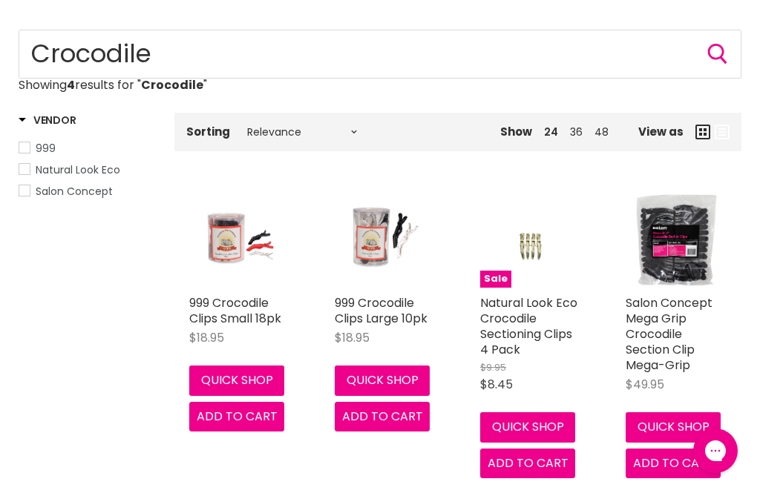
click at [540, 428] on button "Quick shop" at bounding box center [527, 427] width 95 height 30
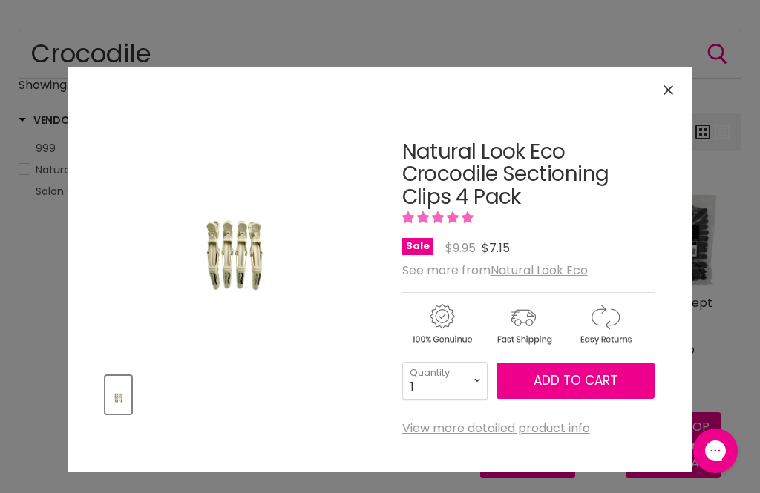
click at [598, 378] on span "Add to cart" at bounding box center [575, 381] width 84 height 18
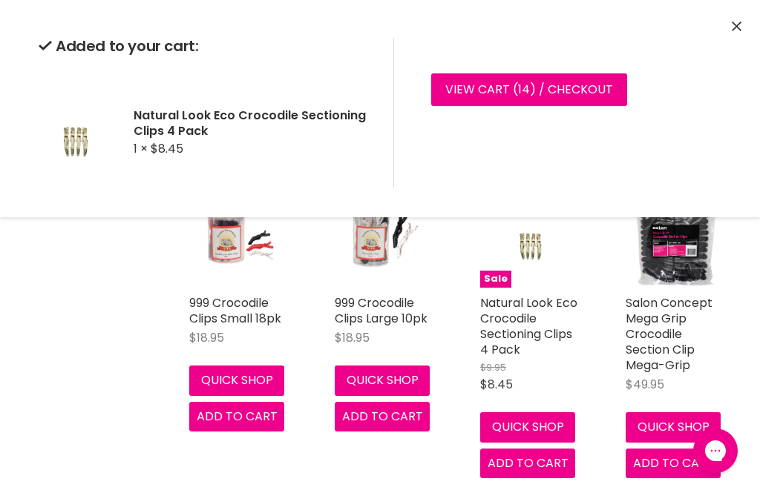
click at [735, 33] on button "Close" at bounding box center [736, 27] width 10 height 16
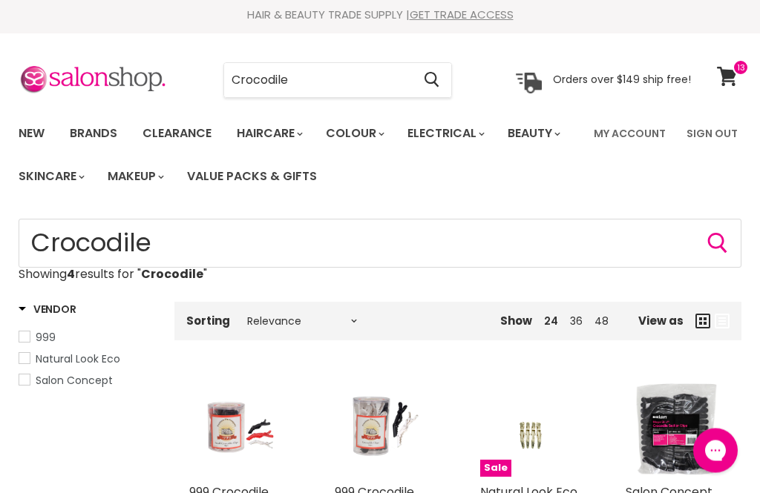
scroll to position [4, 0]
click at [727, 79] on icon at bounding box center [727, 76] width 21 height 19
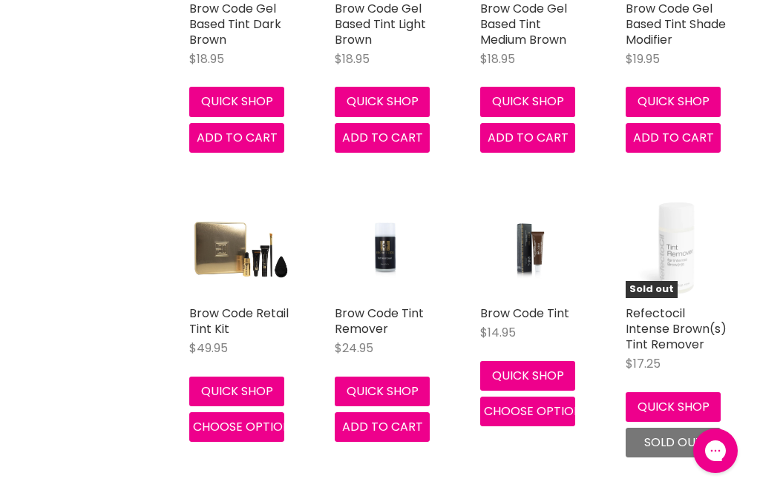
scroll to position [791, 0]
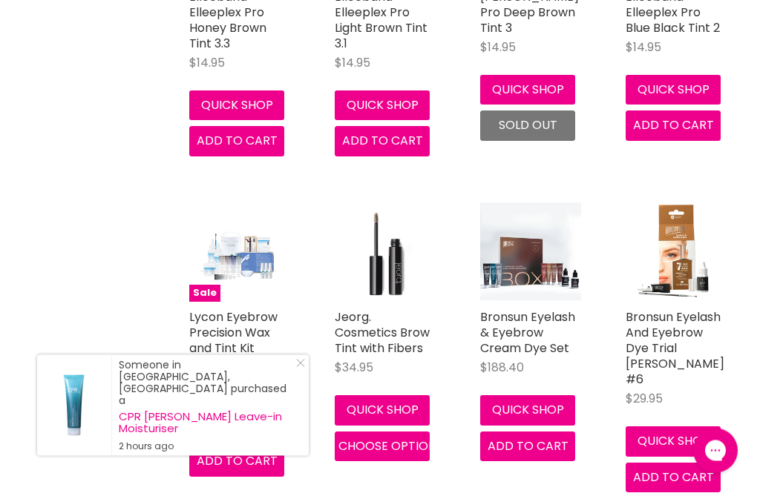
scroll to position [1721, 0]
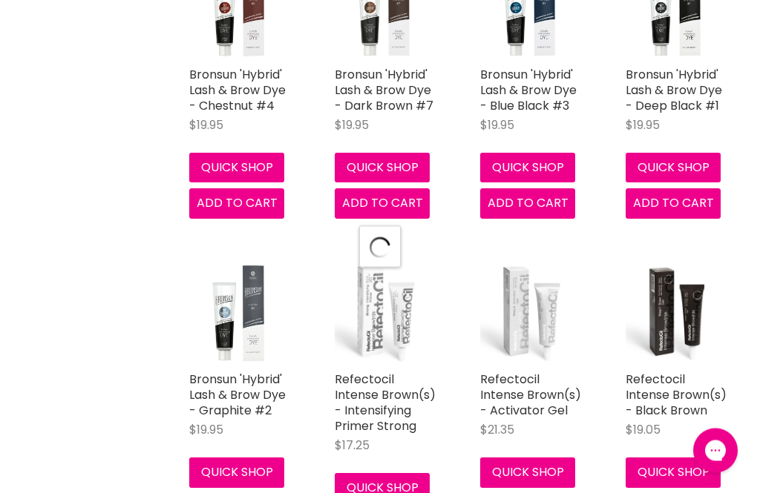
scroll to position [3656, 0]
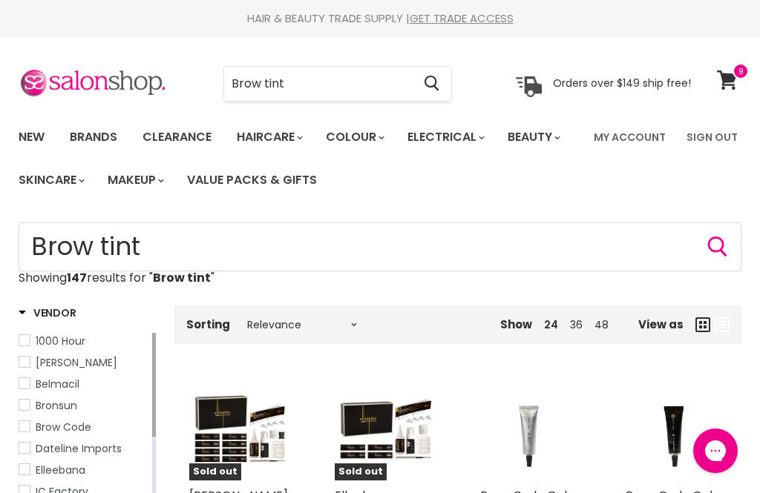
click at [316, 78] on input "Brow tint" at bounding box center [318, 84] width 188 height 34
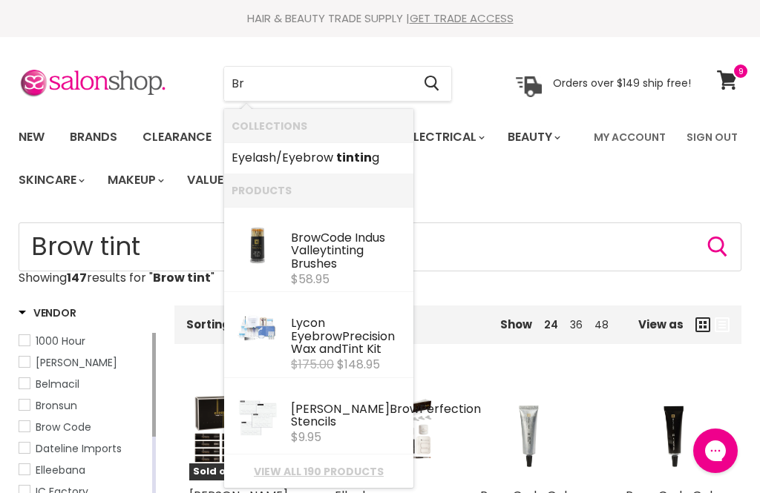
type input "B"
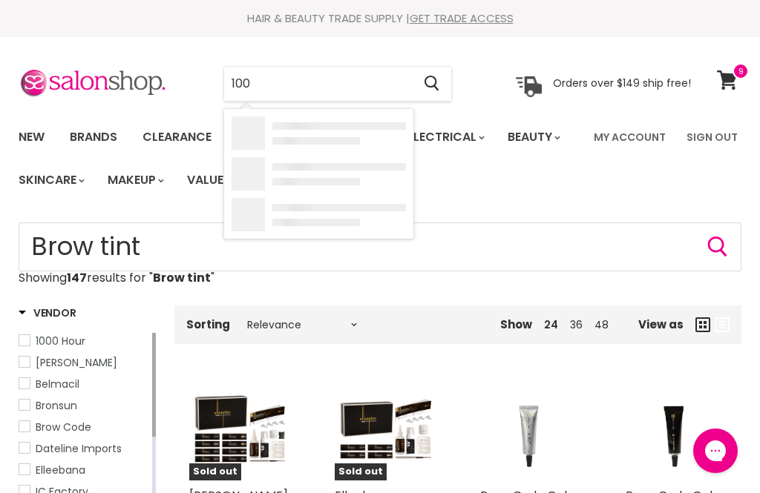
type input "1000"
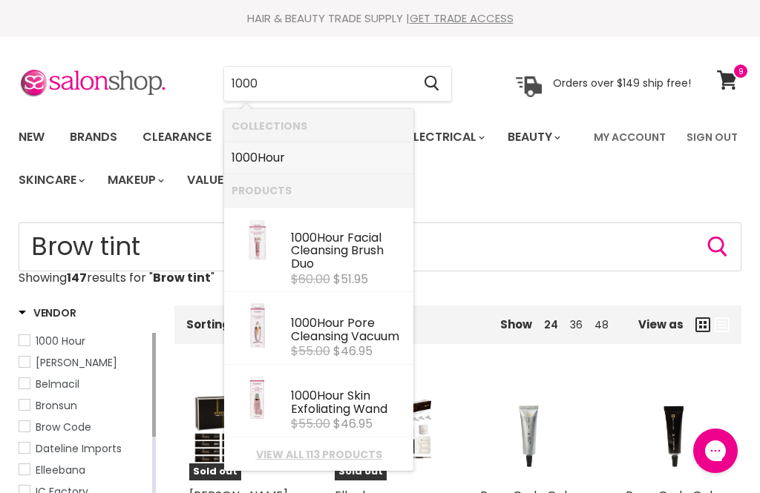
click at [291, 162] on link "1000 Hour" at bounding box center [318, 158] width 174 height 24
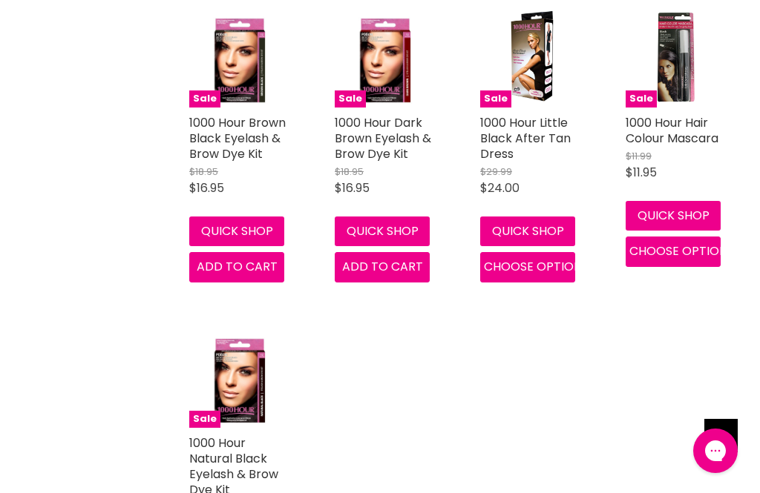
scroll to position [831, 0]
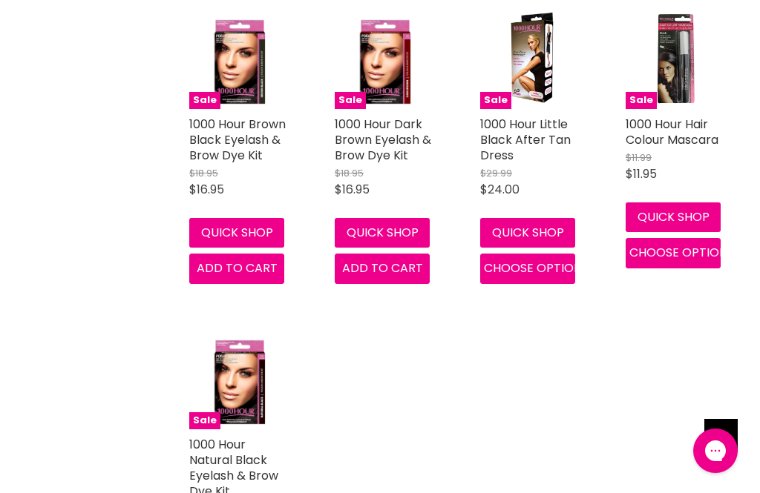
click at [688, 134] on link "1000 Hour Hair Colour Mascara" at bounding box center [671, 132] width 93 height 33
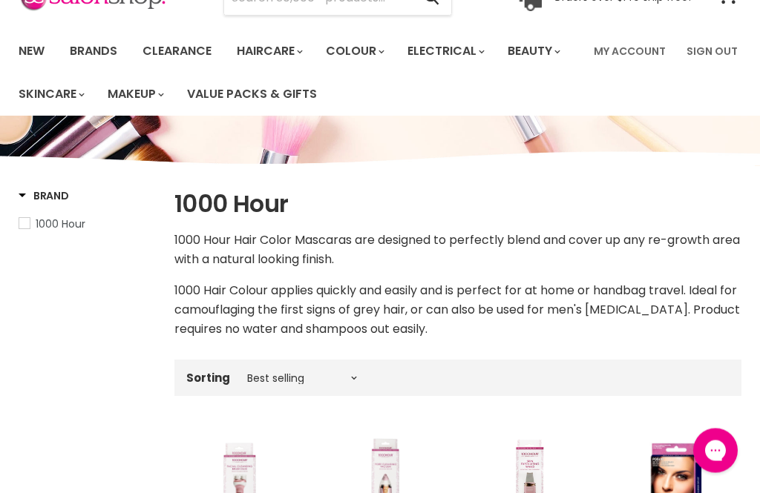
scroll to position [0, 0]
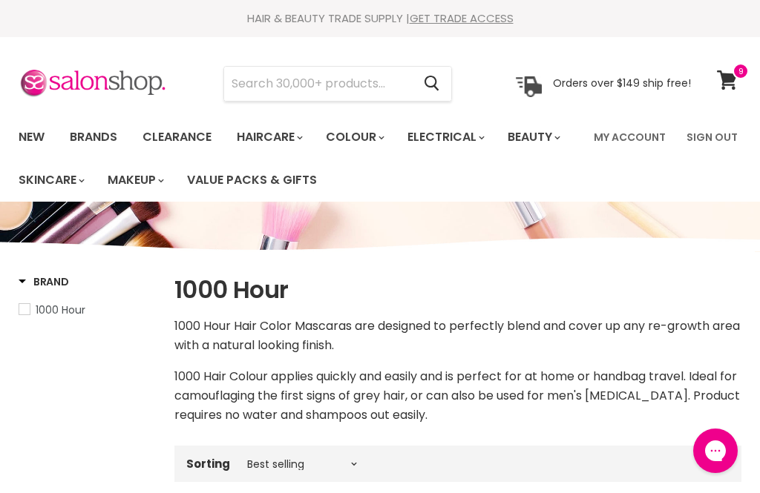
click at [736, 70] on span at bounding box center [740, 71] width 16 height 16
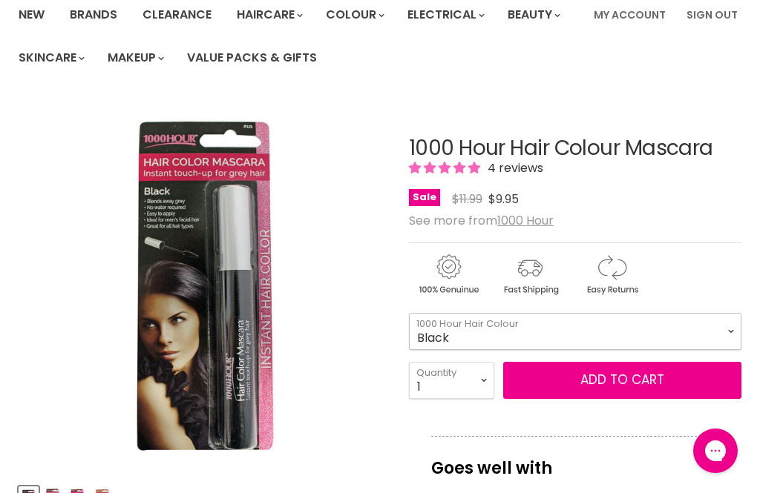
click at [734, 333] on select "Black Dark Brown Medium Brown Light Brown" at bounding box center [575, 331] width 332 height 37
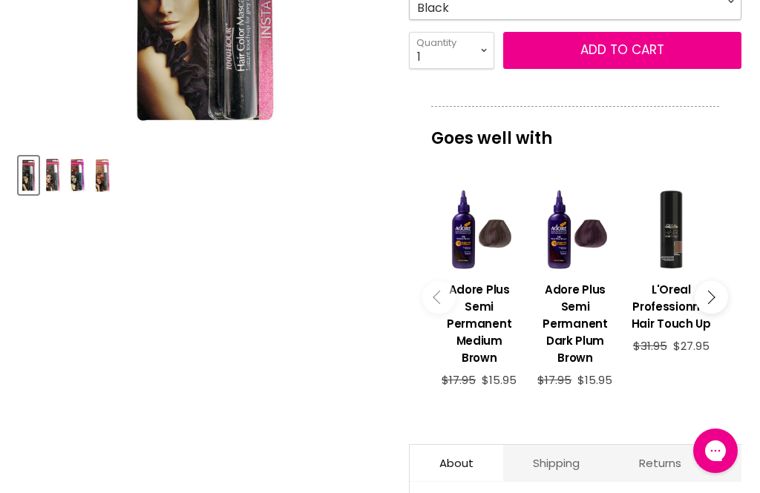
scroll to position [453, 0]
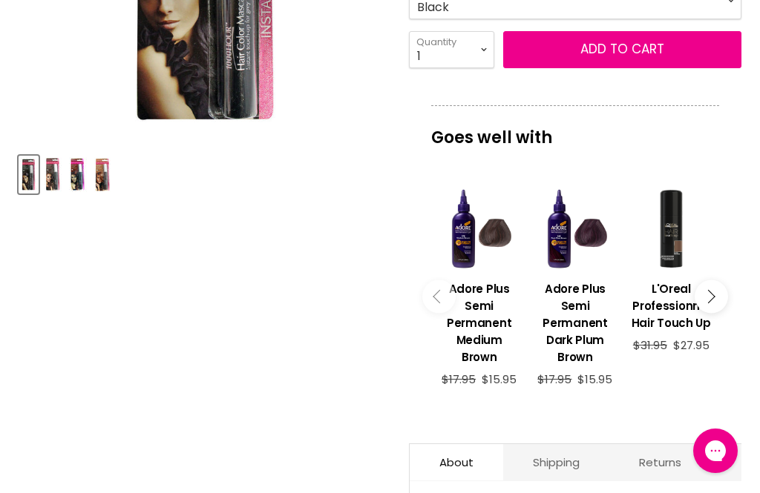
click at [672, 307] on h3 "L'Oreal Professionnel Hair Touch Up" at bounding box center [670, 305] width 81 height 51
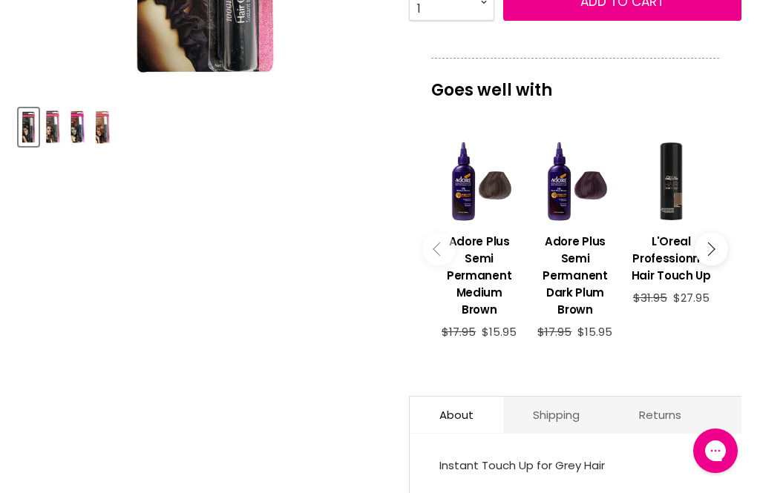
click at [718, 251] on button "Main content" at bounding box center [710, 248] width 33 height 33
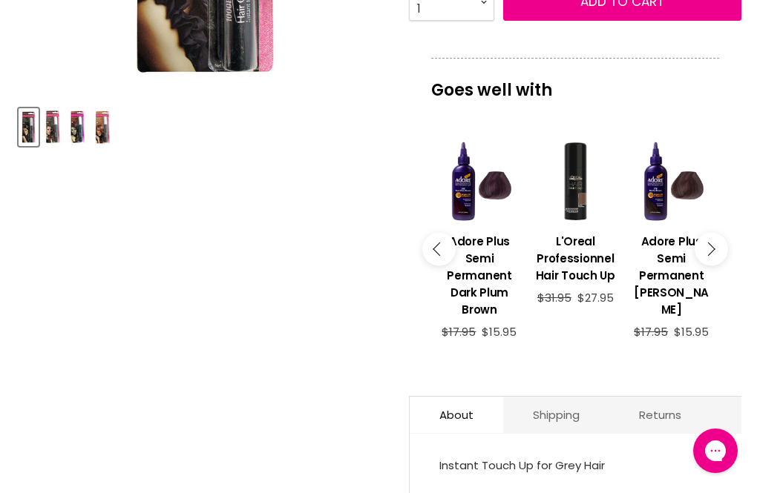
click at [721, 248] on button "Main content" at bounding box center [710, 248] width 33 height 33
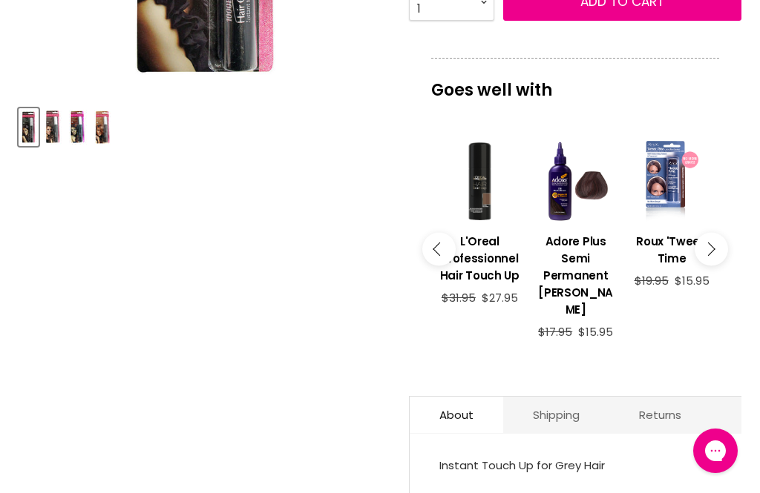
click at [719, 254] on button "Main content" at bounding box center [710, 248] width 33 height 33
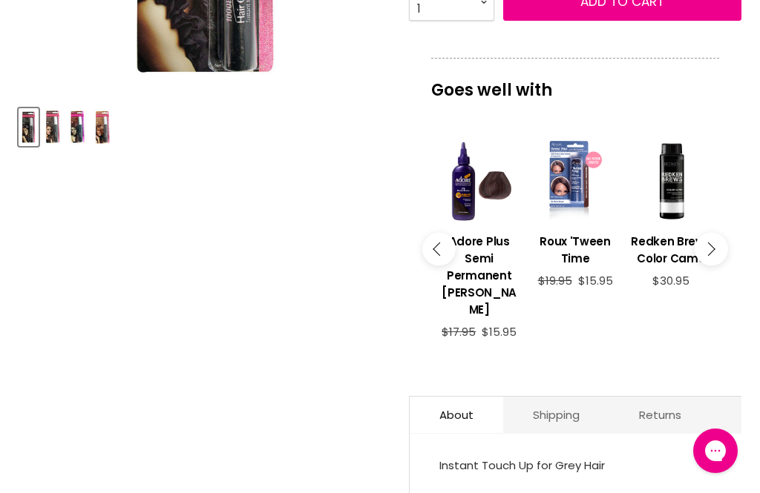
click at [718, 253] on button "Main content" at bounding box center [710, 248] width 33 height 33
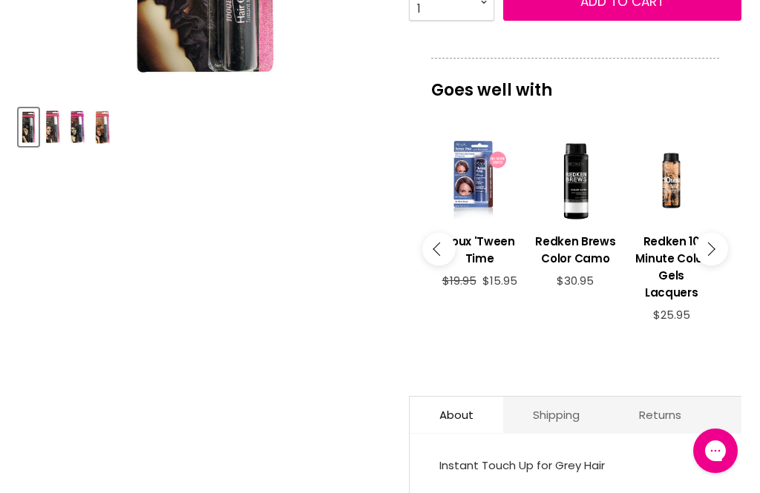
click at [722, 250] on button "Main content" at bounding box center [710, 248] width 33 height 33
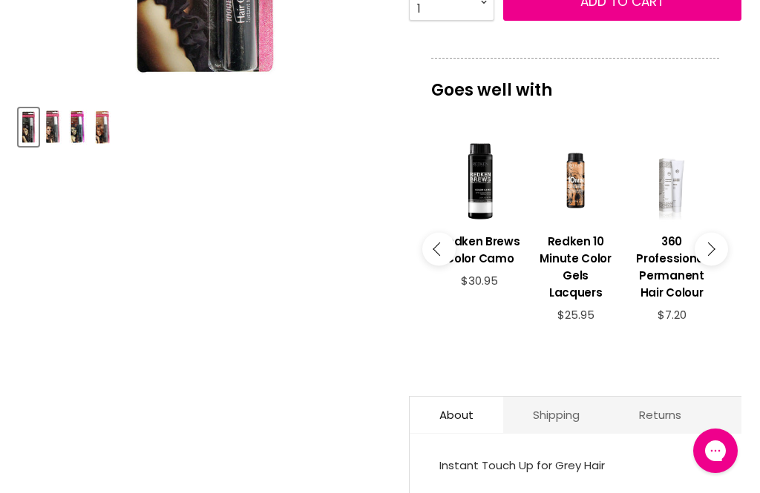
click at [720, 254] on button "Main content" at bounding box center [710, 248] width 33 height 33
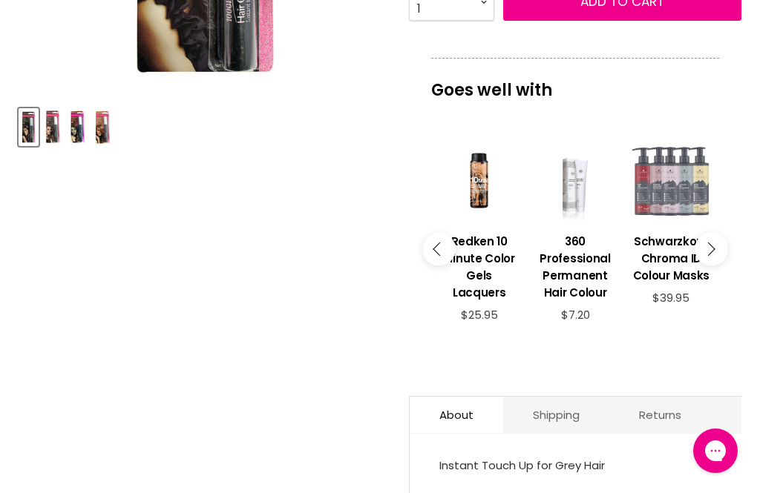
click at [721, 254] on button "Main content" at bounding box center [710, 248] width 33 height 33
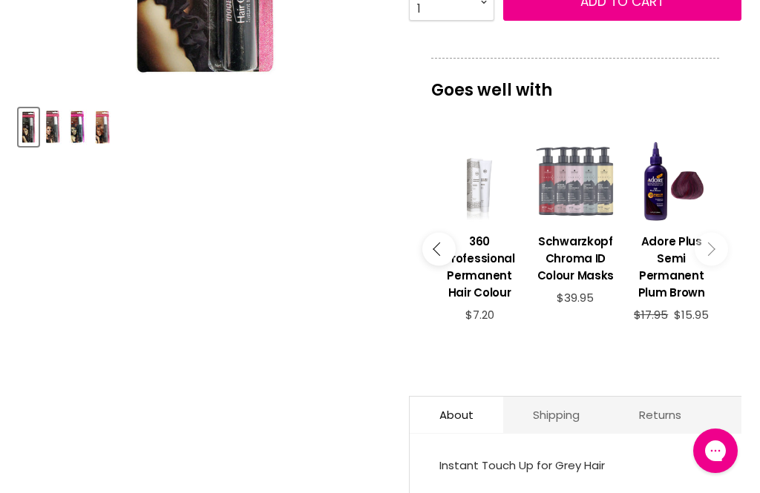
click at [720, 254] on button "Main content" at bounding box center [710, 248] width 33 height 33
click at [717, 253] on button "Main content" at bounding box center [710, 248] width 33 height 33
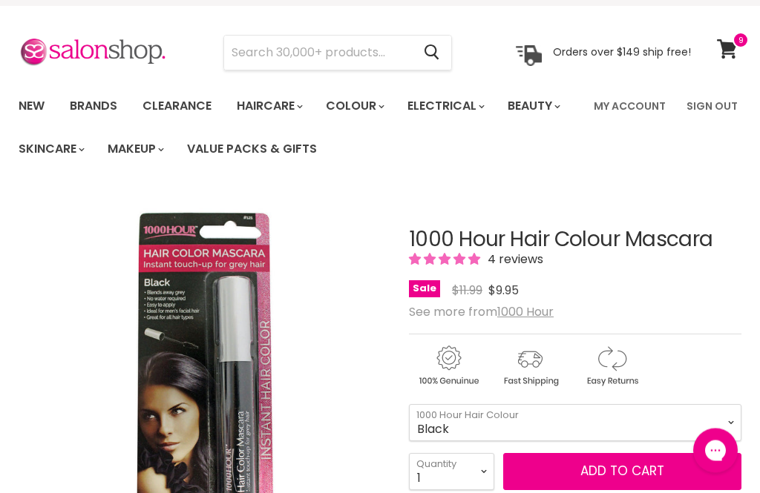
scroll to position [0, 0]
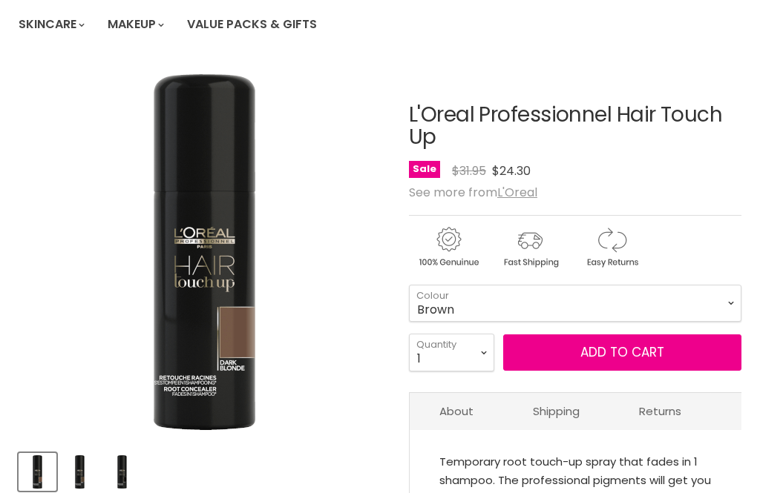
scroll to position [158, 0]
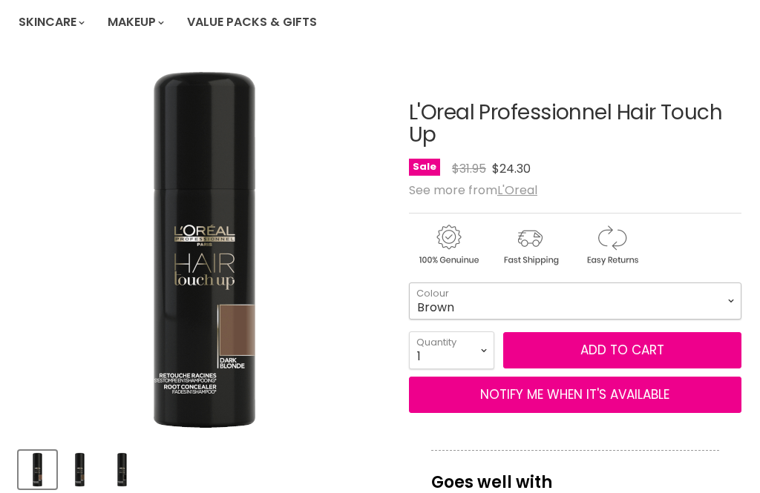
click at [723, 304] on select "Light Brown Brown Dark Blonde Black" at bounding box center [575, 301] width 332 height 37
click at [587, 314] on select "Light Brown Brown Dark Blonde Black" at bounding box center [575, 301] width 332 height 37
select select "Black"
click at [73, 473] on img "Product thumbnails" at bounding box center [79, 469] width 35 height 35
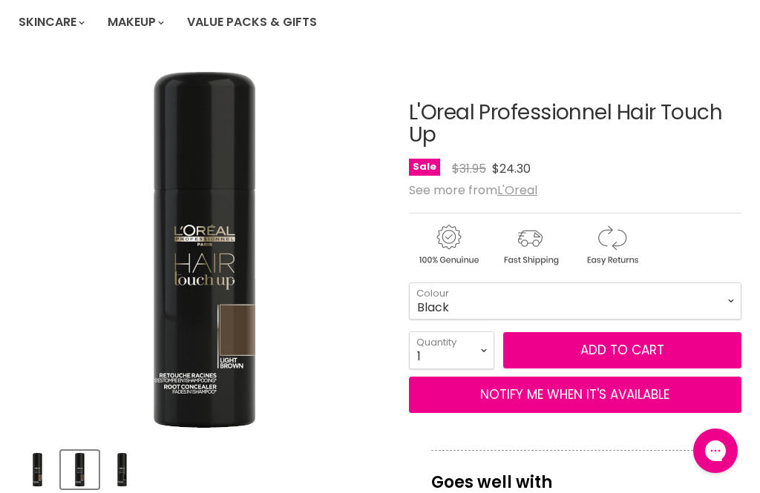
click at [135, 480] on img "Product thumbnails" at bounding box center [122, 469] width 35 height 35
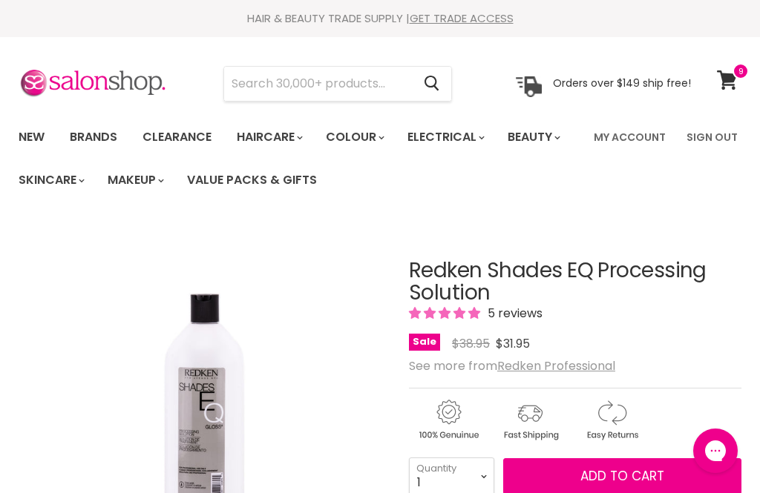
click at [727, 82] on icon at bounding box center [727, 79] width 21 height 19
